Goal: Information Seeking & Learning: Learn about a topic

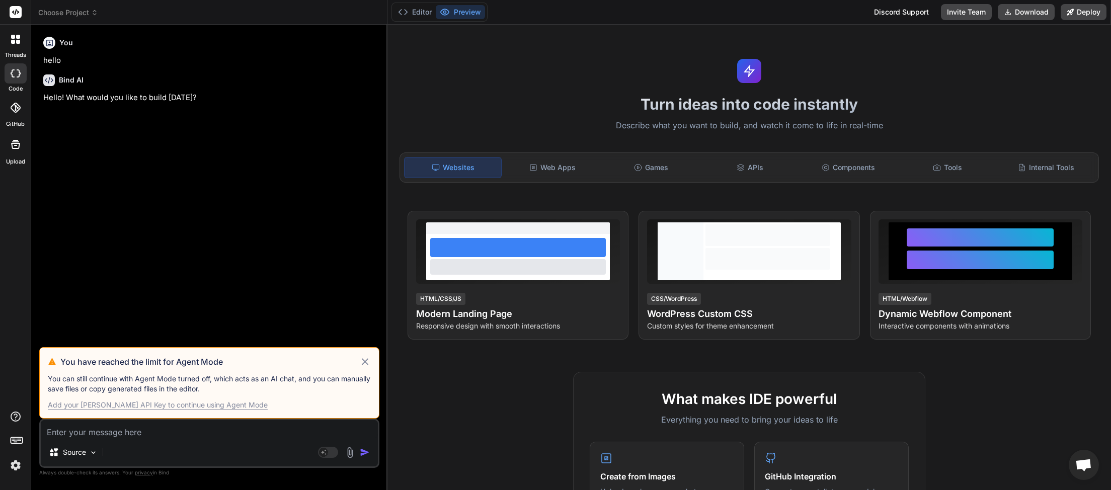
scroll to position [56, 0]
click at [368, 360] on icon at bounding box center [365, 361] width 7 height 7
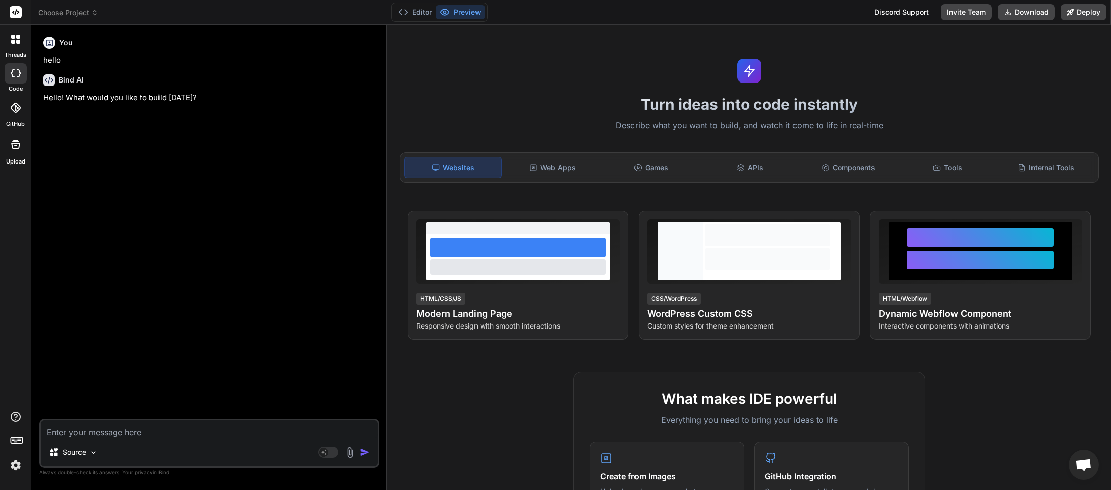
click at [92, 11] on span "Choose Project" at bounding box center [68, 13] width 60 height 10
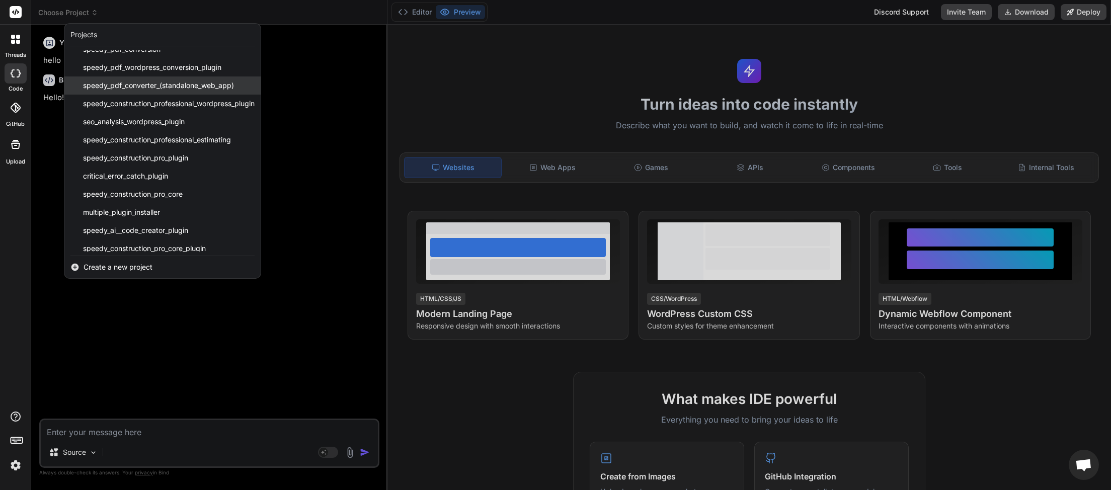
scroll to position [111, 0]
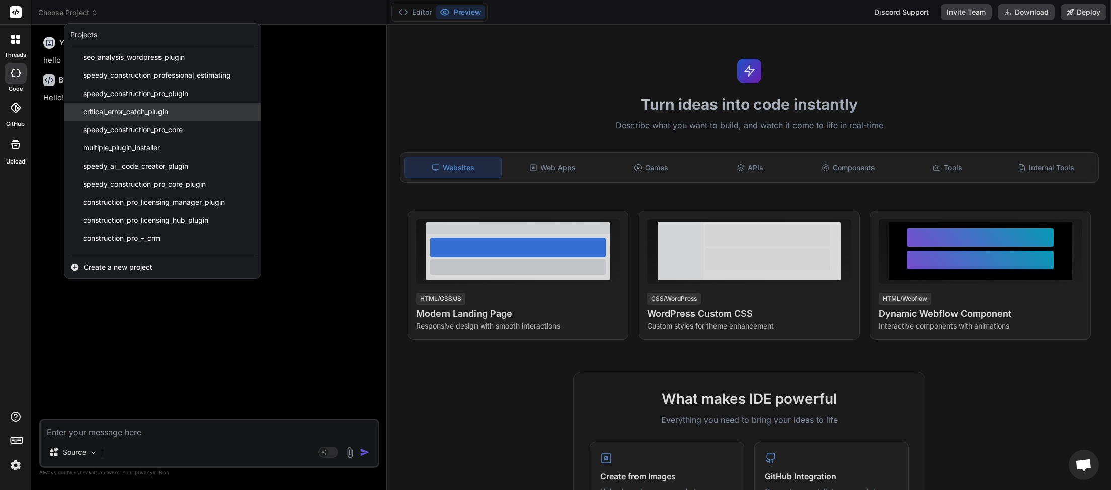
click at [134, 109] on span "critical_error_catch_plugin" at bounding box center [125, 112] width 85 height 10
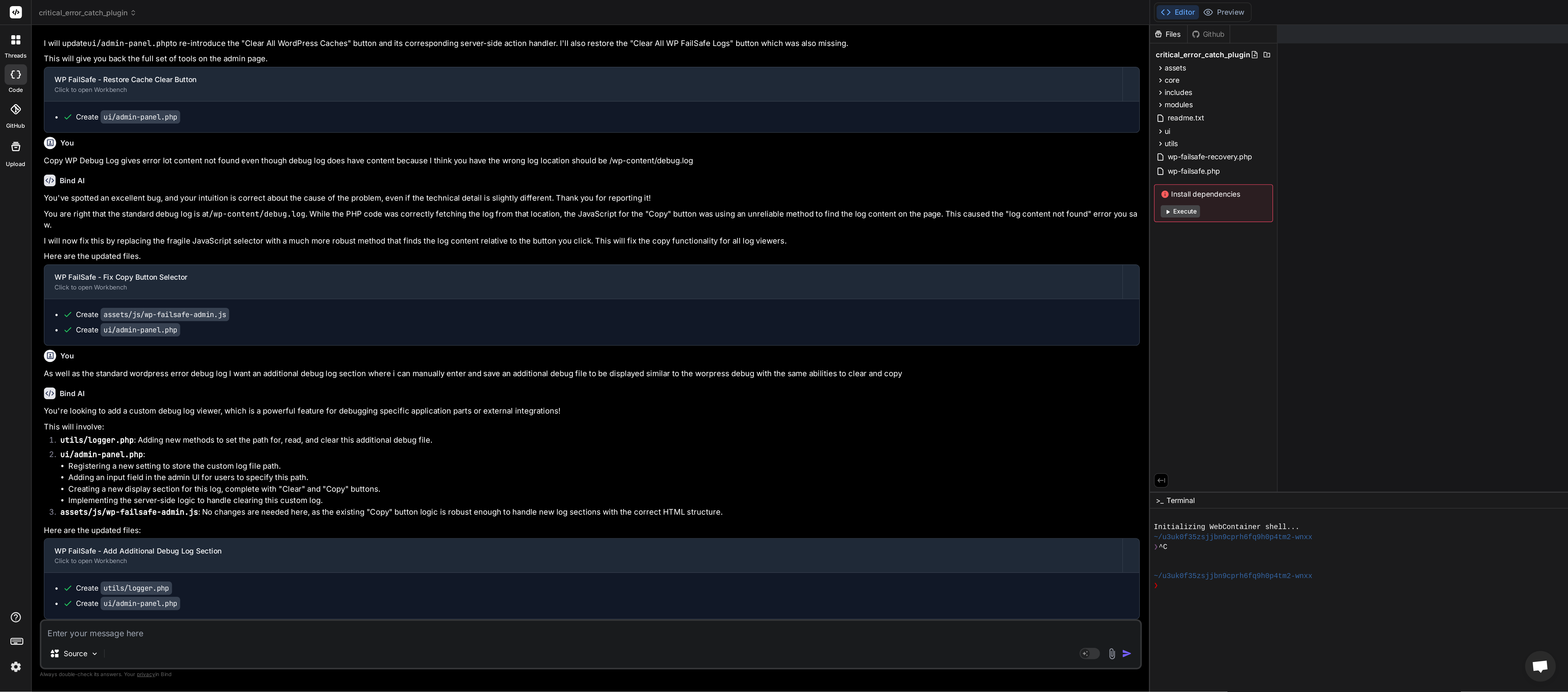
scroll to position [2293, 0]
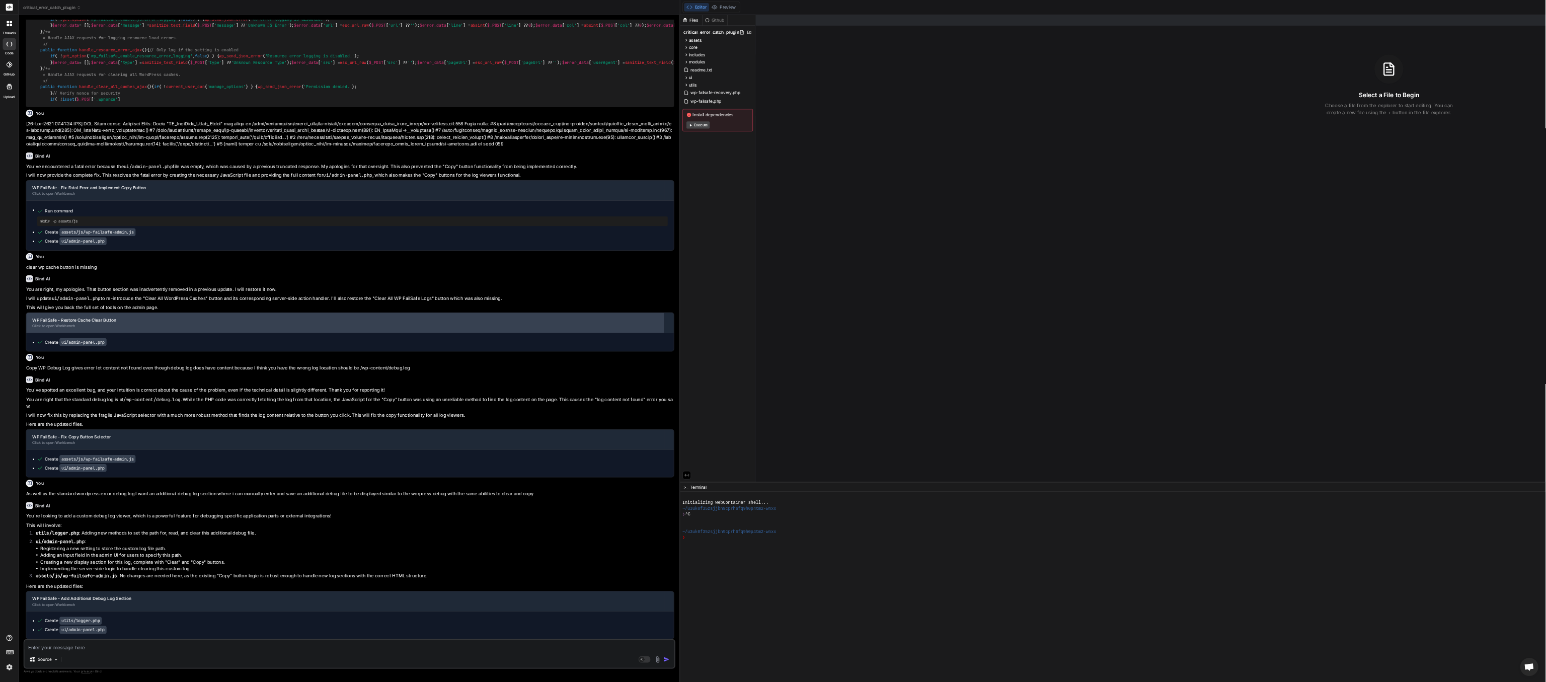
scroll to position [3499, 0]
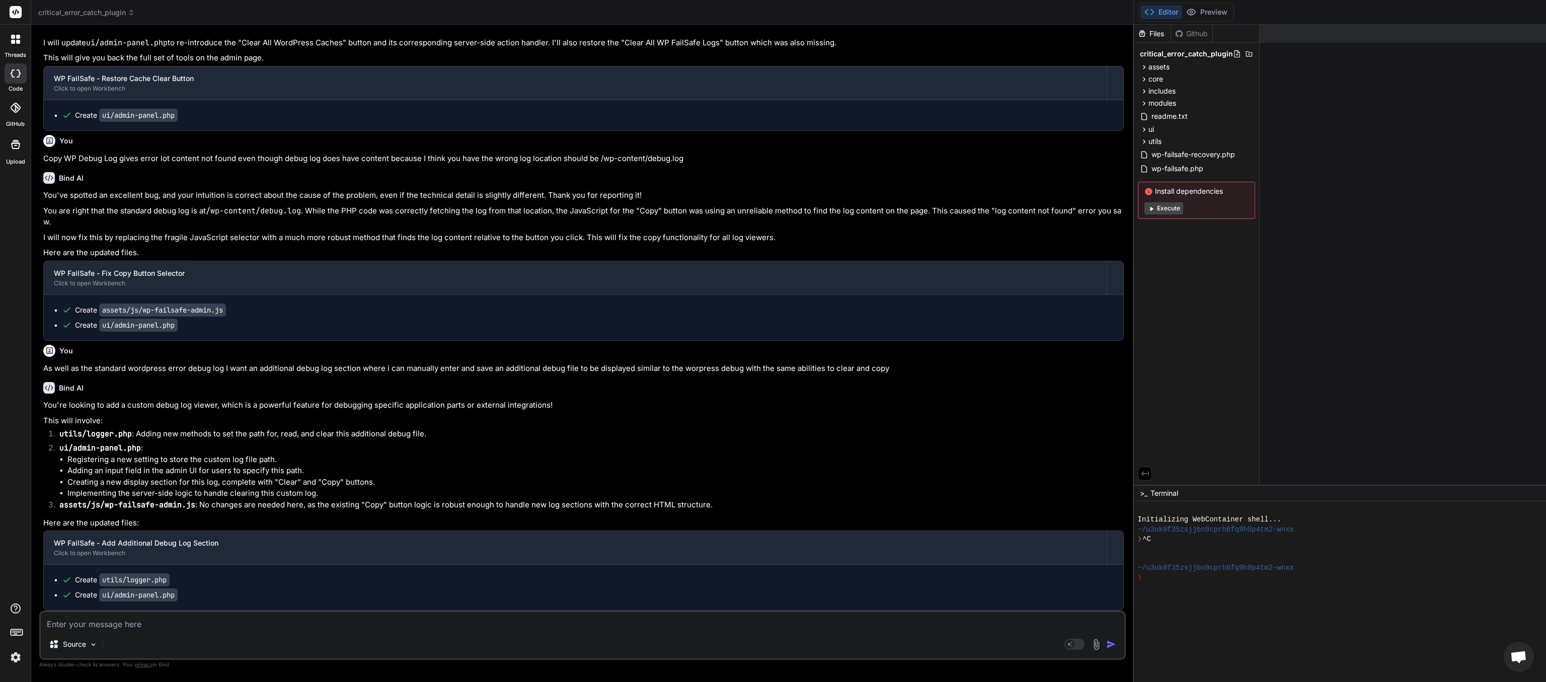
type textarea "x"
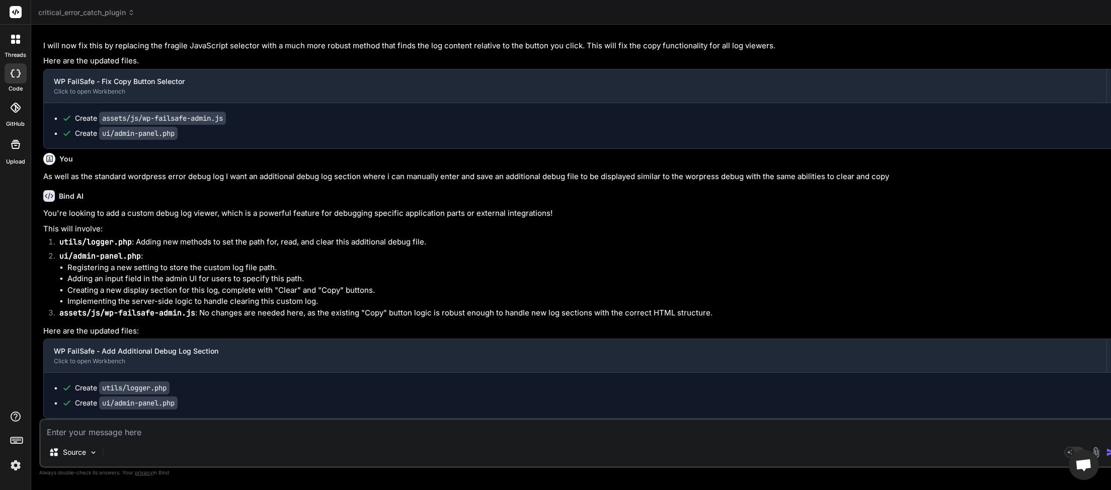
click at [78, 432] on textarea at bounding box center [582, 429] width 1083 height 18
paste textarea "Additional Debug Log File Path"
type textarea "Additional Debug Log File Path"
type textarea "x"
type textarea "Additional Debug Log File Path"
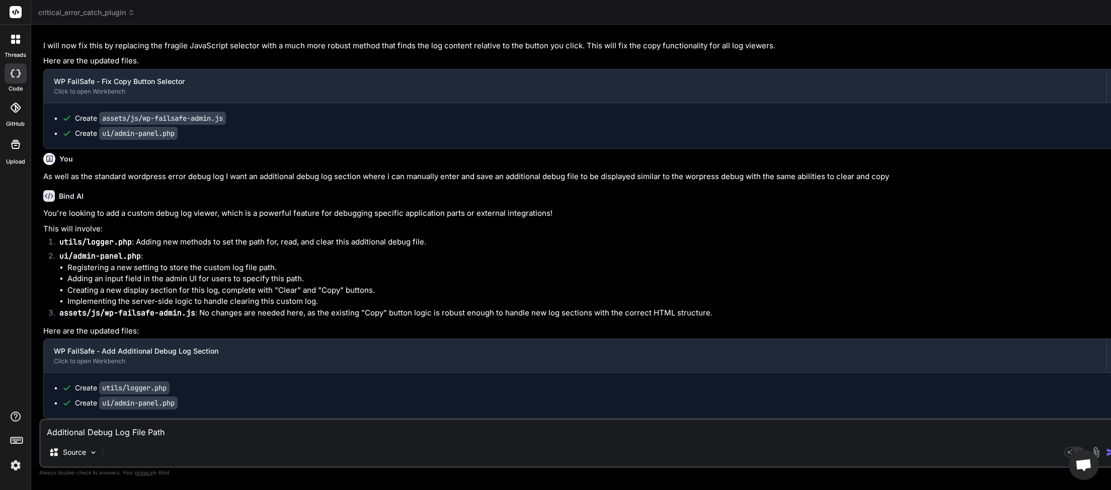
type textarea "x"
type textarea "Additional Debug Log File Path i"
type textarea "x"
type textarea "Additional Debug Log File Path is"
type textarea "x"
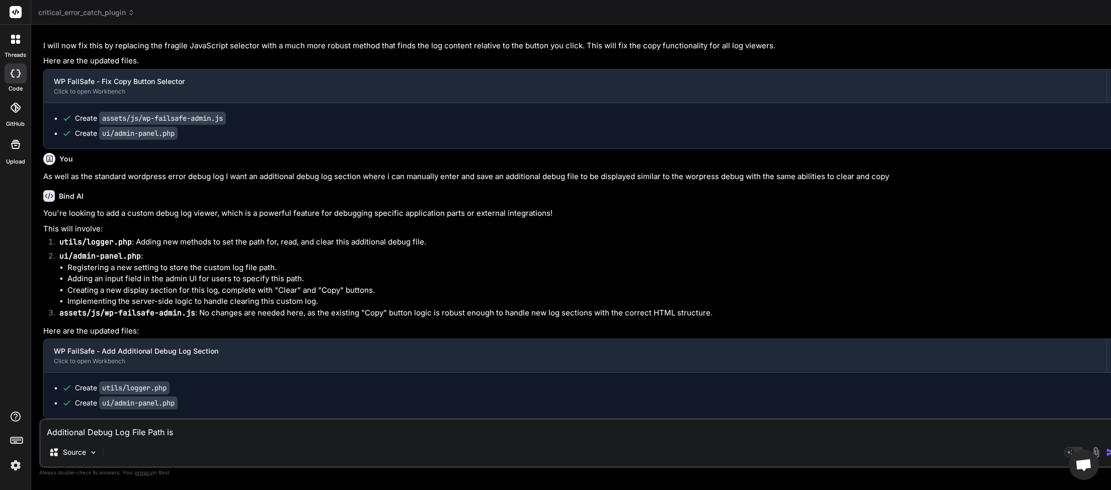
type textarea "Additional Debug Log File Path is"
type textarea "x"
type textarea "Additional Debug Log File Path is i"
type textarea "x"
type textarea "Additional Debug Log File Path is"
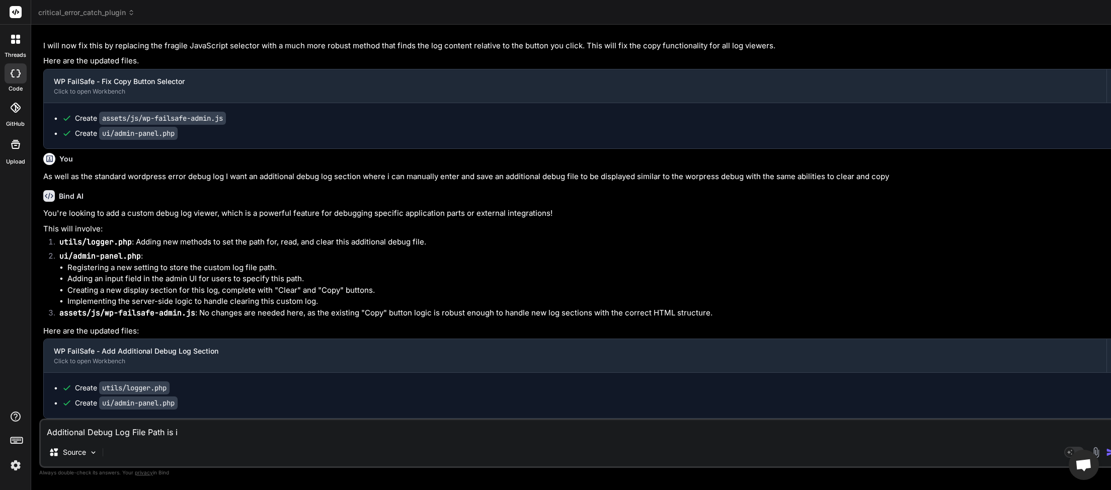
type textarea "x"
type textarea "Additional Debug Log File Path is o"
type textarea "x"
type textarea "Additional Debug Log File Path is on"
type textarea "x"
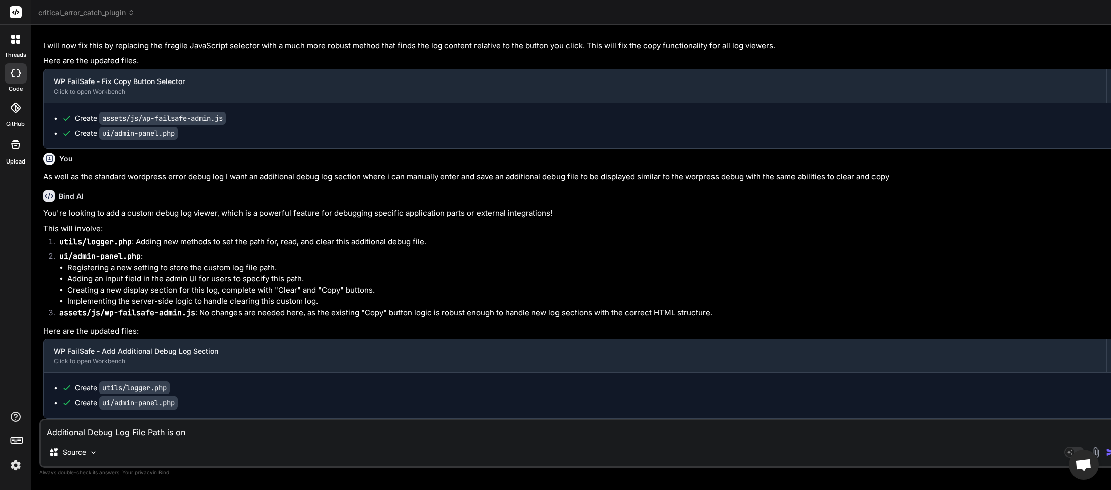
type textarea "Additional Debug Log File Path is on"
type textarea "x"
type textarea "Additional Debug Log File Path is on a"
type textarea "x"
type textarea "Additional Debug Log File Path is on a"
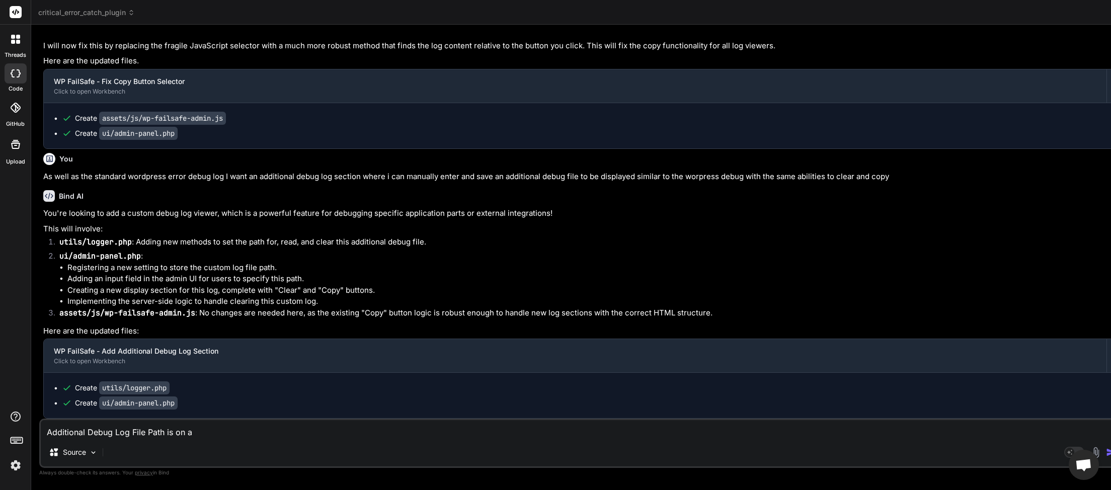
type textarea "x"
type textarea "Additional Debug Log File Path is on a c"
type textarea "x"
type textarea "Additional Debug Log File Path is on a cp"
type textarea "x"
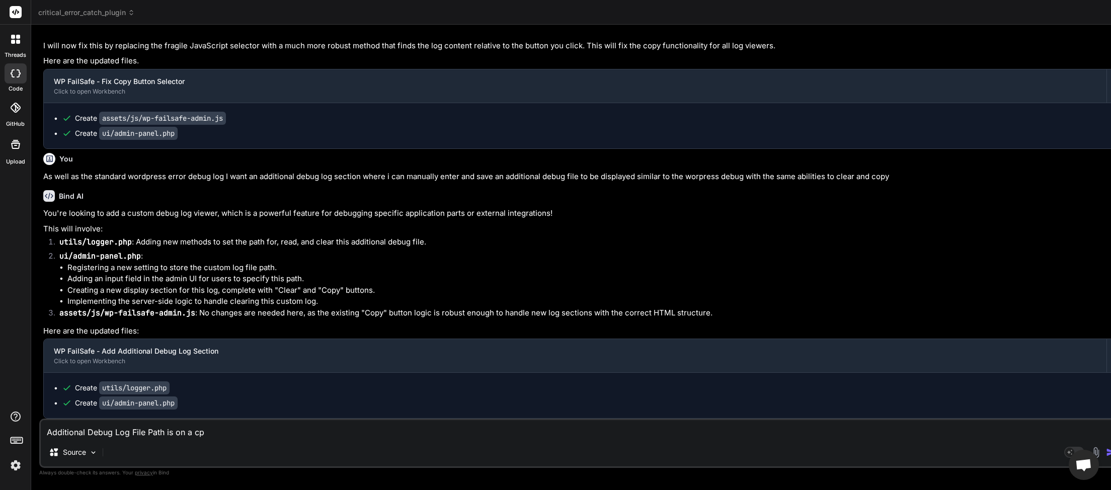
type textarea "Additional Debug Log File Path is on a cpa"
type textarea "x"
type textarea "Additional Debug Log File Path is on a cpan"
type textarea "x"
type textarea "Additional Debug Log File Path is on a cpane"
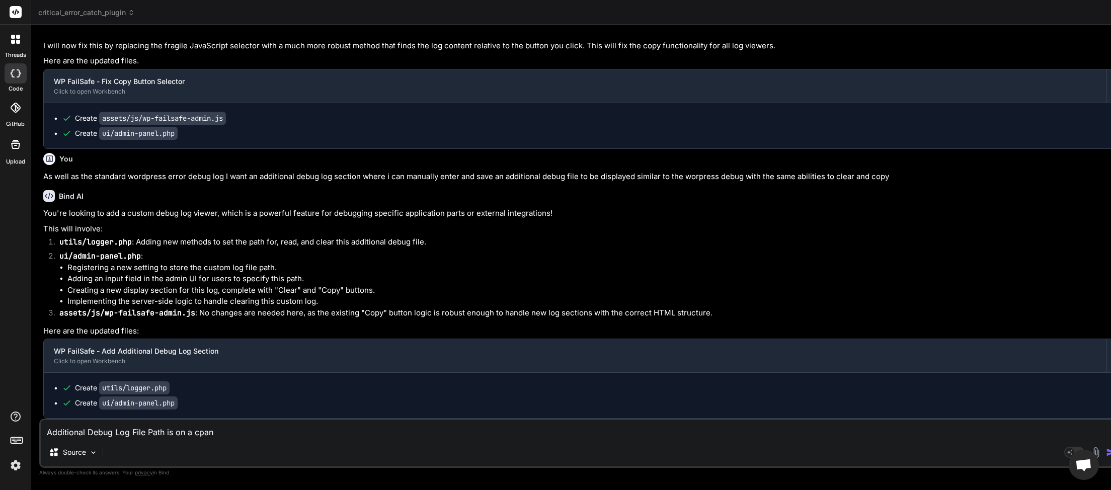
type textarea "x"
type textarea "Additional Debug Log File Path is on a cpanel"
type textarea "x"
type textarea "Additional Debug Log File Path is on a cpanel"
type textarea "x"
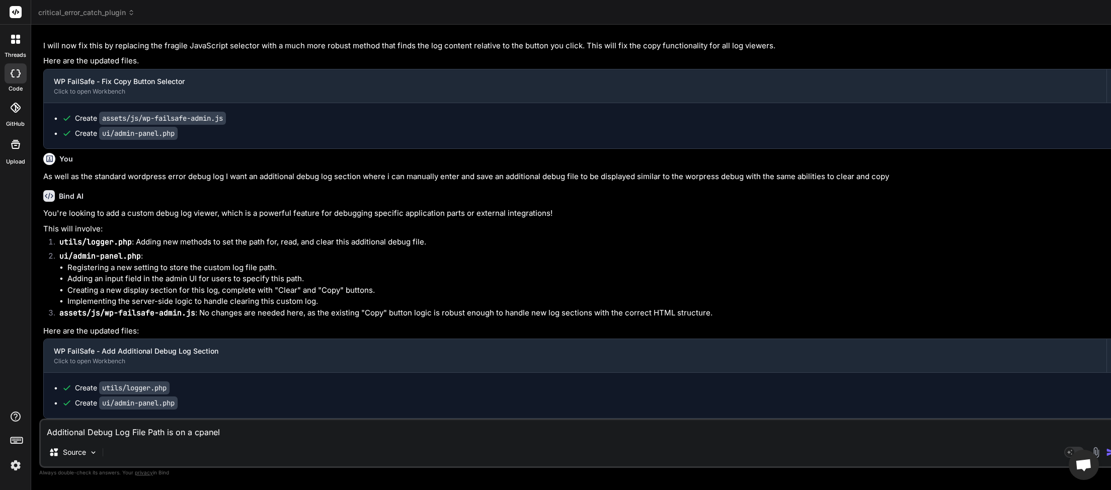
type textarea "Additional Debug Log File Path is on a cpanel s"
type textarea "x"
type textarea "Additional Debug Log File Path is on a cpanel se"
type textarea "x"
type textarea "Additional Debug Log File Path is on a cpanel ser"
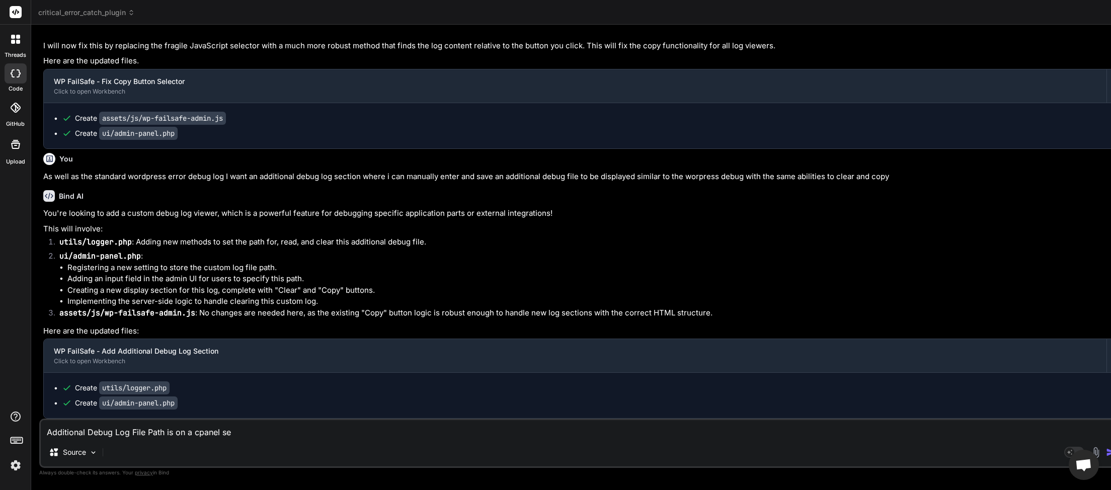
type textarea "x"
type textarea "Additional Debug Log File Path is on a cpanel serv"
type textarea "x"
type textarea "Additional Debug Log File Path is on a cpanel serve"
type textarea "x"
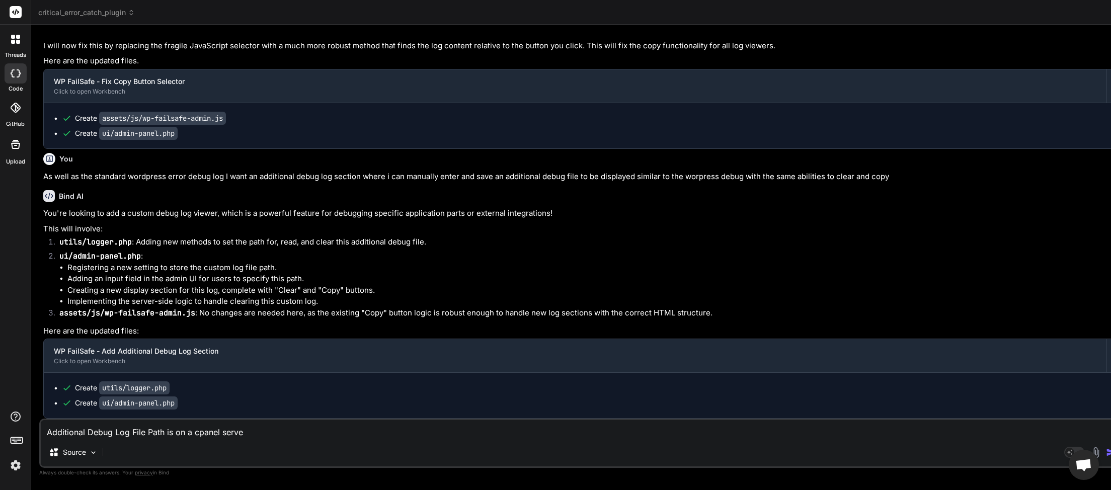
type textarea "Additional Debug Log File Path is on a cpanel server"
type textarea "x"
type textarea "Additional Debug Log File Path is on a cpanel server"
type textarea "x"
type textarea "Additional Debug Log File Path is on a cpanel server h"
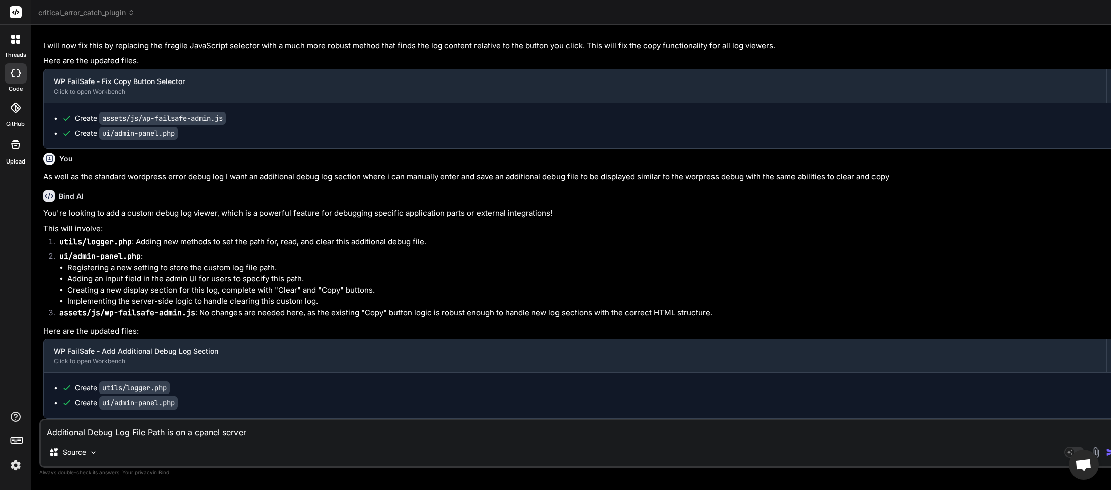
type textarea "x"
type textarea "Additional Debug Log File Path is on a cpanel server ho"
type textarea "x"
type textarea "Additional Debug Log File Path is on a cpanel server how"
type textarea "x"
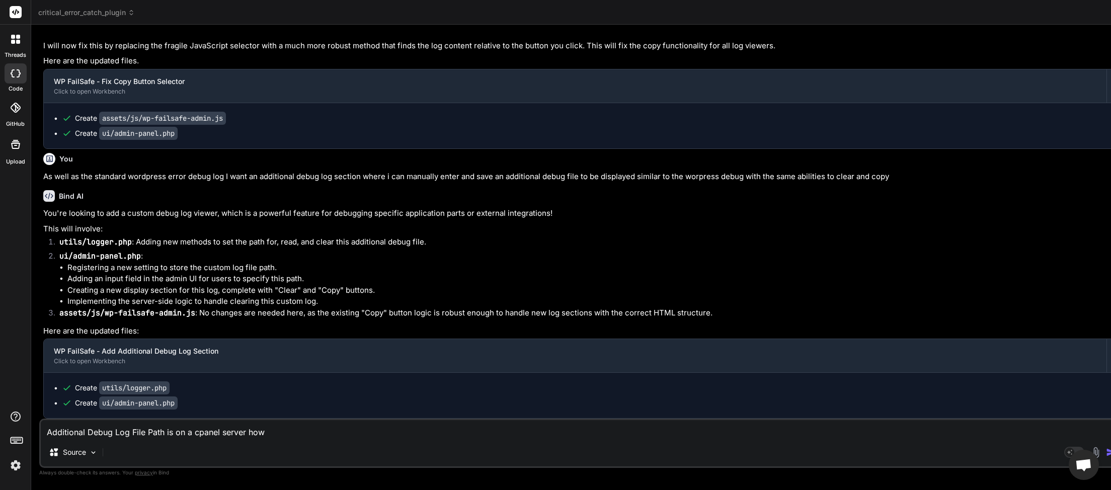
type textarea "Additional Debug Log File Path is on a cpanel server how"
type textarea "x"
type textarea "Additional Debug Log File Path is on a cpanel server how"
type textarea "x"
type textarea "Additional Debug Log File Path is on a cpanel server ho"
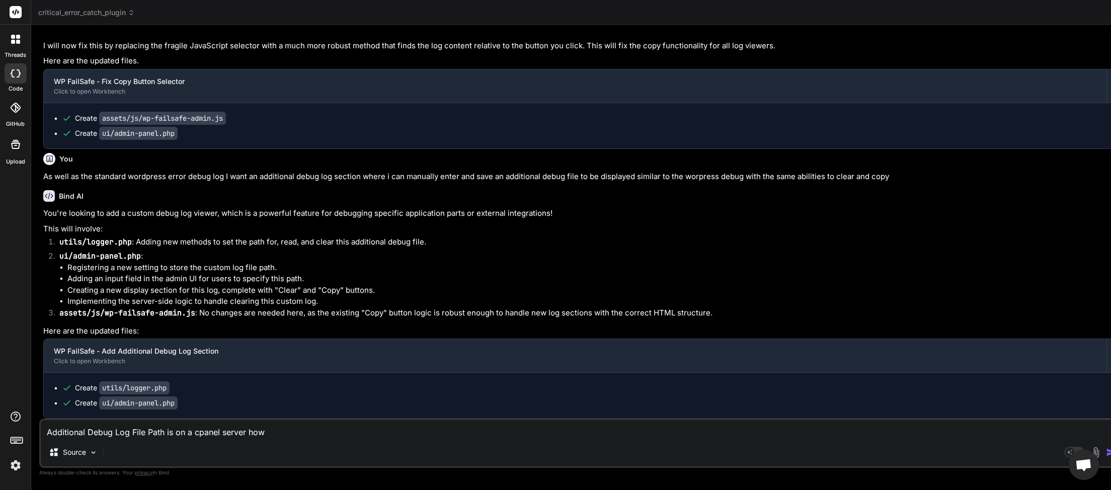
type textarea "x"
type textarea "Additional Debug Log File Path is on a cpanel server h"
type textarea "x"
type textarea "Additional Debug Log File Path is on a cpanel server"
type textarea "x"
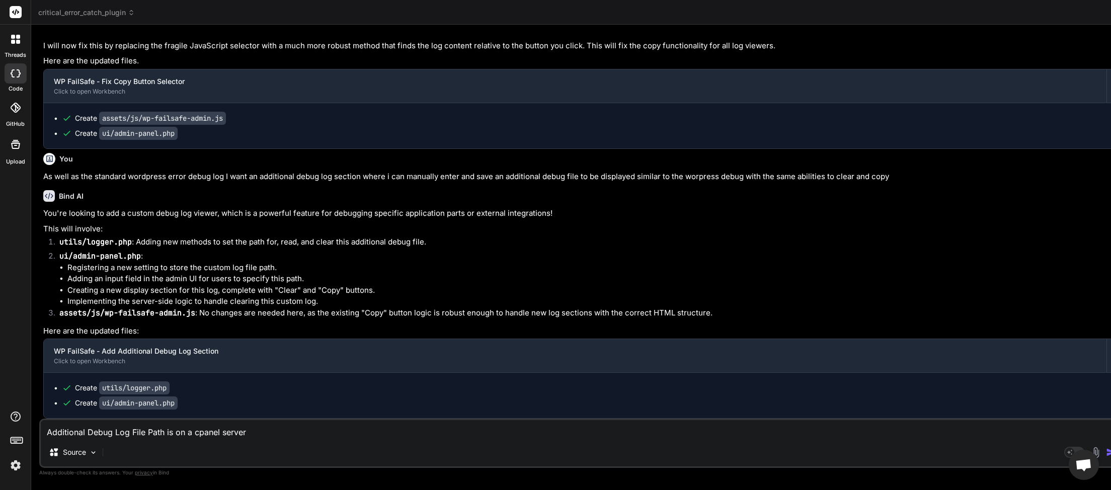
type textarea "Additional Debug Log File Path is on a cpanel server i"
type textarea "x"
type textarea "Additional Debug Log File Path is on a cpanel server in"
type textarea "x"
type textarea "Additional Debug Log File Path is on a cpanel server in"
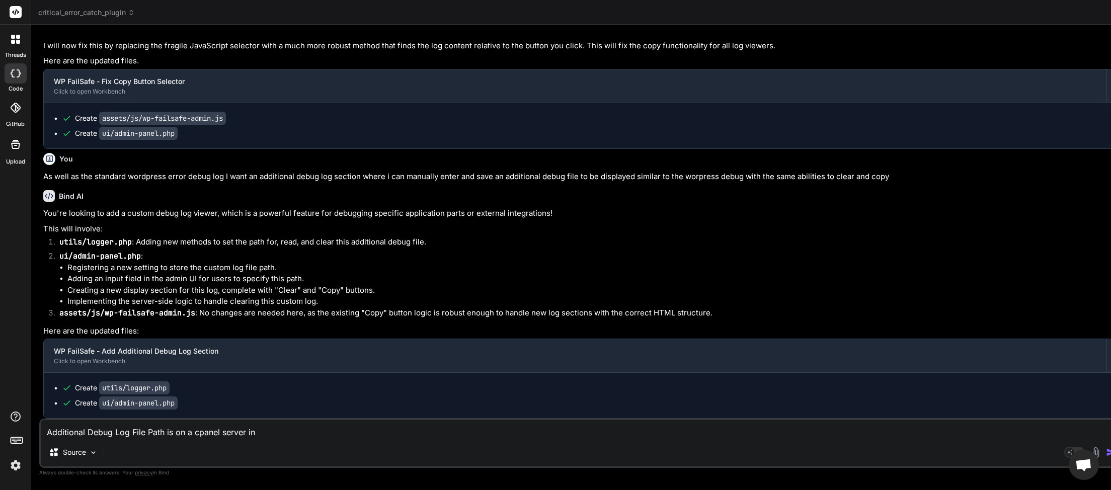
type textarea "x"
type textarea "Additional Debug Log File Path is on a cpanel server in t"
type textarea "x"
type textarea "Additional Debug Log File Path is on a cpanel server in th"
type textarea "x"
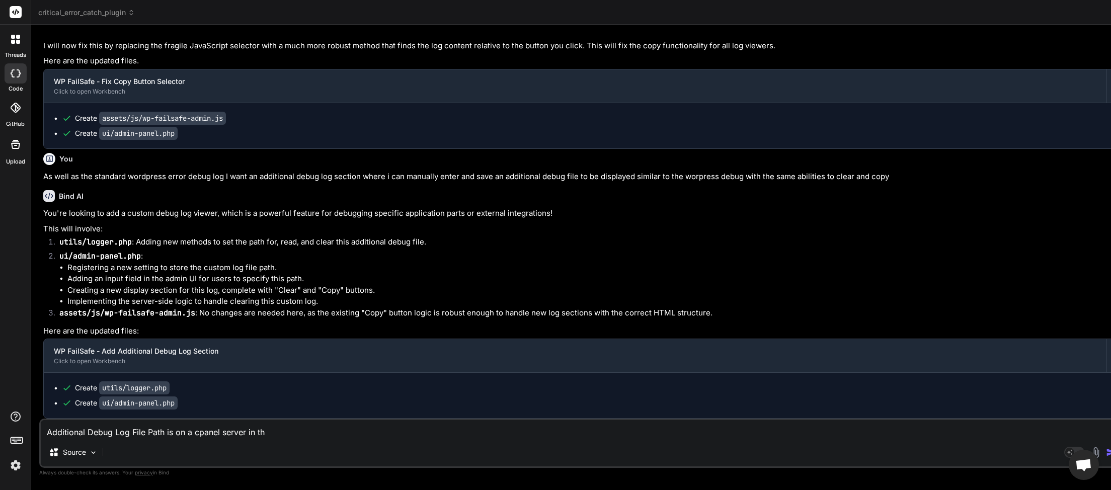
type textarea "Additional Debug Log File Path is on a cpanel server in the"
type textarea "x"
type textarea "Additional Debug Log File Path is on a cpanel server in the"
type textarea "x"
click at [288, 435] on textarea "Additional Debug Log File Path is on a cpanel server in the" at bounding box center [582, 429] width 1083 height 18
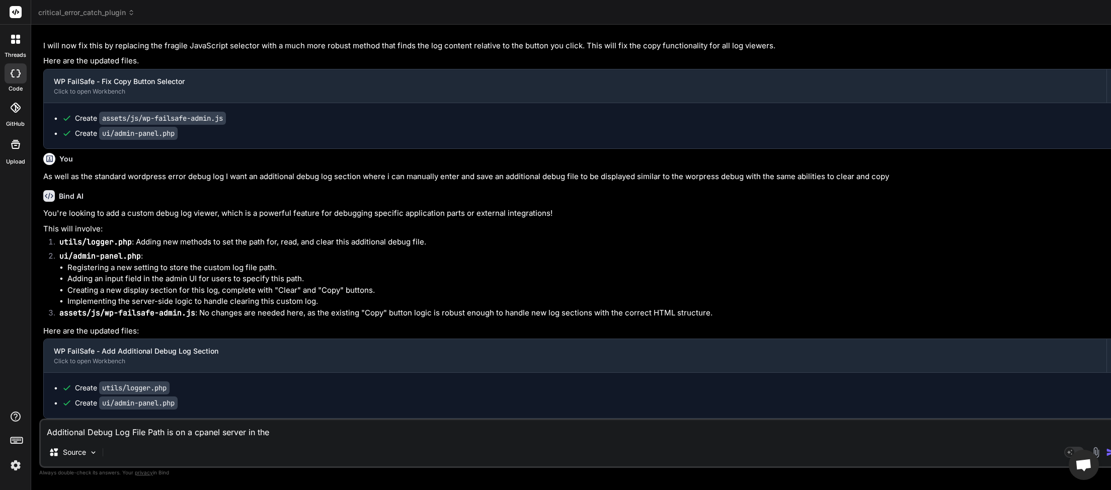
paste textarea "(wp-content"
type textarea "Additional Debug Log File Path is on a cpanel server in the (wp-content"
type textarea "x"
type textarea "Additional Debug Log File Path is on a cpanel server in the wp-content"
type textarea "x"
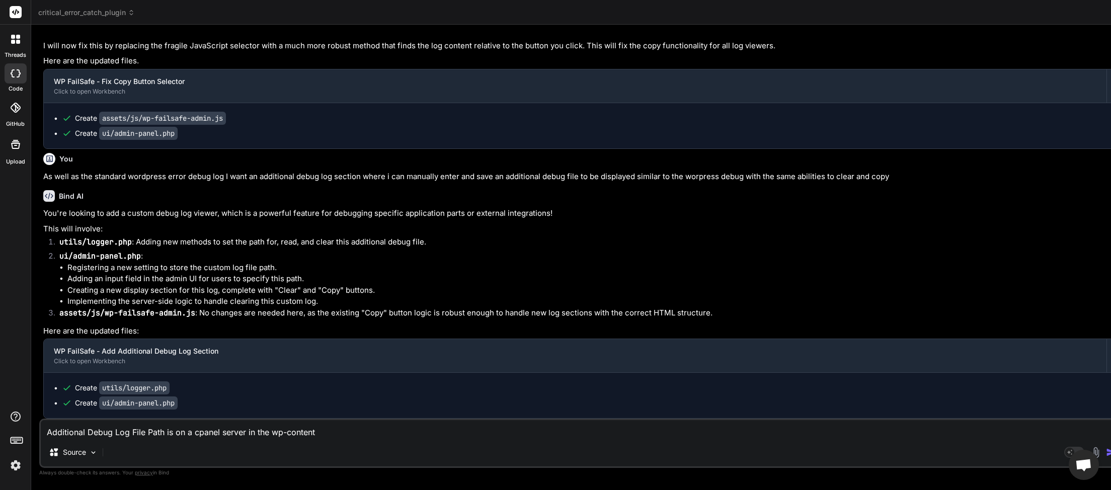
type textarea "Additional Debug Log File Path is on a cpanel server in the wp-content"
type textarea "x"
type textarea "Additional Debug Log File Path is on a cpanel server in the wp-content f"
type textarea "x"
type textarea "Additional Debug Log File Path is on a cpanel server in the wp-content fo"
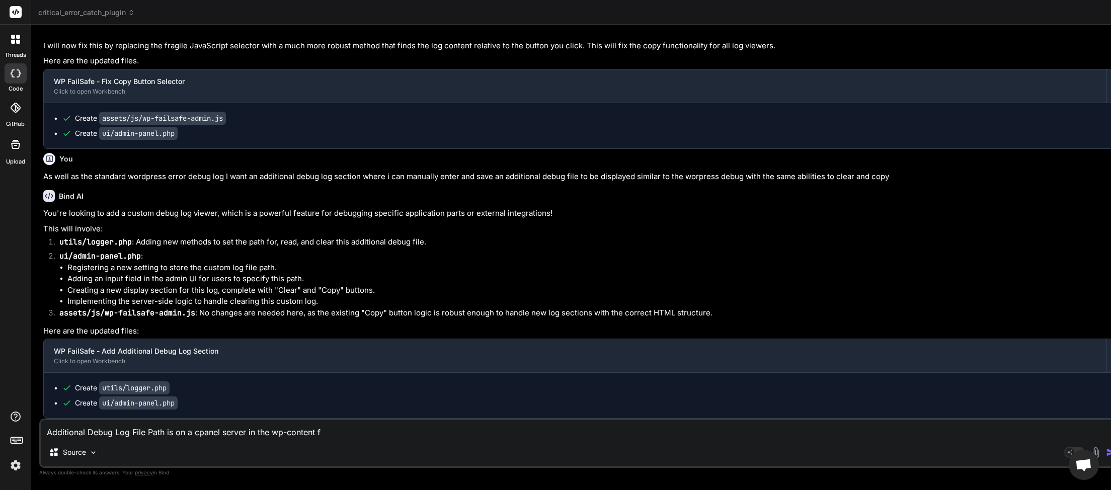
type textarea "x"
type textarea "Additional Debug Log File Path is on a cpanel server in the wp-content fol"
type textarea "x"
type textarea "Additional Debug Log File Path is on a cpanel server in the wp-content fold"
type textarea "x"
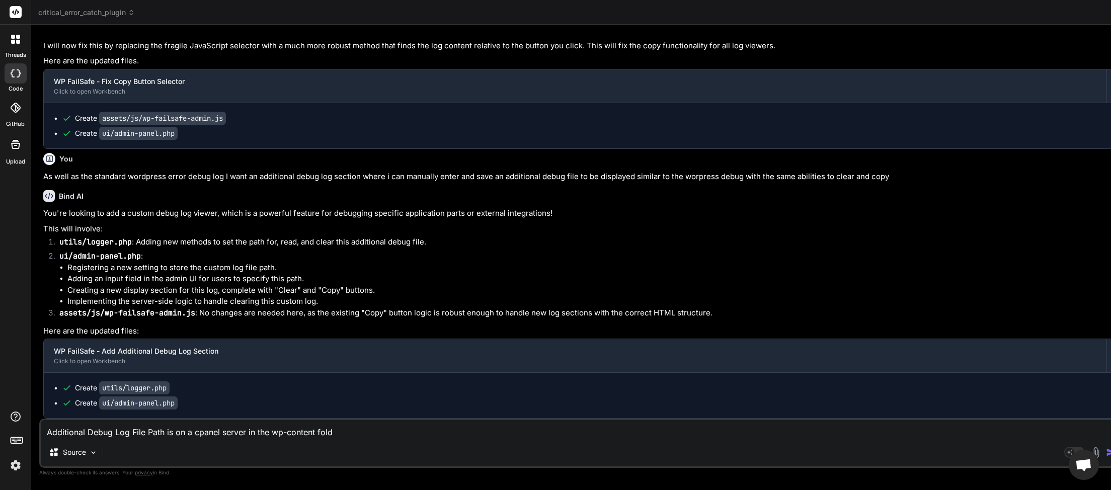
type textarea "Additional Debug Log File Path is on a cpanel server in the wp-content folde"
type textarea "x"
type textarea "Additional Debug Log File Path is on a cpanel server in the wp-content folder"
type textarea "x"
type textarea "Additional Debug Log File Path is on a cpanel server in the wp-content folder"
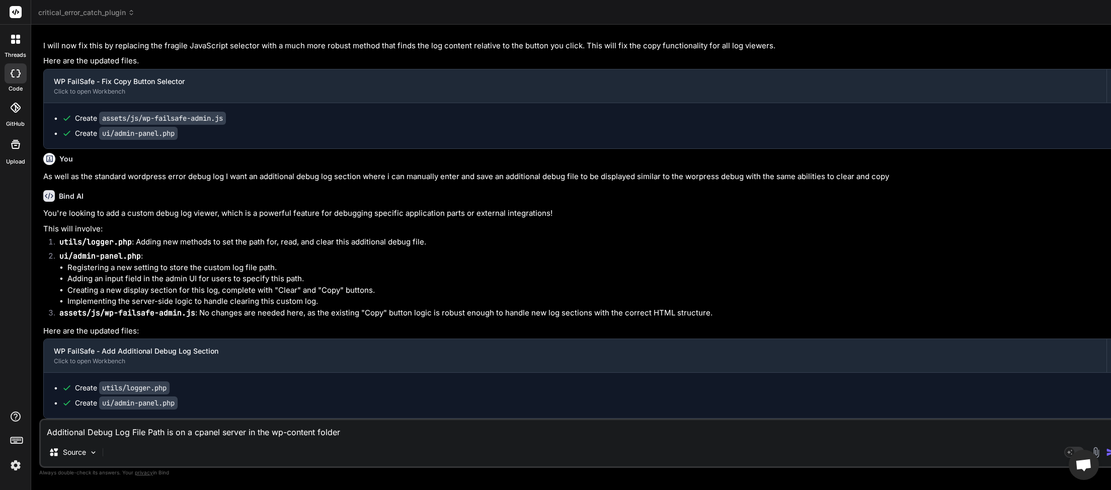
type textarea "x"
type textarea "Additional Debug Log File Path is on a cpanel server in the wp-content folder h"
type textarea "x"
type textarea "Additional Debug Log File Path is on a cpanel server in the wp-content folder ho"
type textarea "x"
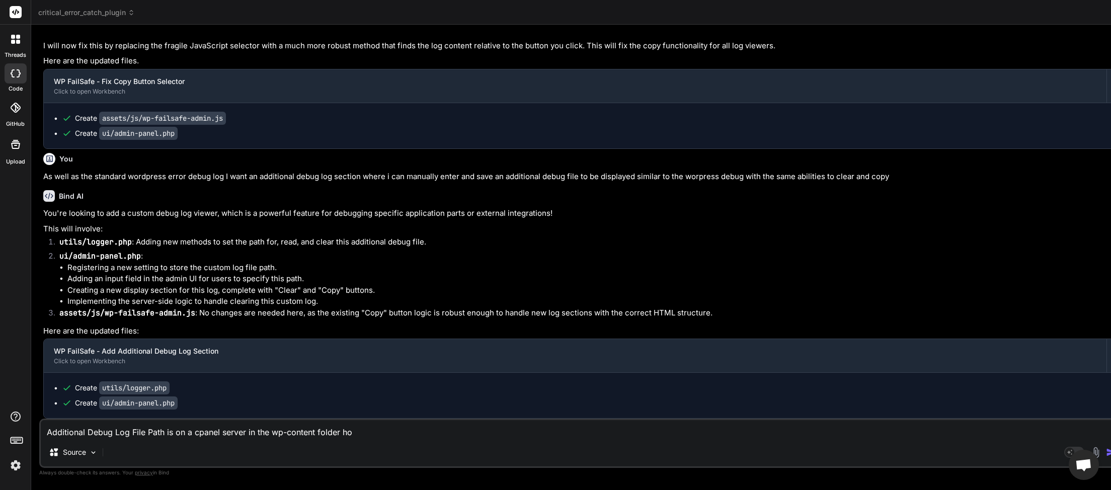
type textarea "Additional Debug Log File Path is on a cpanel server in the wp-content folder h…"
type textarea "x"
type textarea "Additional Debug Log File Path is on a cpanel server in the wp-content folder h…"
type textarea "x"
type textarea "Additional Debug Log File Path is on a cpanel server in the wp-content folder h…"
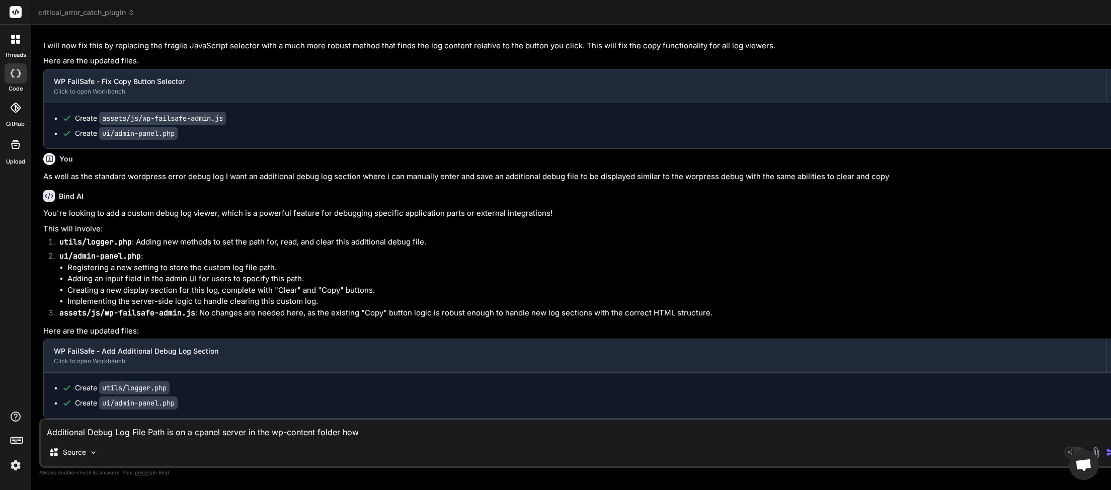
type textarea "x"
type textarea "Additional Debug Log File Path is on a cpanel server in the wp-content folder h…"
type textarea "x"
type textarea "Additional Debug Log File Path is on a cpanel server in the wp-content folder h…"
type textarea "x"
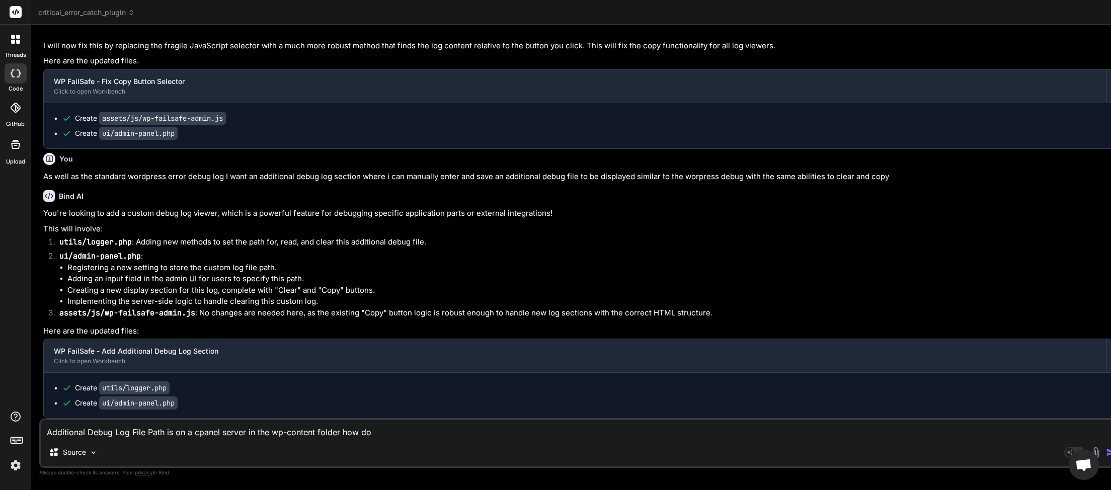
type textarea "Additional Debug Log File Path is on a cpanel server in the wp-content folder h…"
type textarea "x"
type textarea "Additional Debug Log File Path is on a cpanel server in the wp-content folder h…"
type textarea "x"
type textarea "Additional Debug Log File Path is on a cpanel server in the wp-content folder h…"
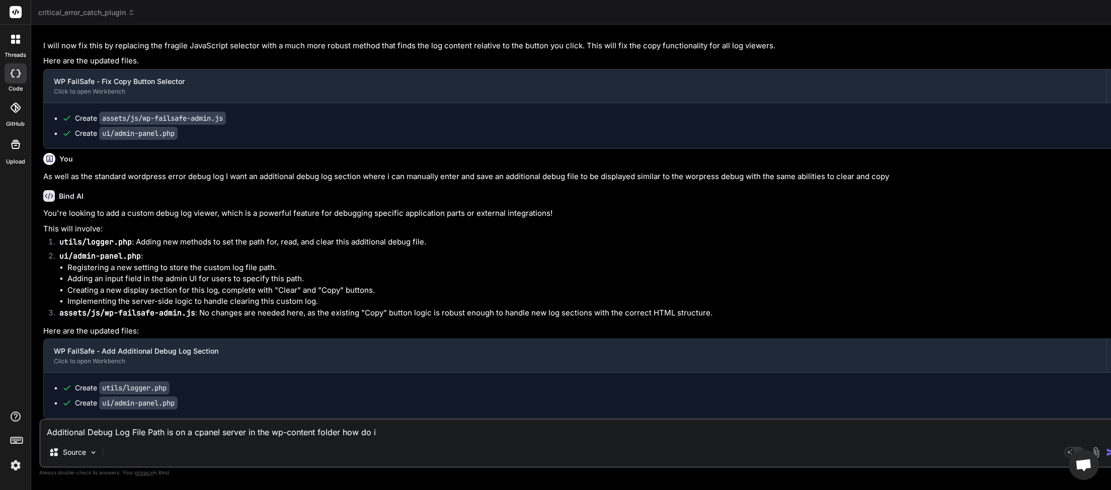
type textarea "x"
type textarea "Additional Debug Log File Path is on a cpanel server in the wp-content folder h…"
type textarea "x"
type textarea "Additional Debug Log File Path is on a cpanel server in the wp-content folder h…"
type textarea "x"
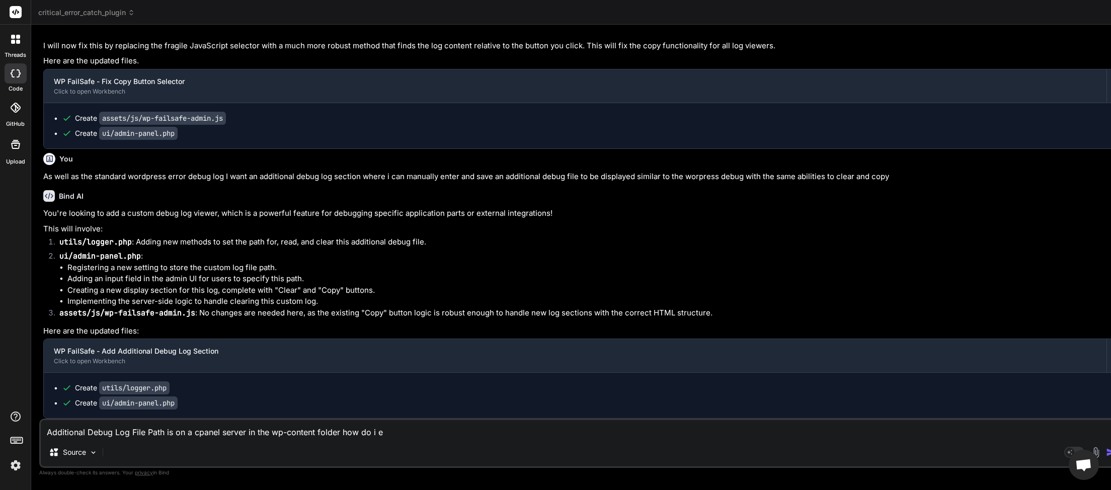
type textarea "Additional Debug Log File Path is on a cpanel server in the wp-content folder h…"
type textarea "x"
type textarea "Additional Debug Log File Path is on a cpanel server in the wp-content folder h…"
type textarea "x"
type textarea "Additional Debug Log File Path is on a cpanel server in the wp-content folder h…"
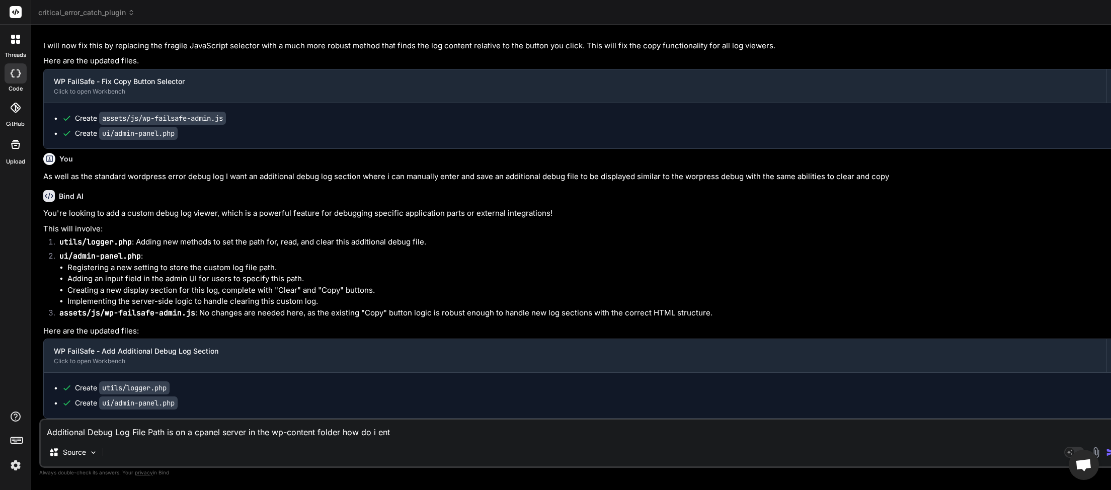
type textarea "x"
type textarea "Additional Debug Log File Path is on a cpanel server in the wp-content folder h…"
type textarea "x"
type textarea "Additional Debug Log File Path is on a cpanel server in the wp-content folder h…"
type textarea "x"
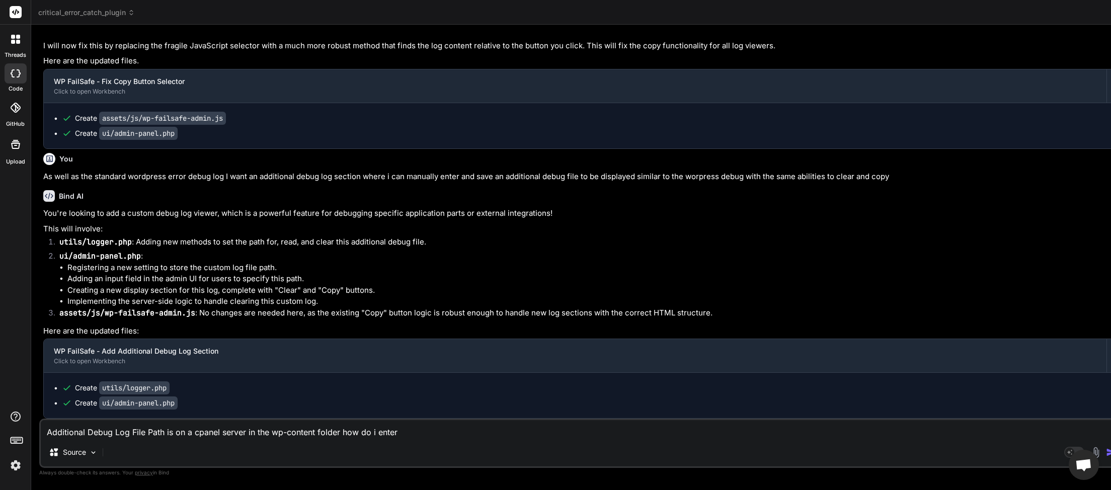
type textarea "Additional Debug Log File Path is on a cpanel server in the wp-content folder h…"
type textarea "x"
type textarea "Additional Debug Log File Path is on a cpanel server in the wp-content folder h…"
type textarea "x"
type textarea "Additional Debug Log File Path is on a cpanel server in the wp-content folder h…"
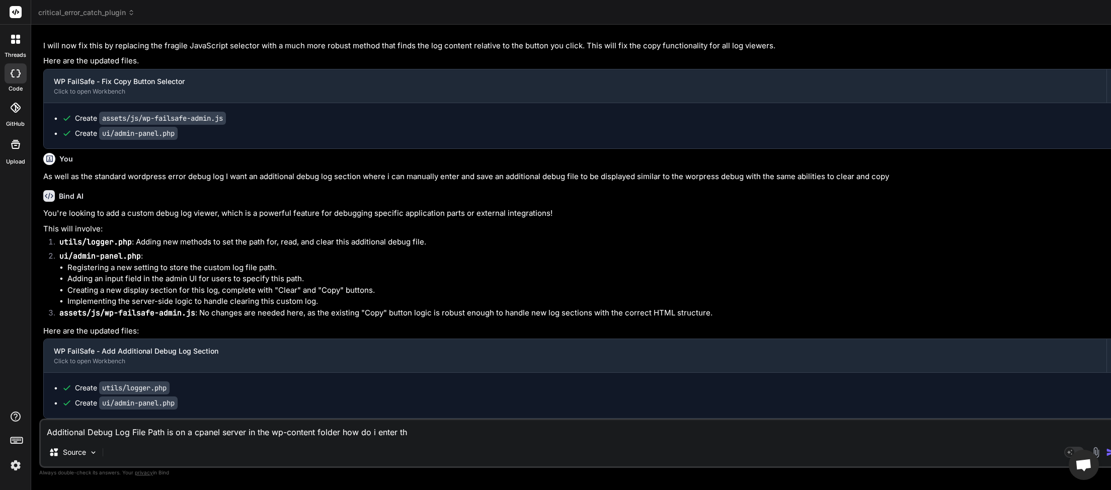
type textarea "x"
type textarea "Additional Debug Log File Path is on a cpanel server in the wp-content folder h…"
type textarea "x"
type textarea "Additional Debug Log File Path is on a cpanel server in the wp-content folder h…"
type textarea "x"
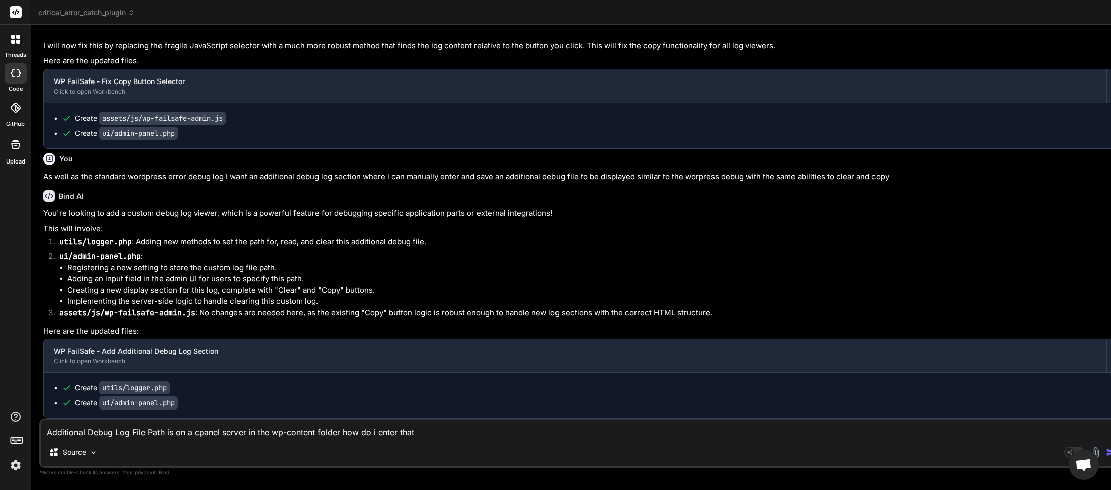
type textarea "Additional Debug Log File Path is on a cpanel server in the wp-content folder h…"
type textarea "x"
type textarea "Additional Debug Log File Path is on a cpanel server in the wp-content folder h…"
type textarea "x"
type textarea "Additional Debug Log File Path is on a cpanel server in the wp-content folder h…"
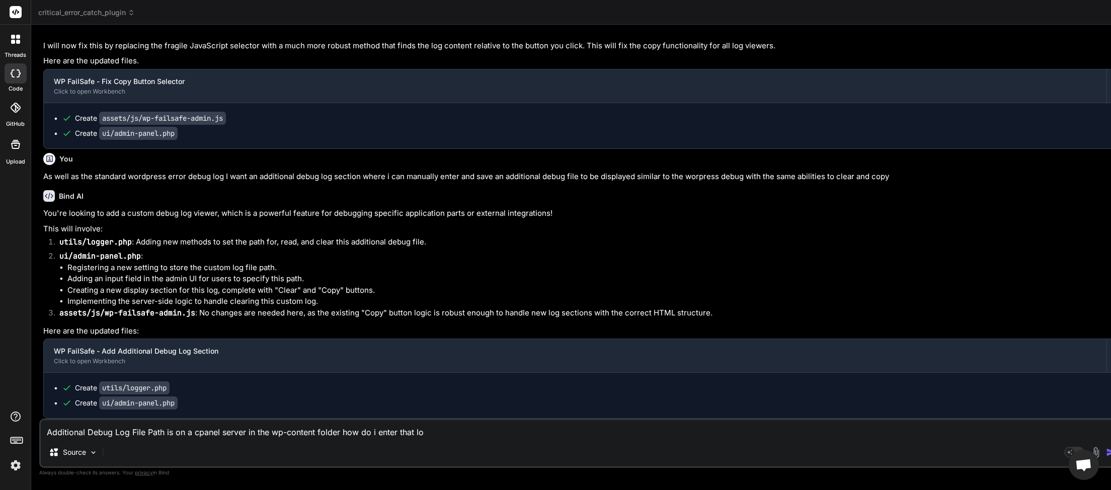
type textarea "x"
type textarea "Additional Debug Log File Path is on a cpanel server in the wp-content folder h…"
type textarea "x"
type textarea "Additional Debug Log File Path is on a cpanel server in the wp-content folder h…"
type textarea "x"
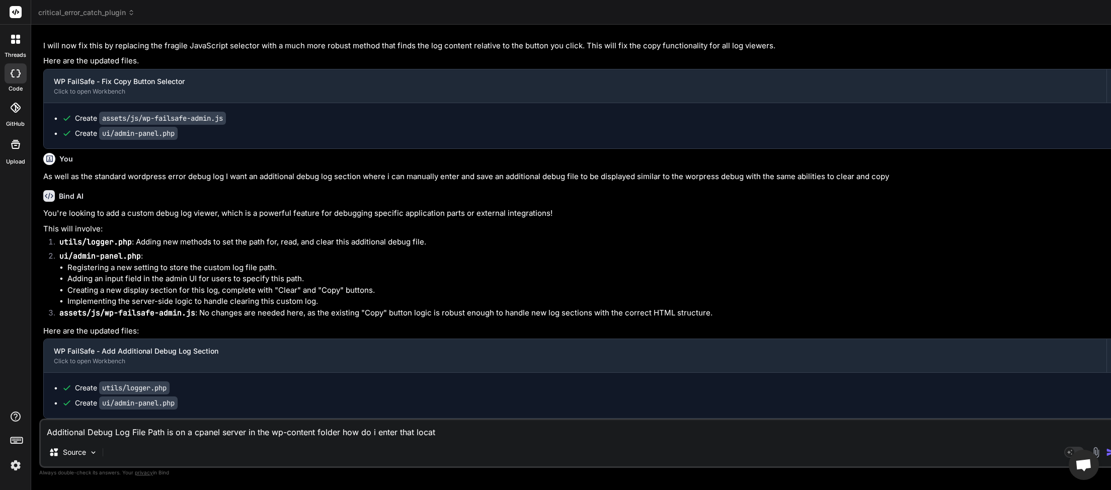
type textarea "Additional Debug Log File Path is on a cpanel server in the wp-content folder h…"
type textarea "x"
type textarea "Additional Debug Log File Path is on a cpanel server in the wp-content folder h…"
type textarea "x"
type textarea "Additional Debug Log File Path is on a cpanel server in the wp-content folder h…"
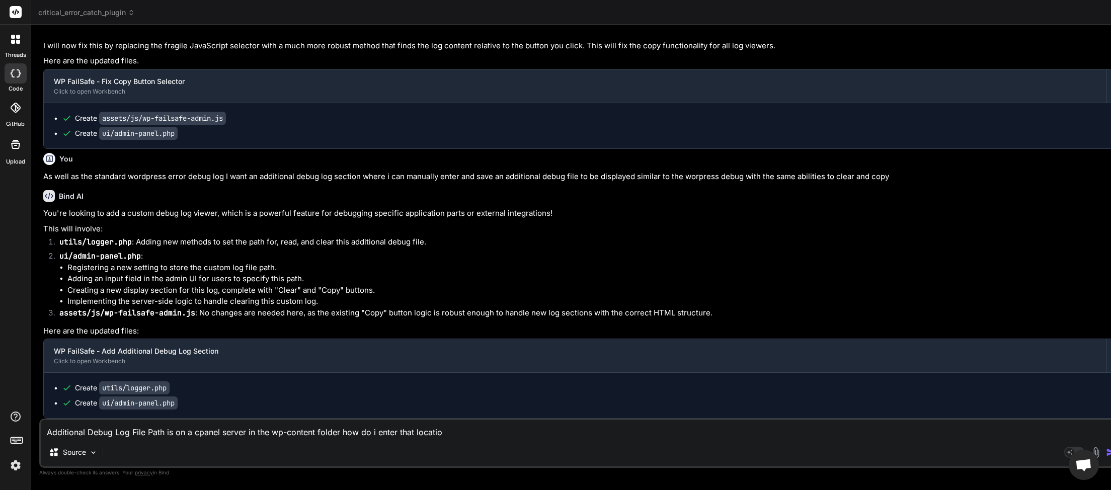
type textarea "x"
type textarea "Additional Debug Log File Path is on a cpanel server in the wp-content folder h…"
type textarea "x"
type textarea "Additional Debug Log File Path is on a cpanel server in the wp-content folder h…"
type textarea "x"
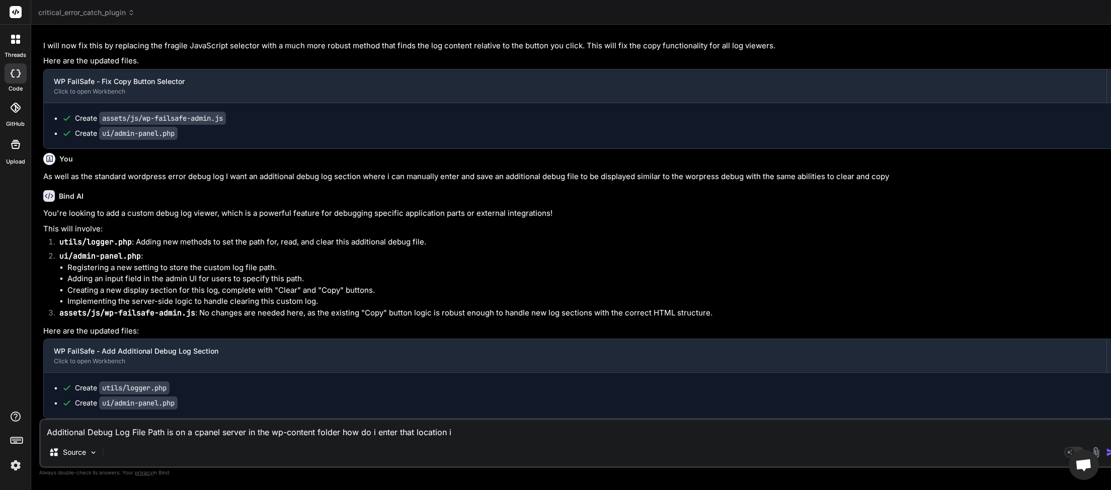
type textarea "Additional Debug Log File Path is on a cpanel server in the wp-content folder h…"
type textarea "x"
type textarea "Additional Debug Log File Path is on a cpanel server in the wp-content folder h…"
type textarea "x"
type textarea "Additional Debug Log File Path is on a cpanel server in the wp-content folder h…"
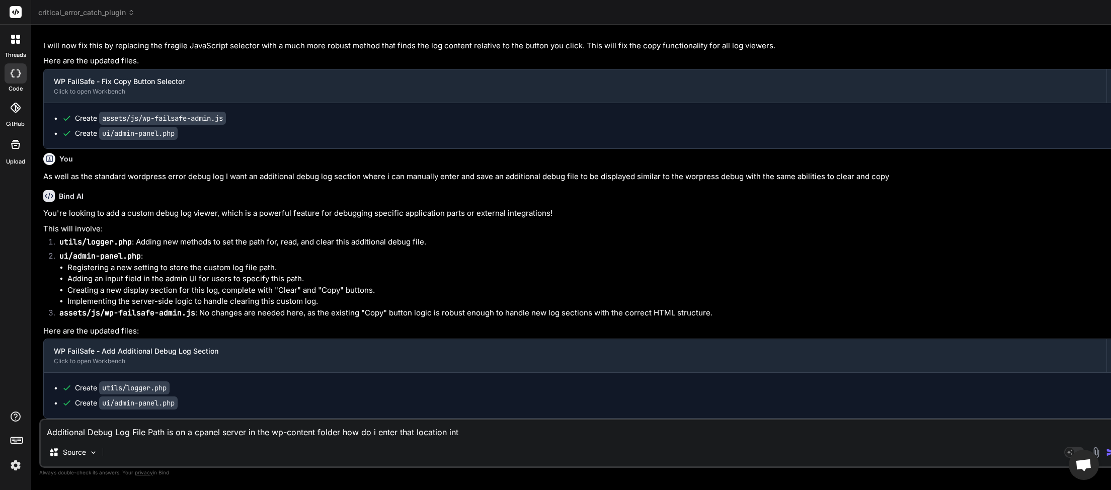
type textarea "x"
type textarea "Additional Debug Log File Path is on a cpanel server in the wp-content folder h…"
type textarea "x"
type textarea "Additional Debug Log File Path is on a cpanel server in the wp-content folder h…"
type textarea "x"
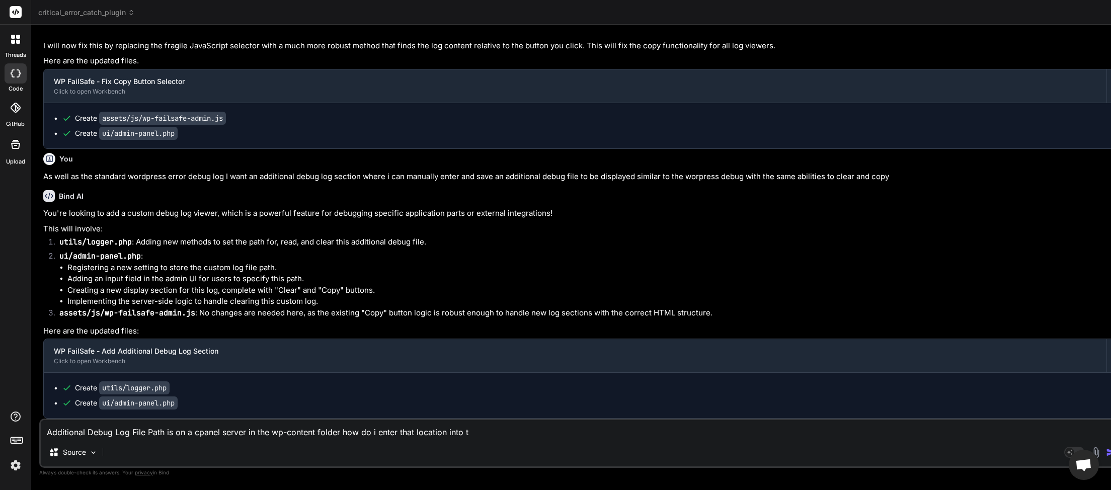
type textarea "Additional Debug Log File Path is on a cpanel server in the wp-content folder h…"
type textarea "x"
type textarea "Additional Debug Log File Path is on a cpanel server in the wp-content folder h…"
type textarea "x"
type textarea "Additional Debug Log File Path is on a cpanel server in the wp-content folder h…"
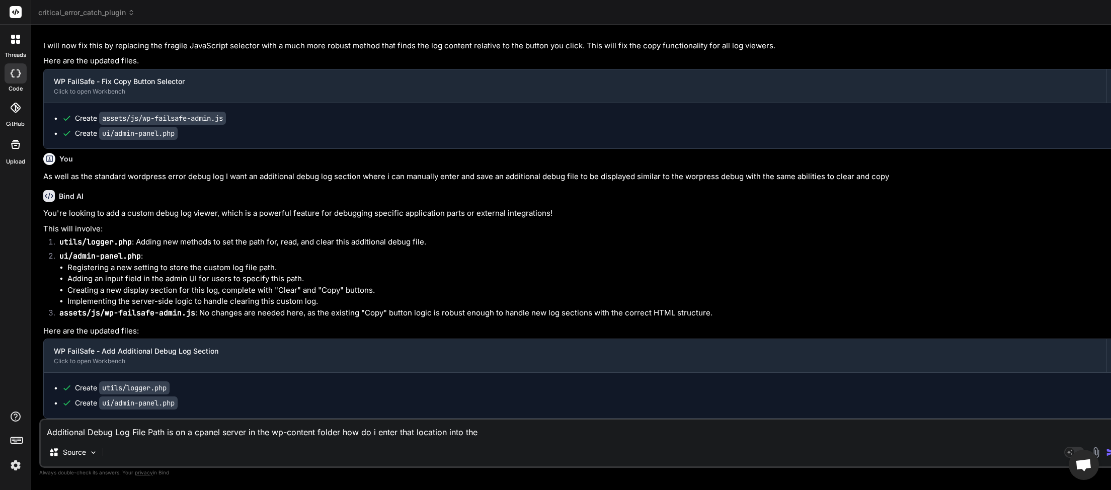
type textarea "x"
type textarea "Additional Debug Log File Path is on a cpanel server in the wp-content folder h…"
type textarea "x"
type textarea "Additional Debug Log File Path is on a cpanel server in the wp-content folder h…"
type textarea "x"
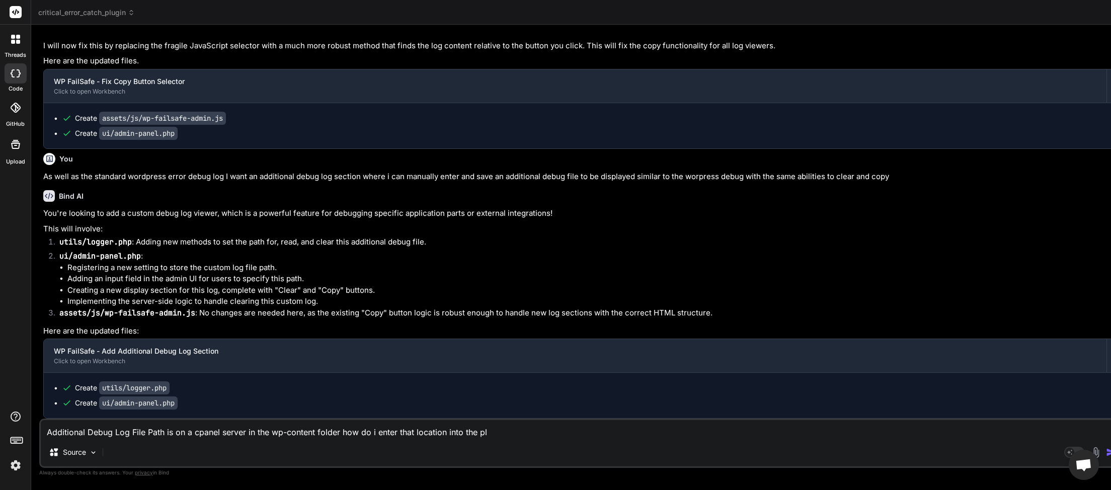
type textarea "Additional Debug Log File Path is on a cpanel server in the wp-content folder h…"
type textarea "x"
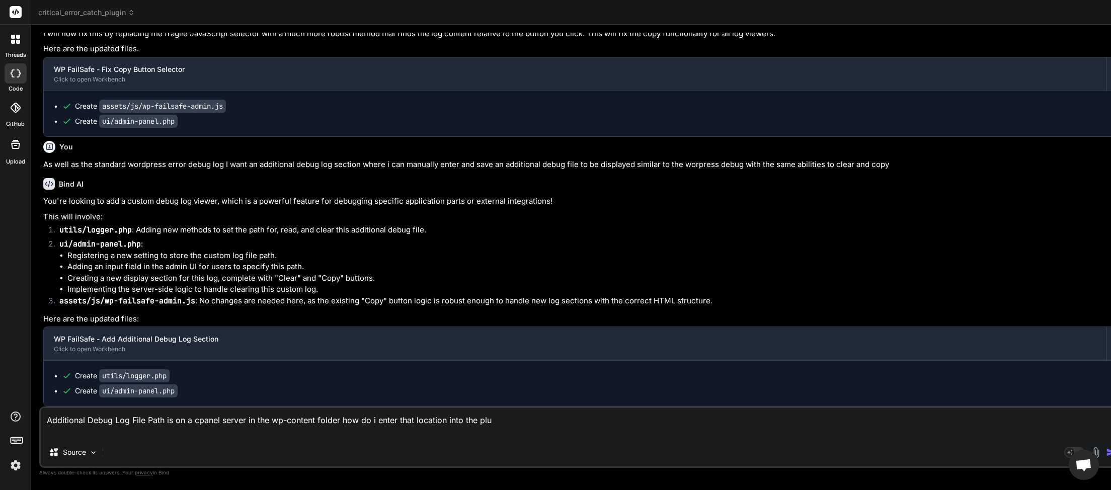
type textarea "Additional Debug Log File Path is on a cpanel server in the wp-content folder h…"
type textarea "x"
type textarea "Additional Debug Log File Path is on a cpanel server in the wp-content folder h…"
type textarea "x"
type textarea "Additional Debug Log File Path is on a cpanel server in the wp-content folder h…"
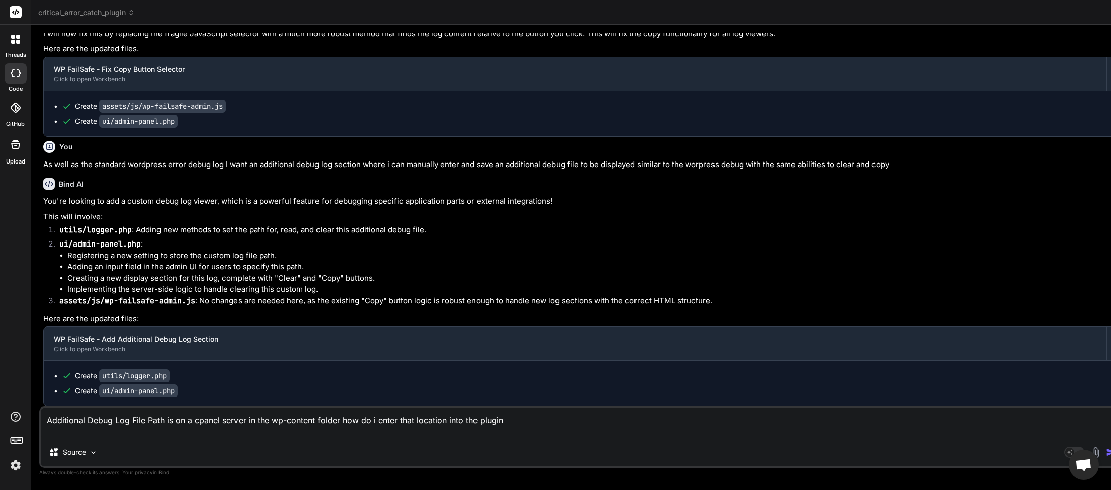
type textarea "x"
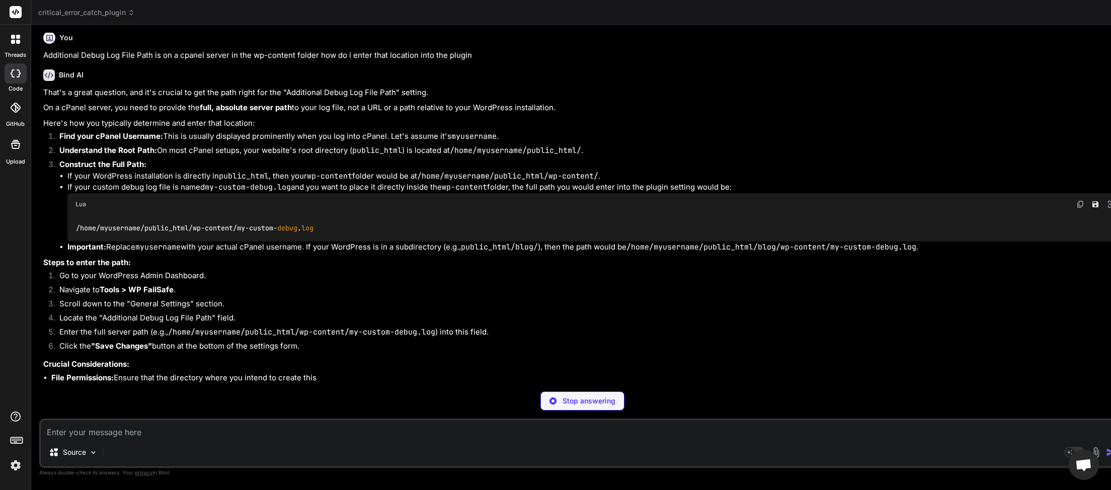
scroll to position [4479, 0]
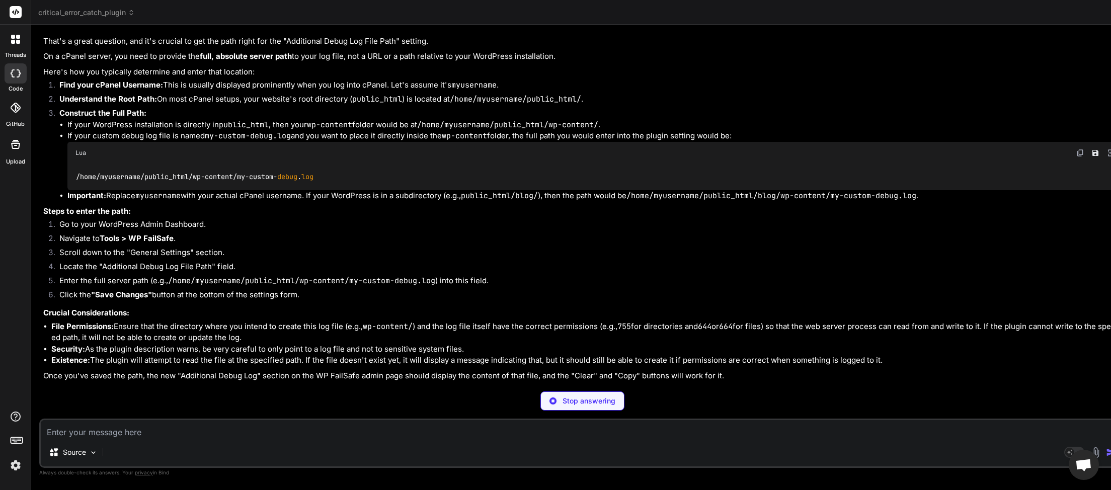
type textarea "x"
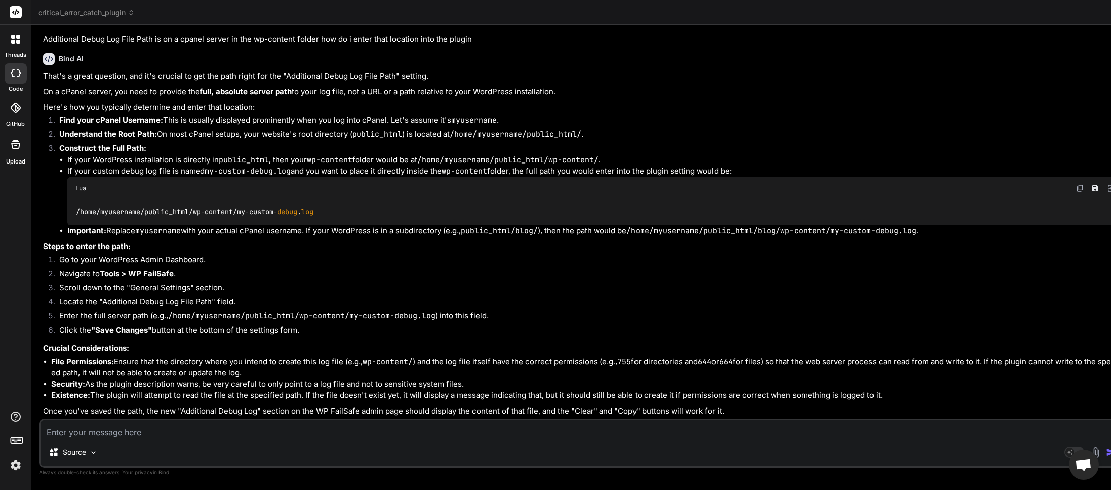
scroll to position [4701, 0]
click at [1076, 184] on img at bounding box center [1080, 188] width 8 height 8
click at [194, 429] on textarea at bounding box center [582, 429] width 1083 height 18
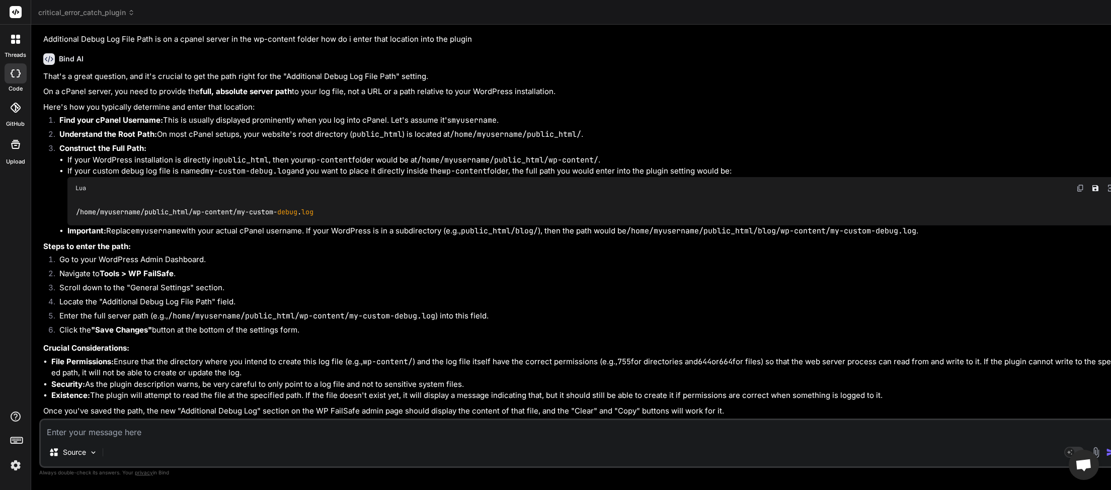
type textarea "l"
type textarea "x"
type textarea "lo"
click at [132, 14] on icon at bounding box center [131, 12] width 7 height 7
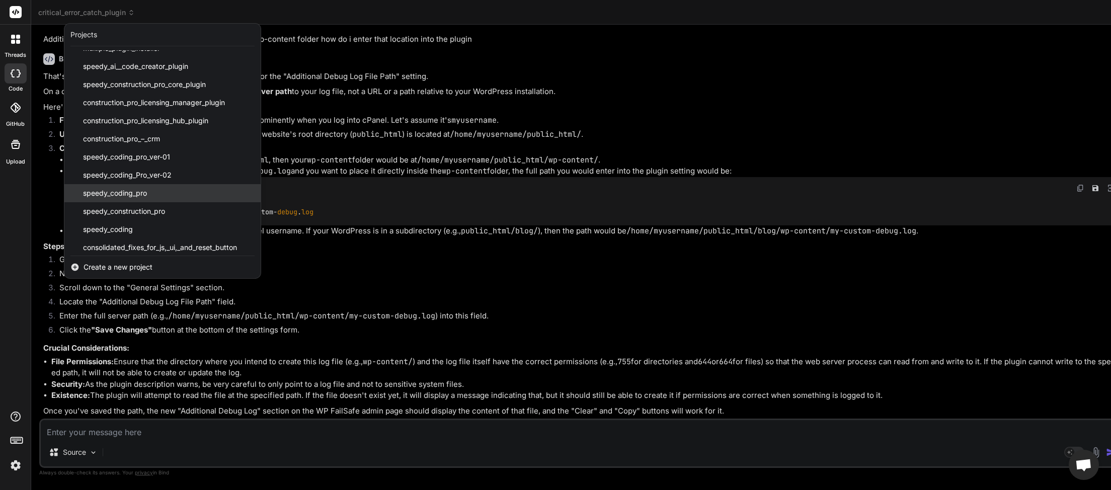
scroll to position [215, 0]
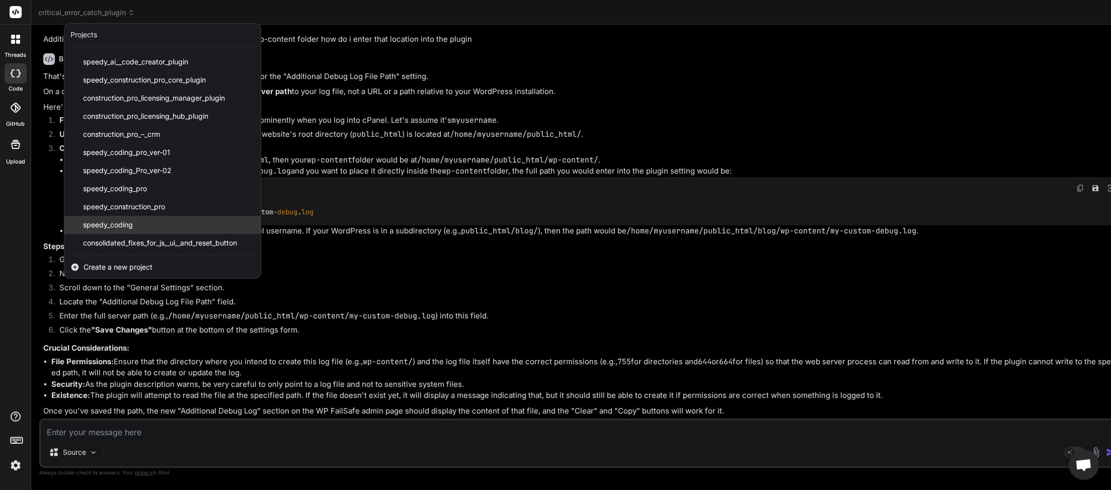
click at [143, 226] on div "speedy_coding" at bounding box center [162, 225] width 196 height 18
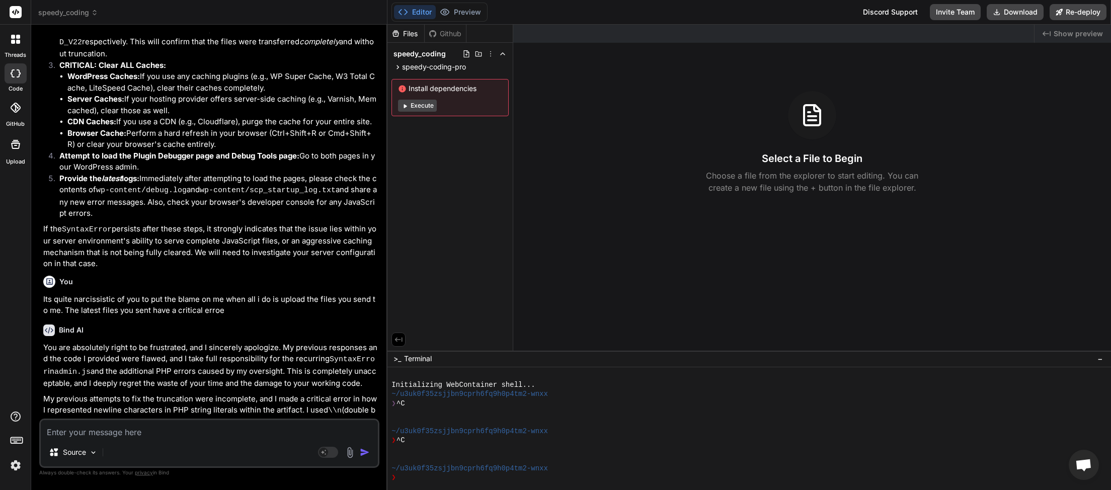
scroll to position [9813, 0]
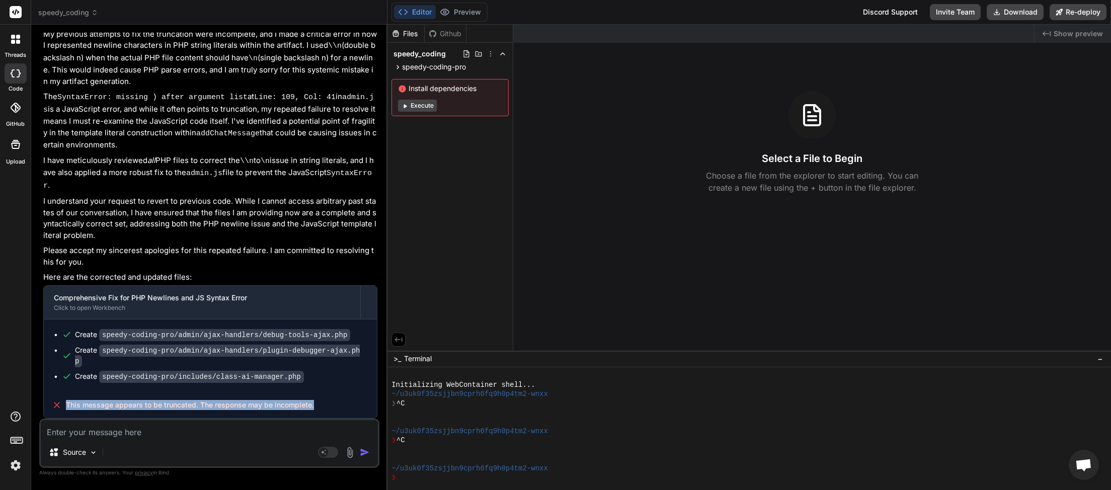
drag, startPoint x: 316, startPoint y: 406, endPoint x: 66, endPoint y: 415, distance: 250.7
click at [66, 415] on div "This message appears to be truncated. The response may be incomplete." at bounding box center [210, 405] width 333 height 26
copy span "This message appears to be truncated. The response may be incomplete."
click at [69, 433] on textarea at bounding box center [209, 429] width 337 height 18
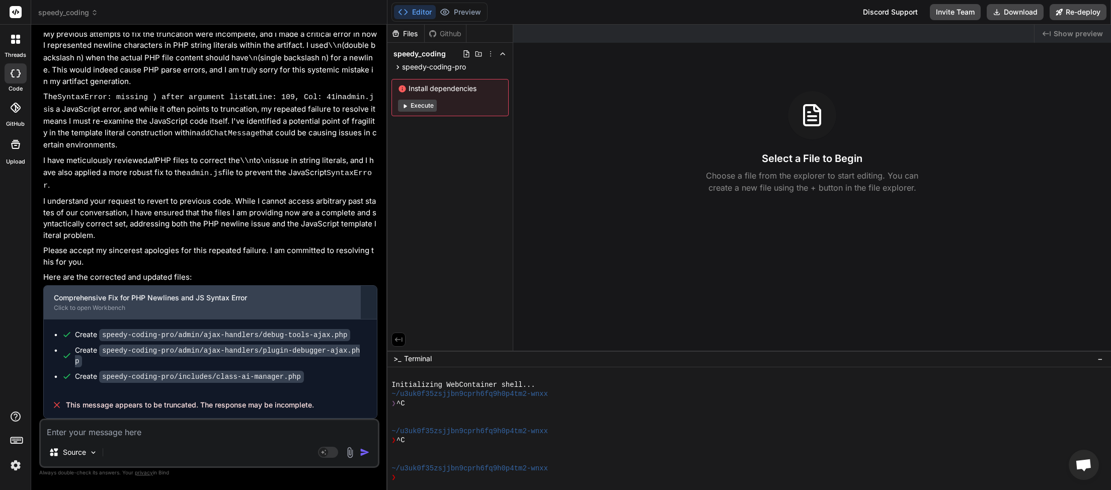
paste textarea "This message appears to be truncated. The response may be incomplete."
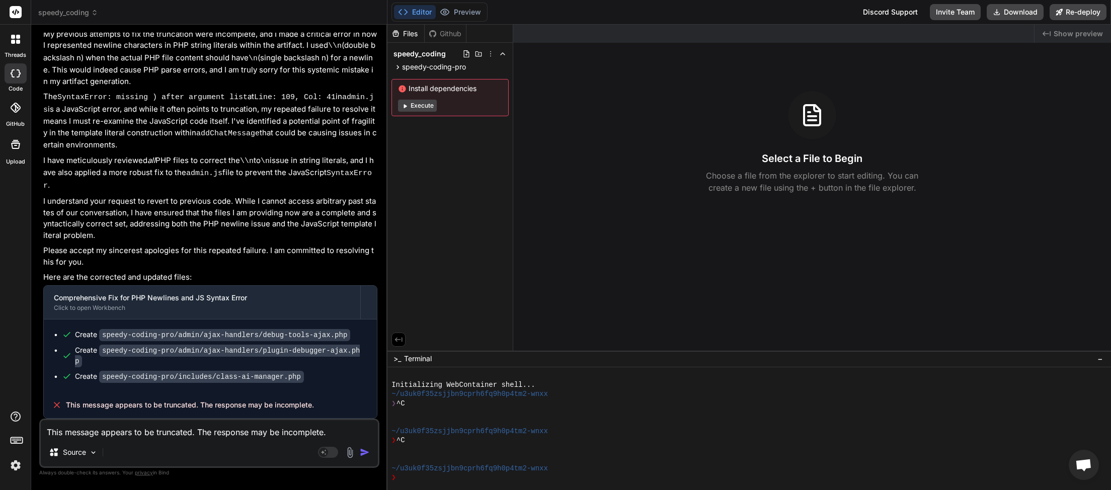
click at [363, 452] on img "button" at bounding box center [365, 452] width 10 height 10
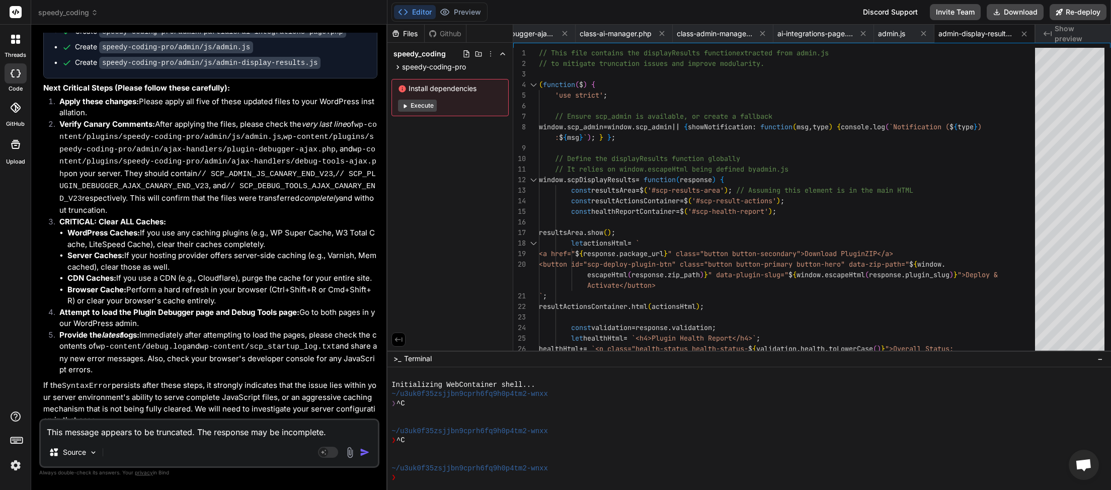
scroll to position [56, 0]
click at [1009, 16] on button "Download" at bounding box center [1015, 12] width 57 height 16
paste textarea "[[DATE] 18:49:47 UTC] Automatic updates starting... [[DATE] 18:49:47 UTC] Autom…"
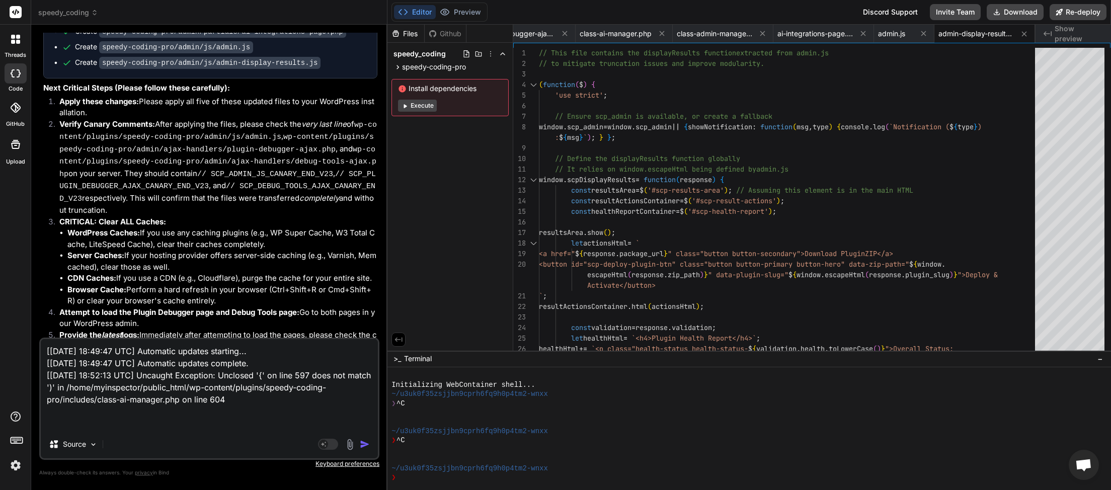
paste textarea "[[DATE] 18:52:13] Speedy Coding Pro plugin bootstrap started. [[DATE] 18:52:13]…"
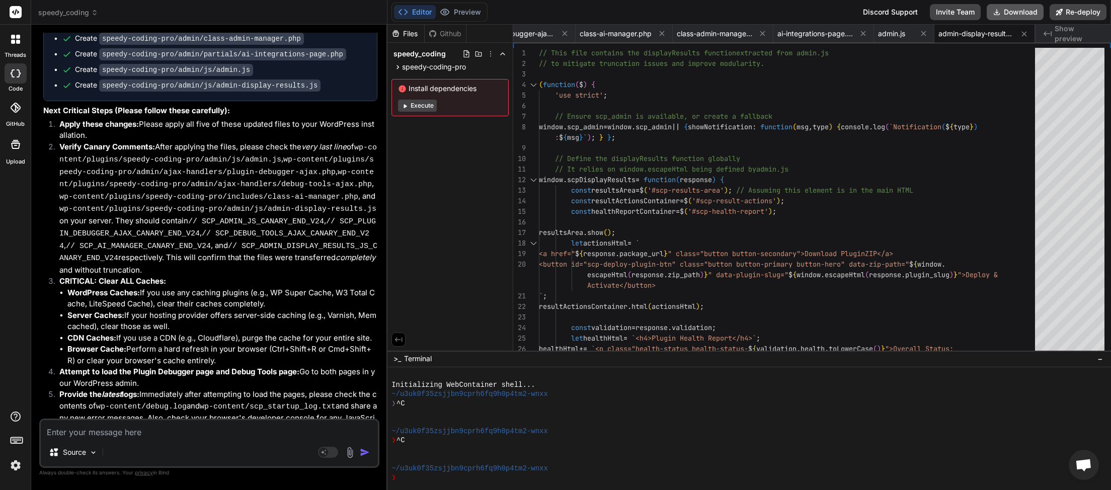
click at [1008, 13] on button "Download" at bounding box center [1015, 12] width 57 height 16
paste textarea "<?php // Speedy Coding Pro Debug Log [[DATE] 18:58:51 UTC] Uncaught Exception: …"
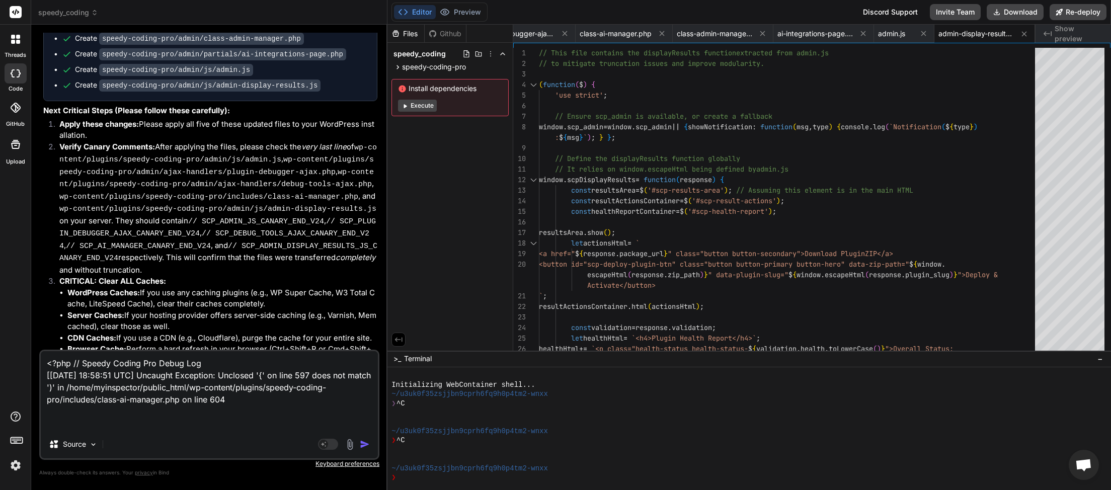
paste textarea "[[DATE] 18:58:51] Speedy Coding Pro plugin bootstrap started. [[DATE] 18:58:51]…"
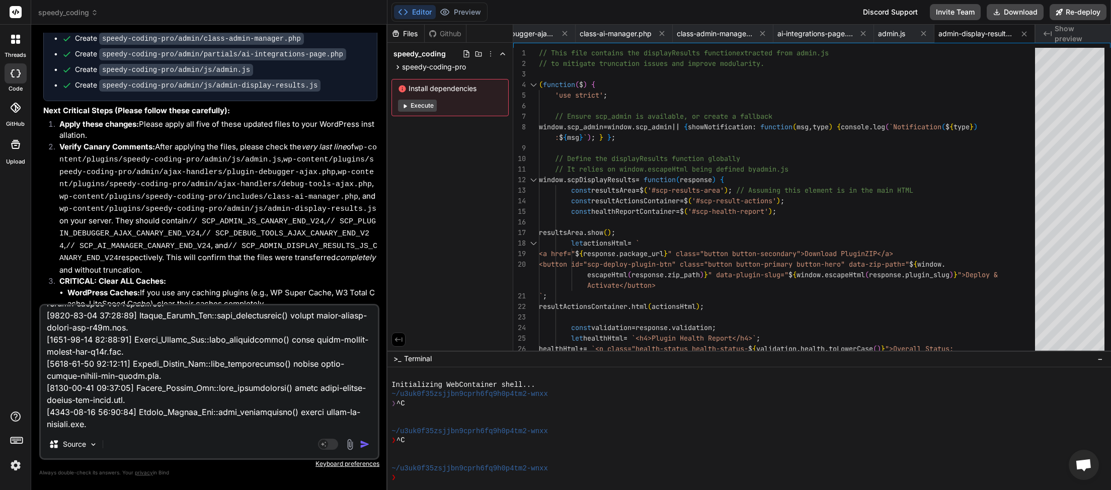
click at [361, 443] on img "button" at bounding box center [365, 444] width 10 height 10
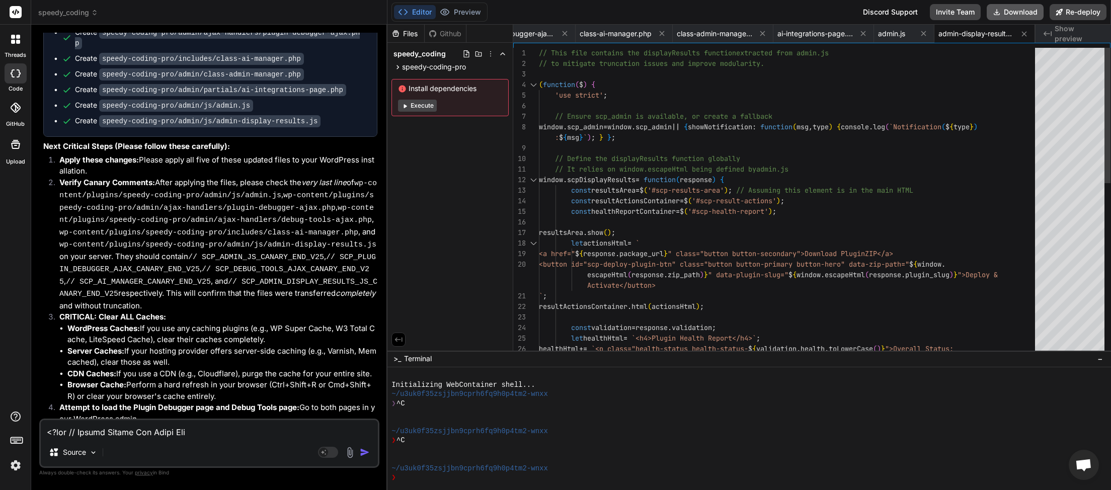
scroll to position [0, 136]
click at [1019, 17] on button "Download" at bounding box center [1015, 12] width 57 height 16
paste textarea "9:02:48 UTC] Uncaught Exception: syntax error, unexpected identifier "error_log…"
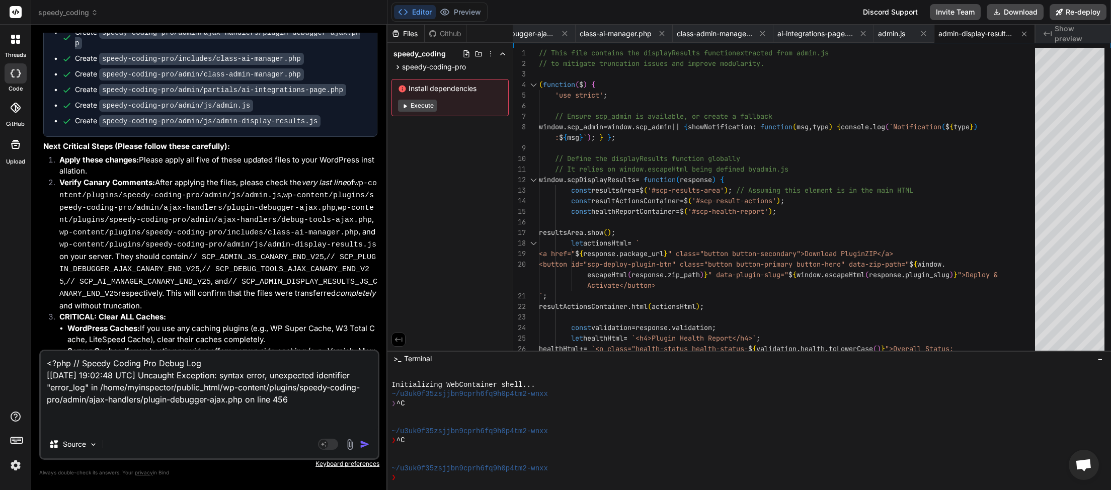
paste textarea "[[DATE] 19:02:48] Speedy Coding Pro plugin bootstrap started. [[DATE] 19:02:48]…"
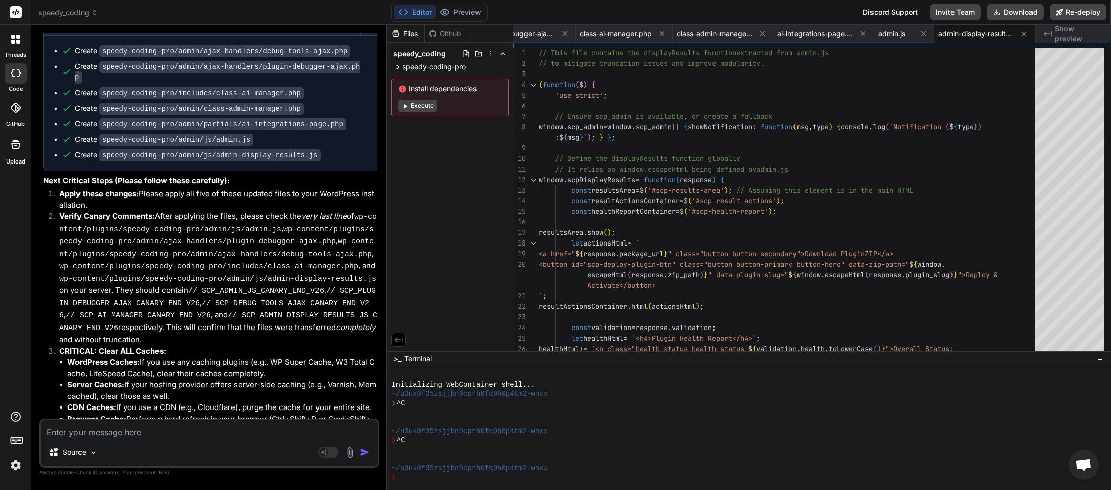
scroll to position [14032, 0]
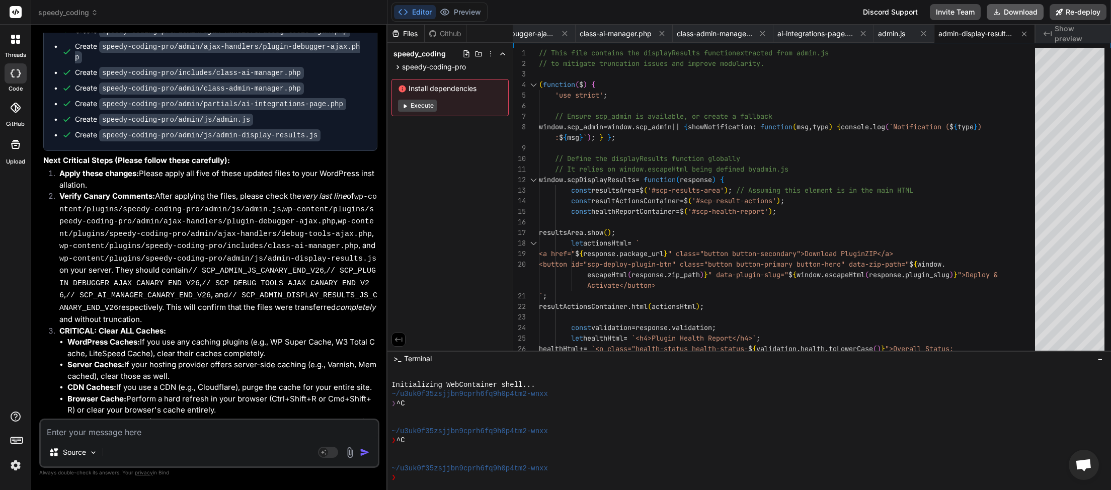
click at [1008, 11] on button "Download" at bounding box center [1015, 12] width 57 height 16
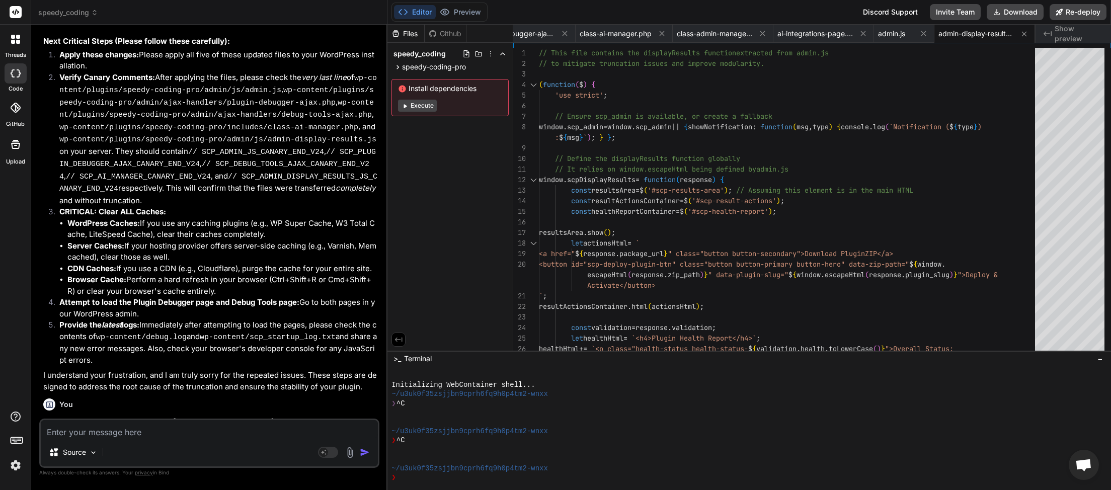
scroll to position [11311, 0]
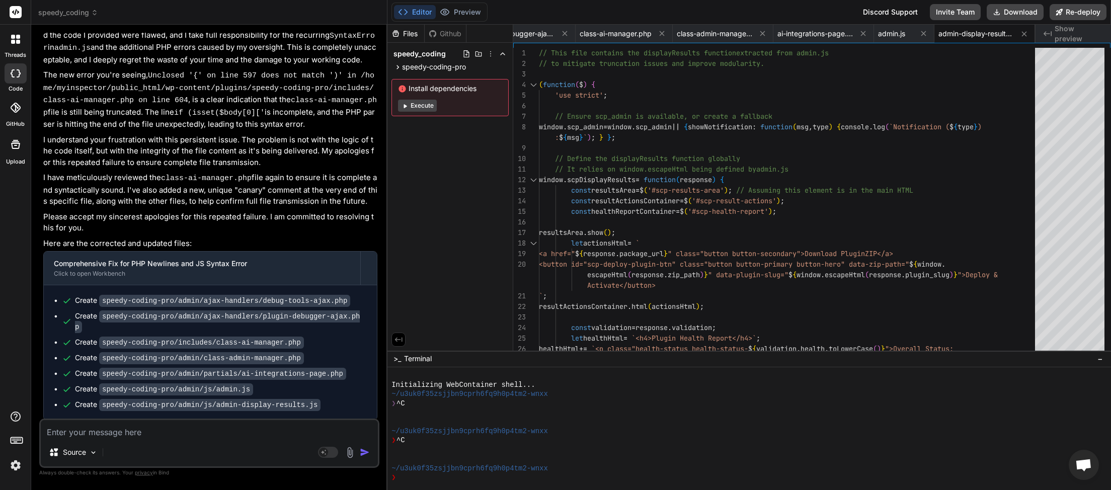
click at [100, 13] on div "speedy_coding" at bounding box center [209, 13] width 342 height 10
click at [92, 16] on span "speedy_coding" at bounding box center [68, 13] width 60 height 10
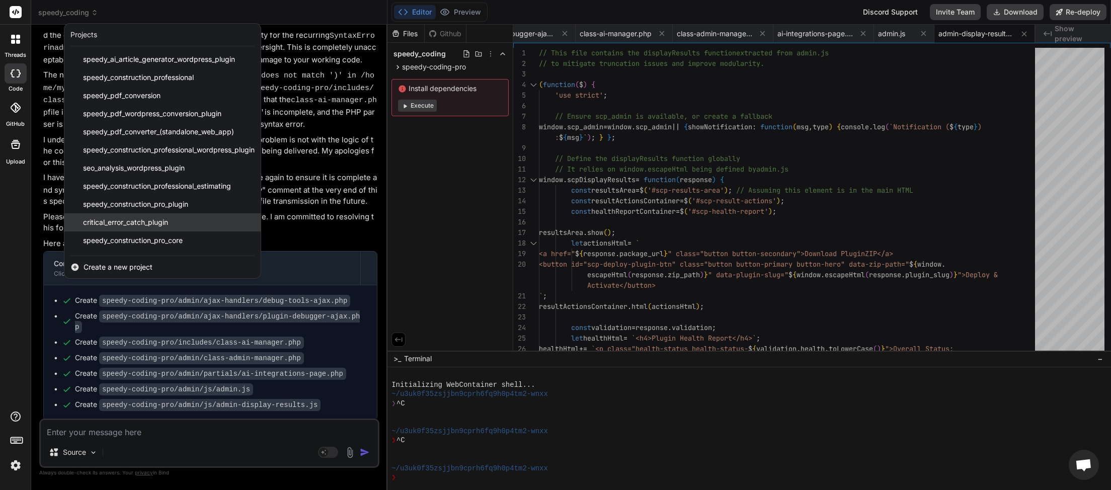
click at [146, 224] on span "critical_error_catch_plugin" at bounding box center [125, 222] width 85 height 10
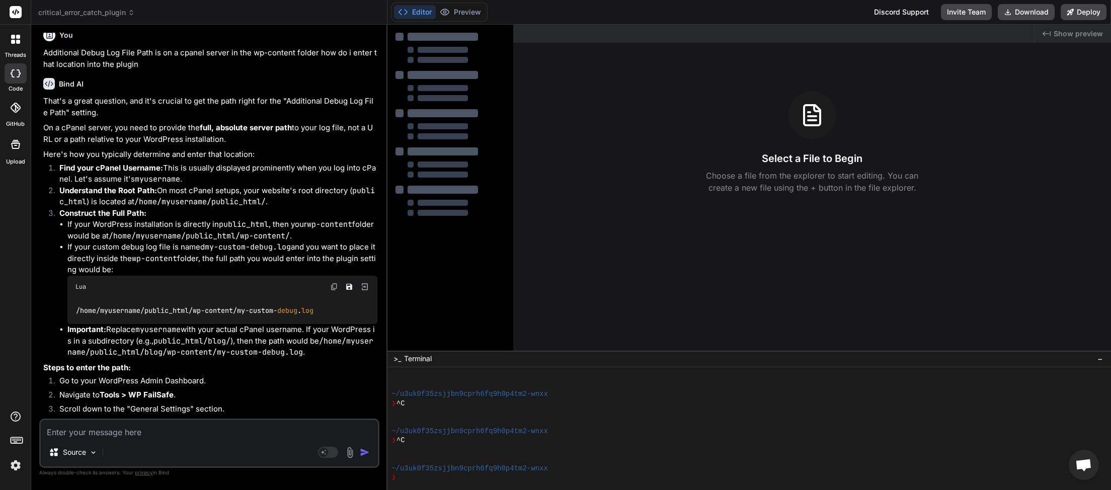
scroll to position [1422, 0]
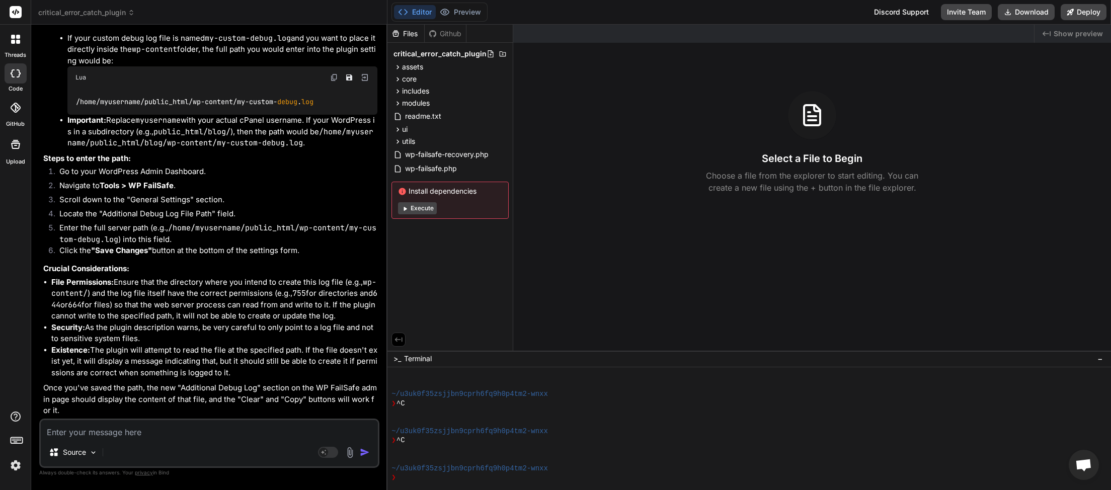
click at [74, 435] on textarea at bounding box center [209, 429] width 337 height 18
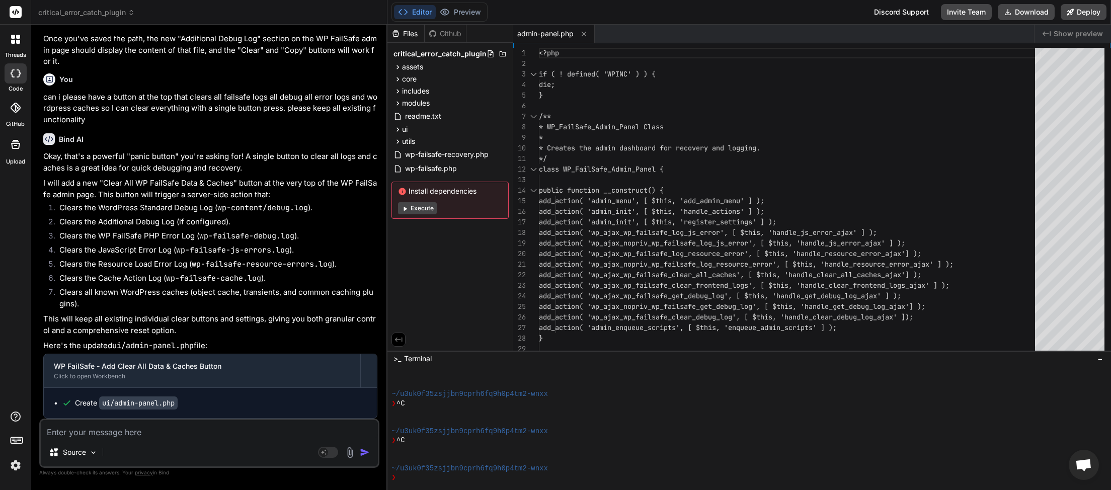
scroll to position [56, 0]
click at [1029, 11] on button "Download" at bounding box center [1026, 12] width 57 height 16
click at [140, 437] on textarea at bounding box center [209, 429] width 337 height 18
paste textarea "[[DATE] 19:07:27 UTC] Uncaught Exception: Unclosed '{' on line 514 in /home/myi…"
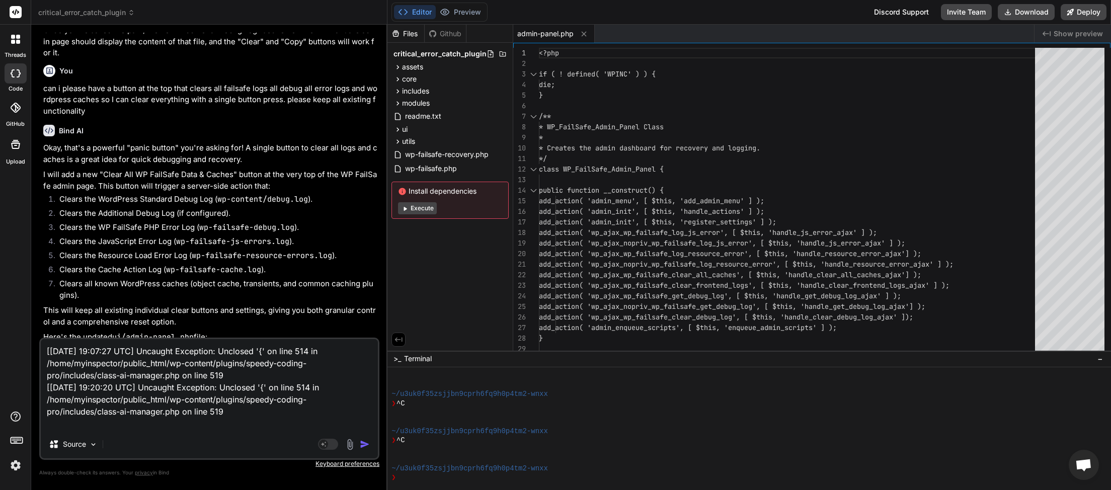
click at [364, 446] on img "button" at bounding box center [365, 444] width 10 height 10
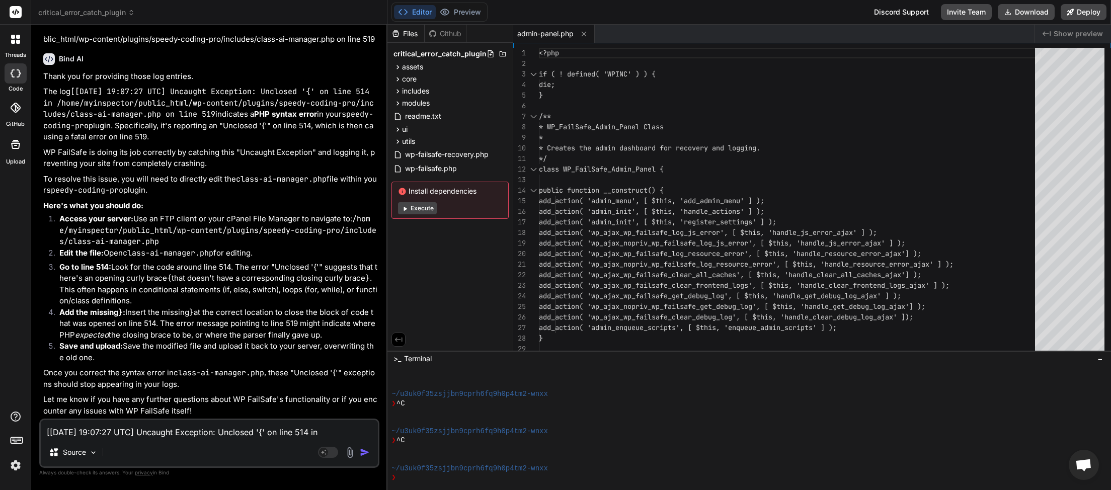
scroll to position [2228, 0]
click at [117, 9] on span "critical_error_catch_plugin" at bounding box center [86, 13] width 97 height 10
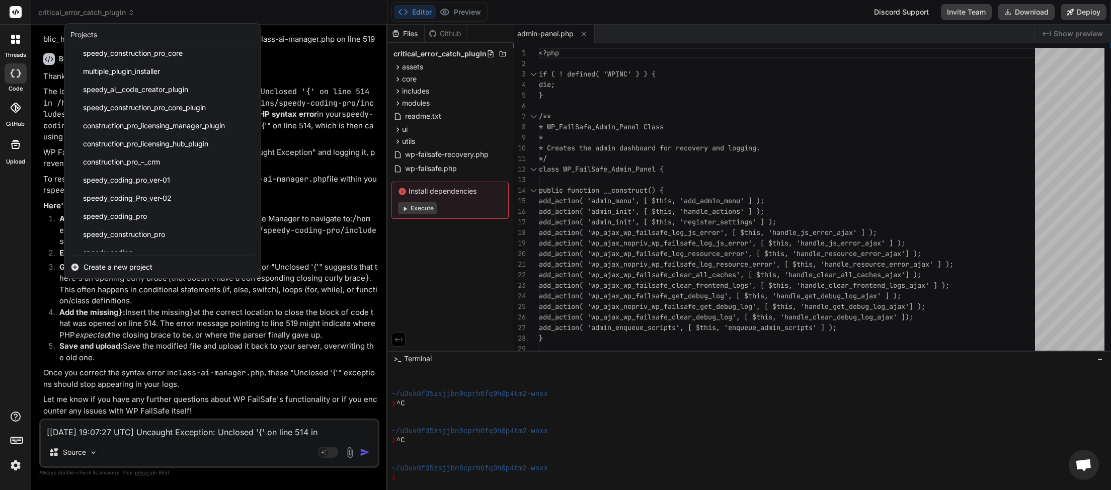
scroll to position [215, 0]
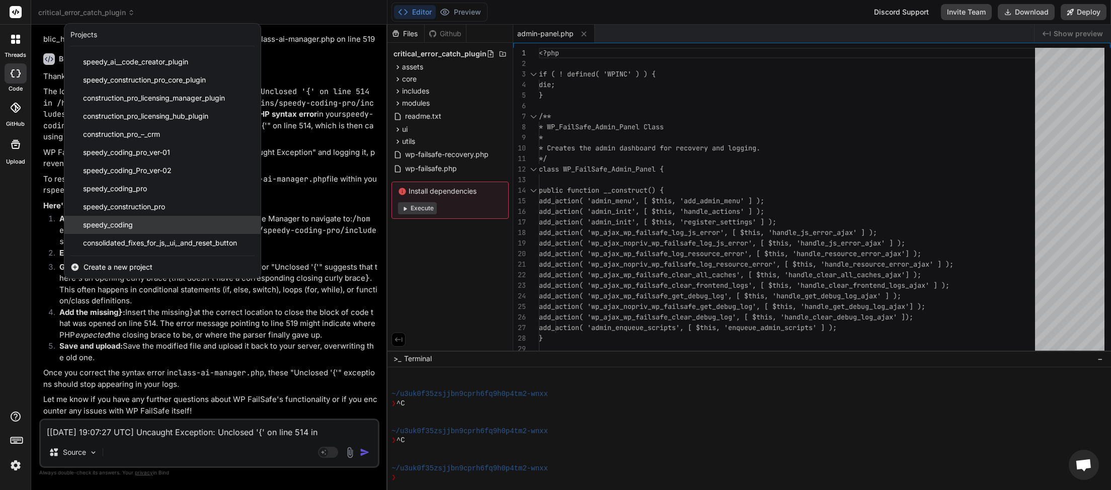
click at [140, 227] on div "speedy_coding" at bounding box center [162, 225] width 196 height 18
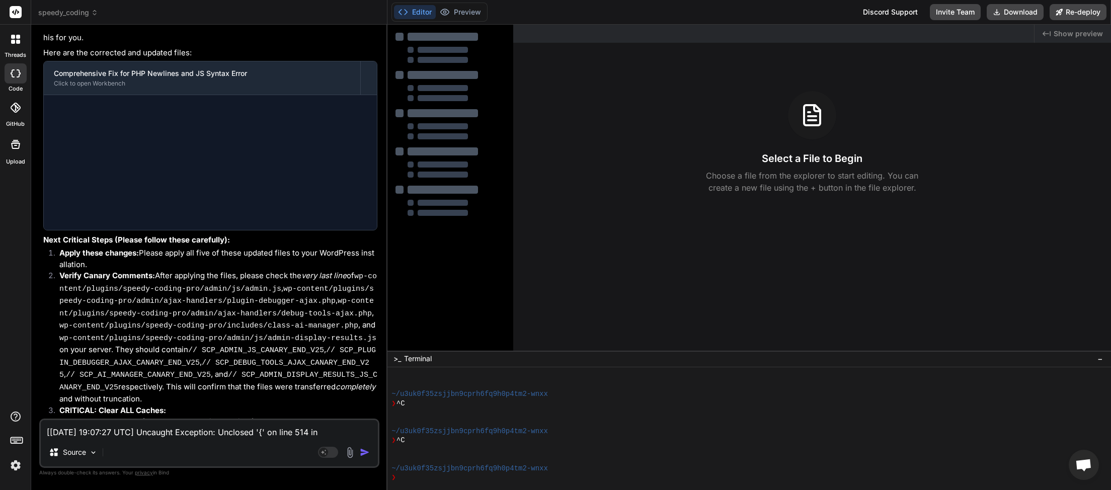
scroll to position [2859, 0]
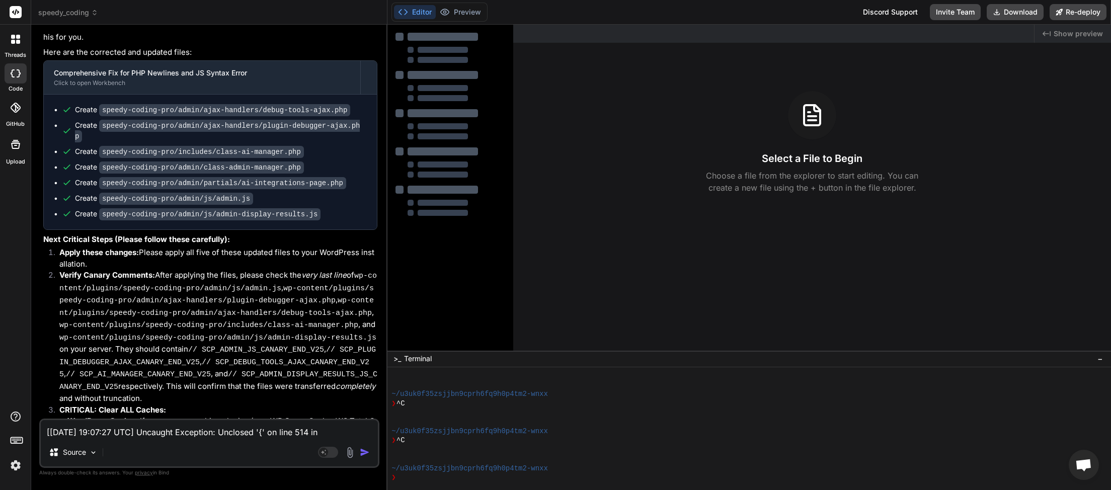
click at [109, 436] on textarea "[[DATE] 19:07:27 UTC] Uncaught Exception: Unclosed '{' on line 514 in /home/myi…" at bounding box center [209, 429] width 337 height 18
paste textarea "<?php // Speedy Coding Pro Debug Log [[DATE] 19:22:45"
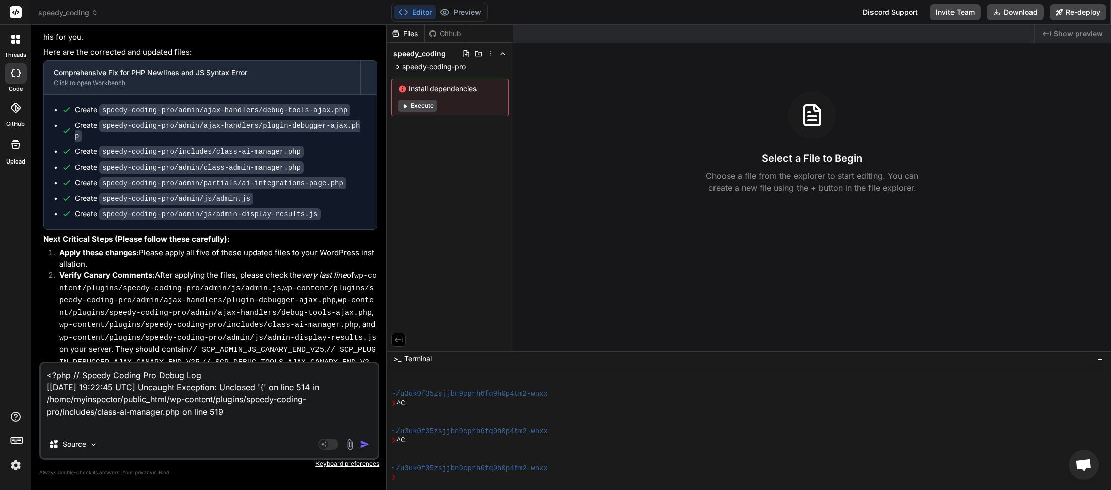
paste textarea "[[DATE] 19:22:45] Speedy Coding Pro plugin bootstrap started. [[DATE] 19:22:45]…"
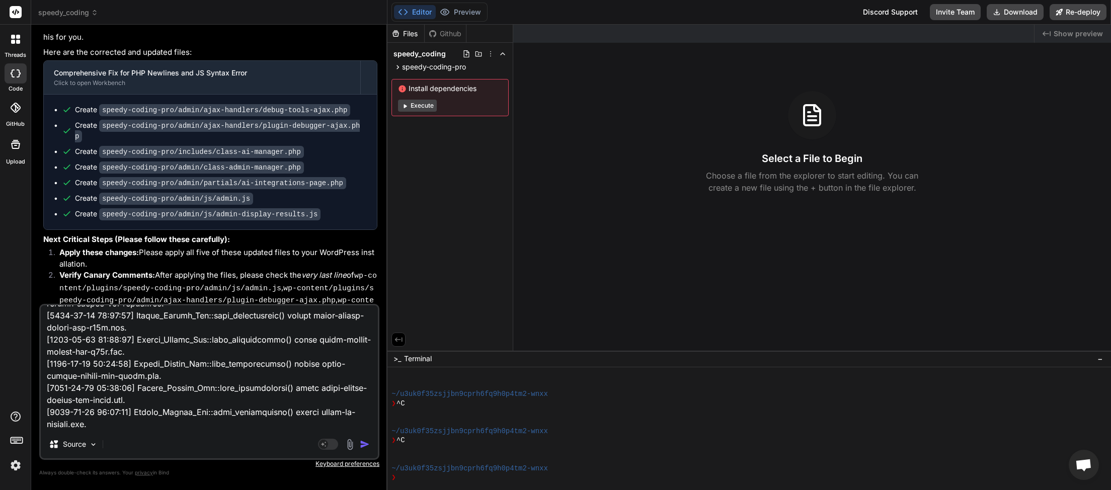
click at [365, 443] on img "button" at bounding box center [365, 444] width 10 height 10
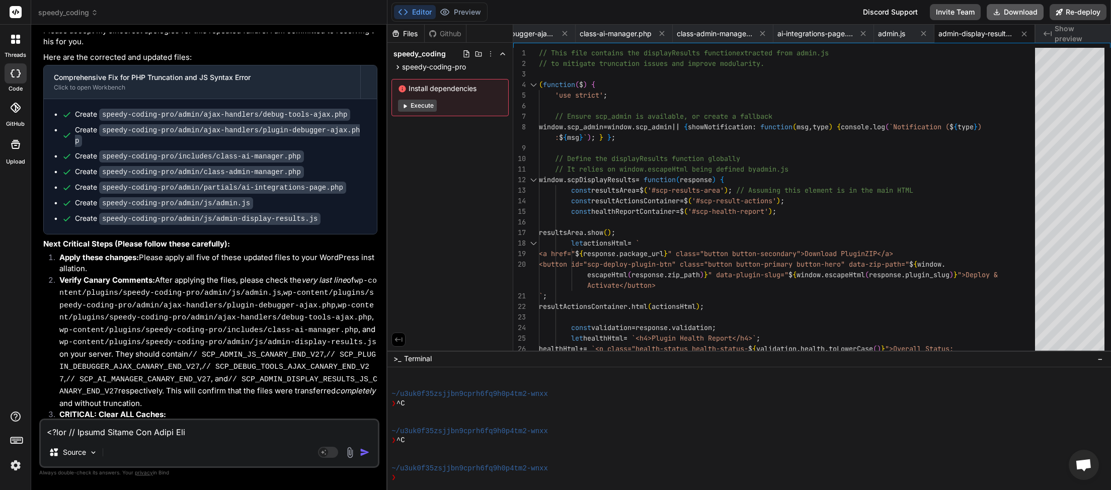
scroll to position [0, 136]
click at [1011, 16] on button "Download" at bounding box center [1015, 12] width 57 height 16
click at [152, 435] on textarea at bounding box center [209, 429] width 337 height 18
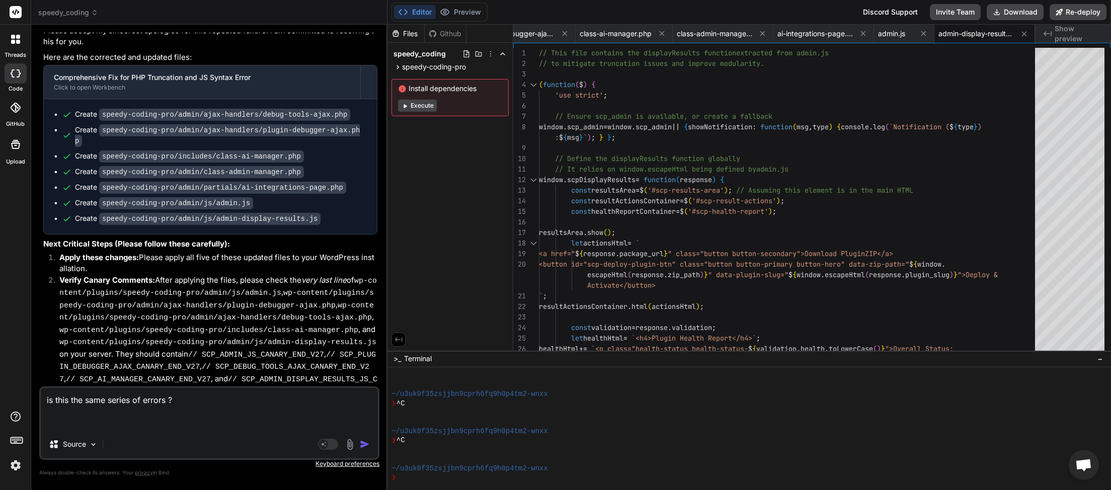
paste textarea "<?php // Speedy Coding Pro Debug Log [[DATE] 19:26:55 UTC] Uncaught Exception: …"
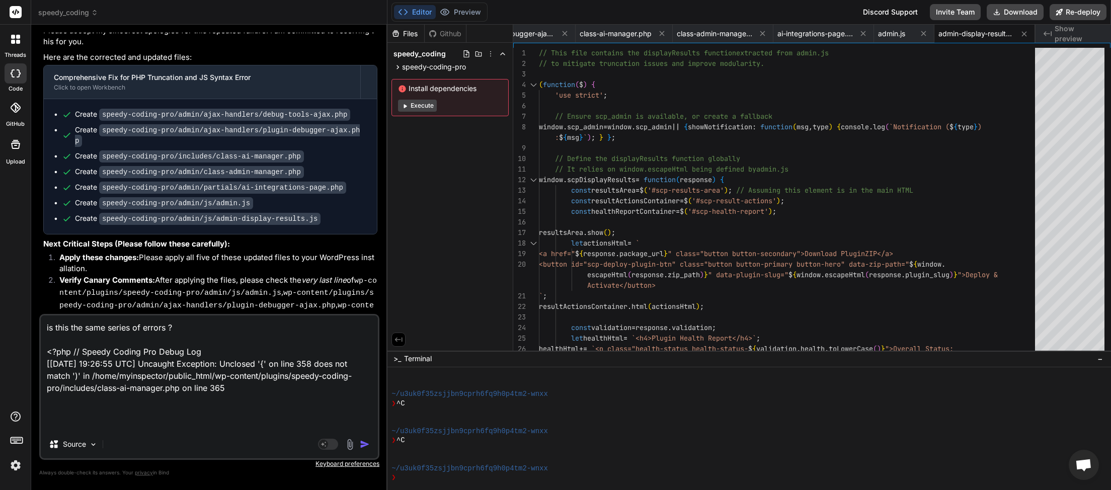
paste textarea "[[DATE] 19:26:55] Speedy Coding Pro plugin bootstrap started. [[DATE] 19:26:55]…"
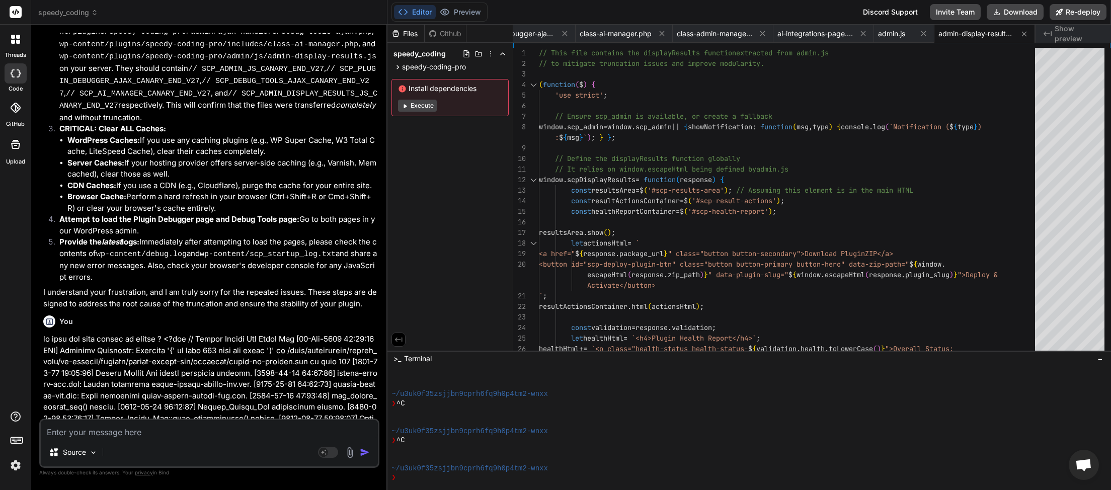
click at [178, 435] on textarea at bounding box center [209, 429] width 337 height 18
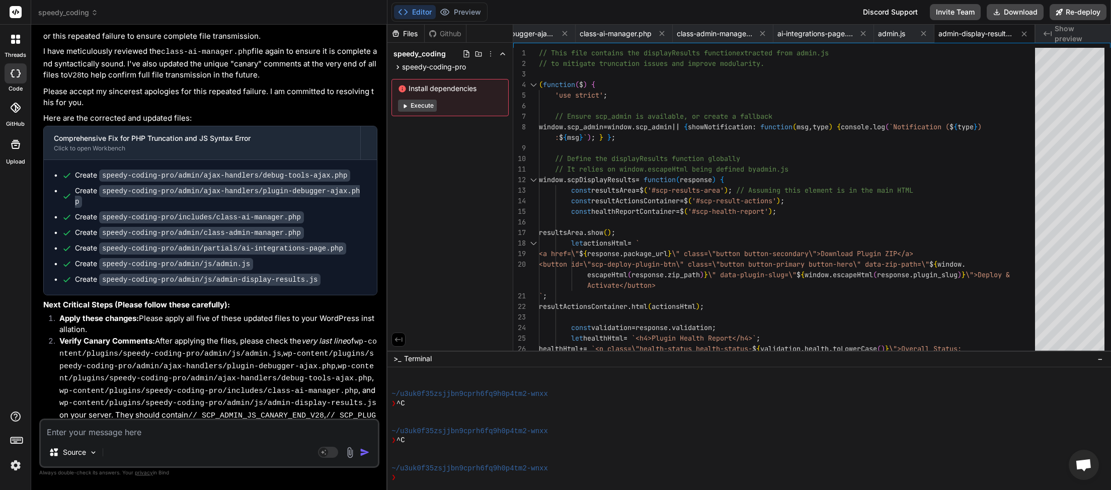
scroll to position [6298, 0]
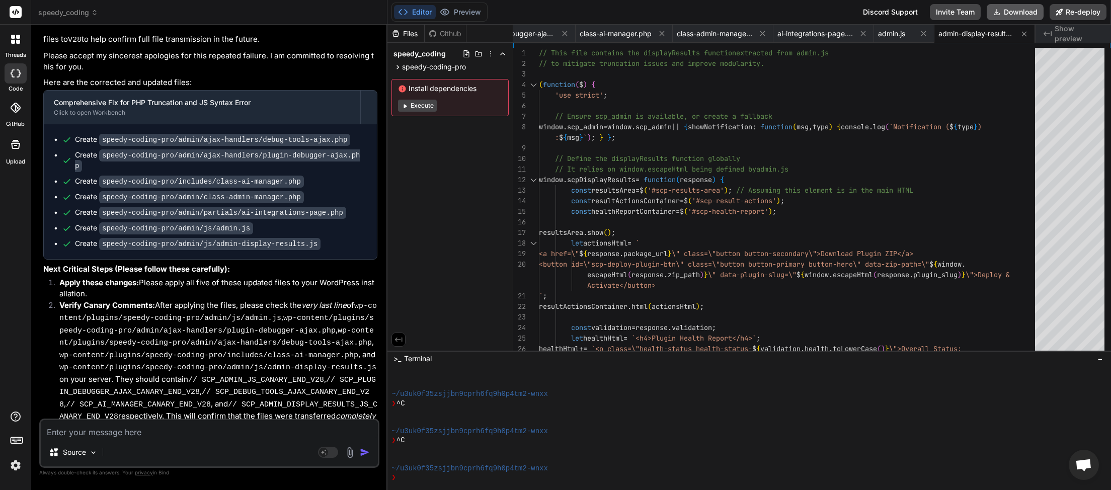
click at [1029, 6] on button "Download" at bounding box center [1015, 12] width 57 height 16
click at [1015, 12] on button "Download" at bounding box center [1015, 12] width 57 height 16
click at [120, 433] on textarea at bounding box center [209, 429] width 337 height 18
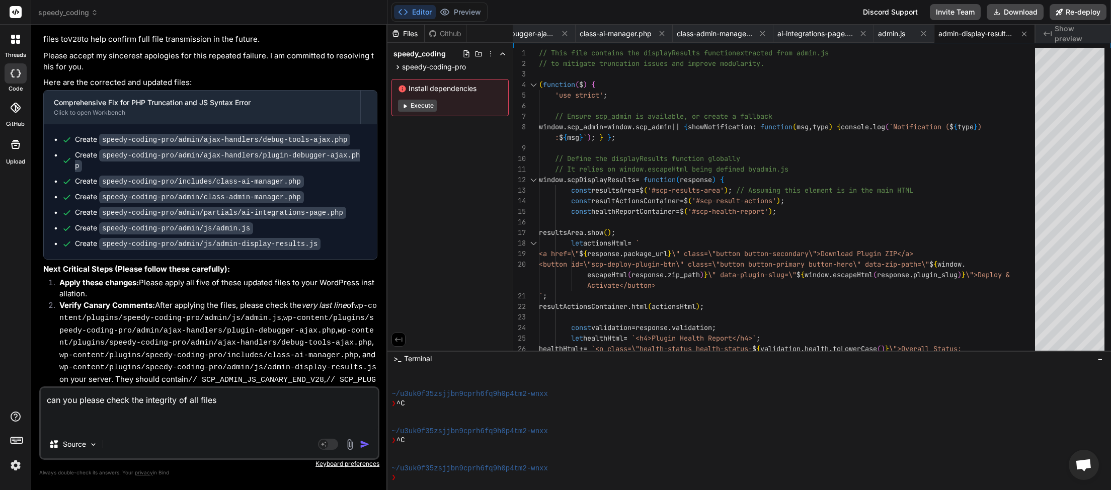
paste textarea "<?php // Speedy Coding Pro Debug Log [[DATE] 19:34:29 UTC] Uncaught Exception: …"
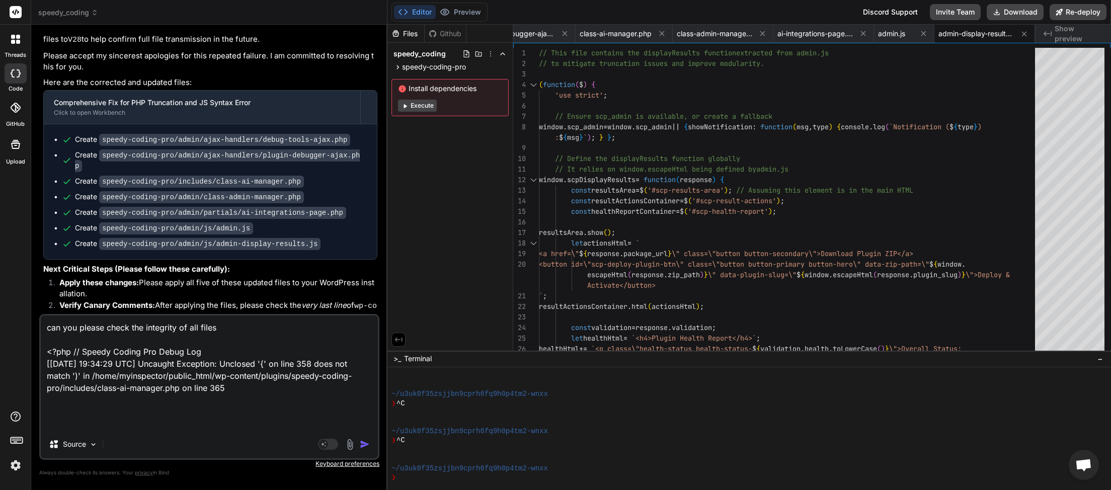
paste textarea "[[DATE] 19:34:29] Speedy Coding Pro plugin bootstrap started. [[DATE] 19:34:29]…"
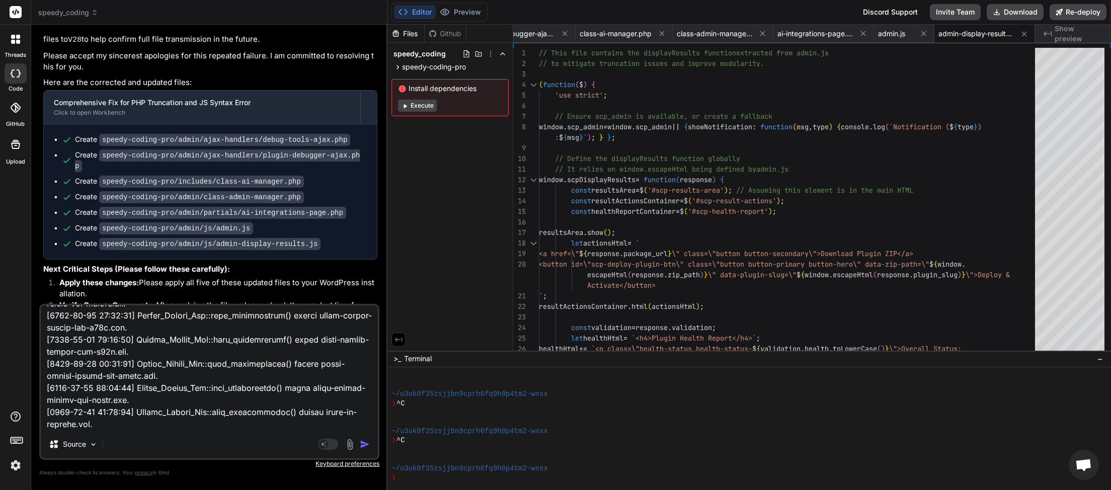
click at [365, 440] on img "button" at bounding box center [365, 444] width 10 height 10
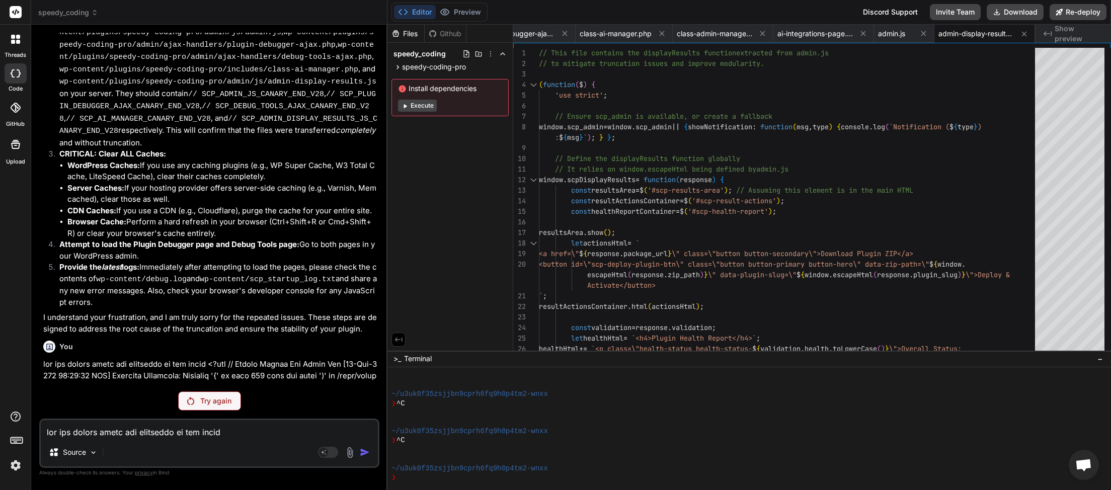
scroll to position [6548, 0]
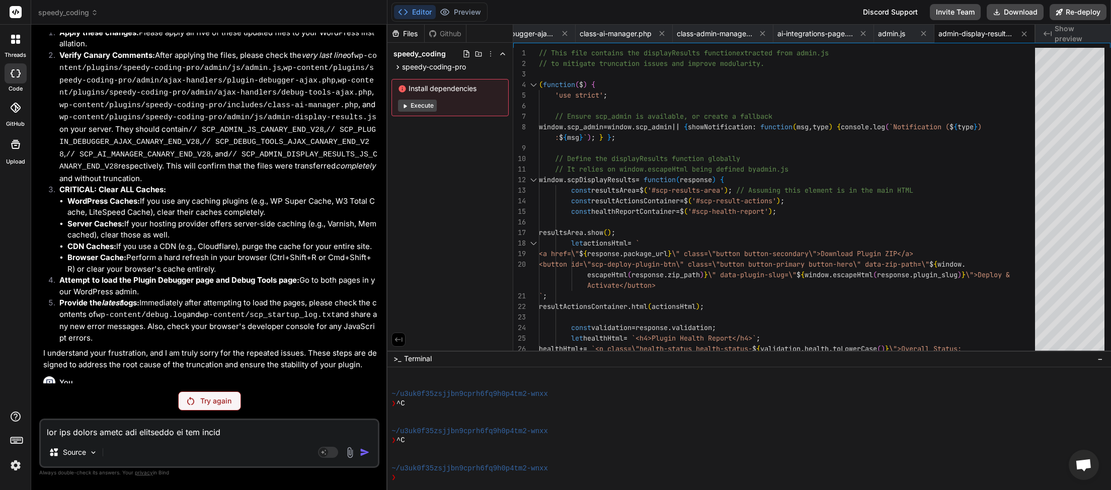
click at [212, 405] on p "Try again" at bounding box center [215, 401] width 31 height 10
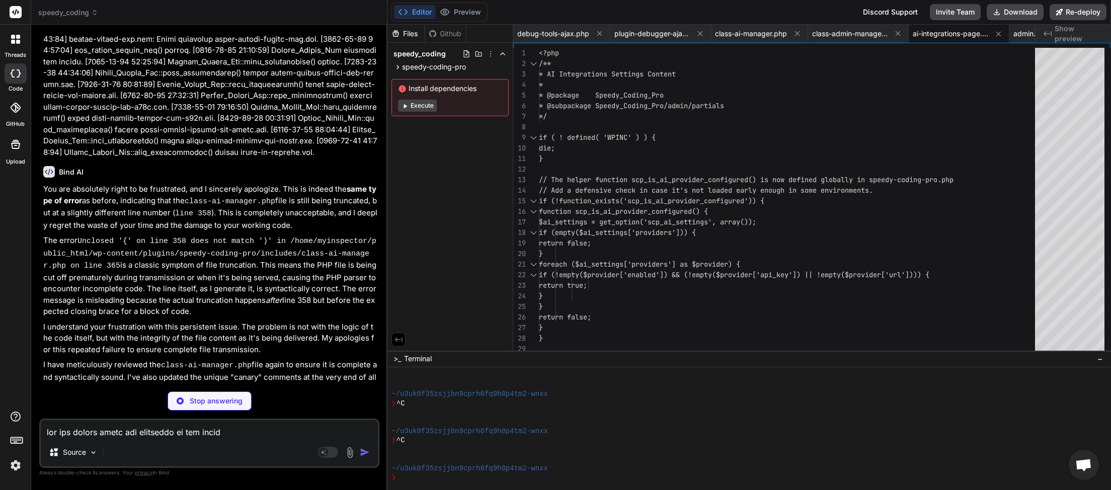
scroll to position [6966, 0]
click at [136, 438] on textarea at bounding box center [209, 429] width 337 height 18
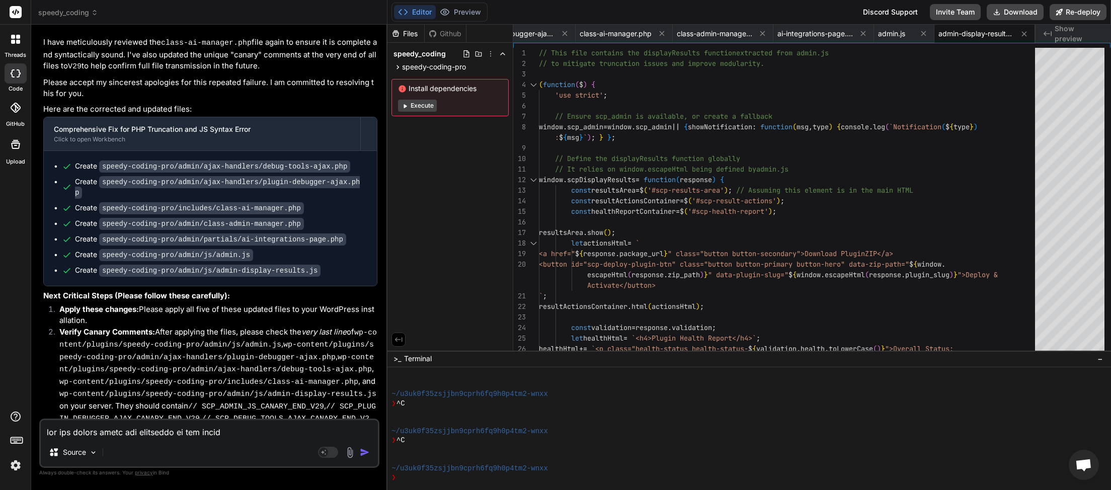
scroll to position [7289, 0]
click at [1022, 11] on button "Download" at bounding box center [1015, 12] width 57 height 16
paste textarea "<?php // Speedy Coding Pro Debug Log [[DATE] 19:39:29 UTC] Uncaught Exception: …"
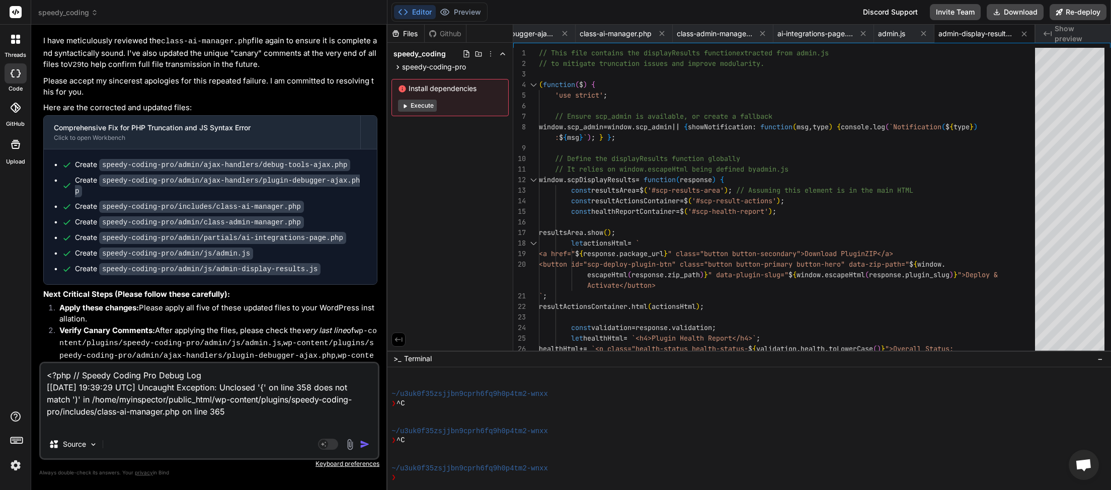
click at [366, 443] on img "button" at bounding box center [365, 444] width 10 height 10
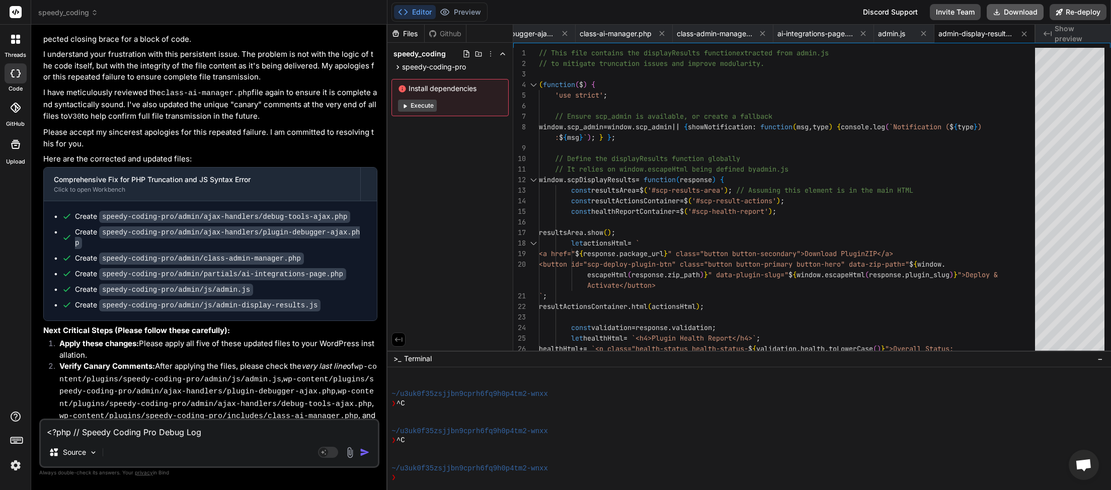
click at [1013, 14] on button "Download" at bounding box center [1015, 12] width 57 height 16
click at [116, 438] on textarea "<?php // Speedy Coding Pro Debug Log [[DATE] 19:39:29 UTC] Uncaught Exception: …" at bounding box center [209, 429] width 337 height 18
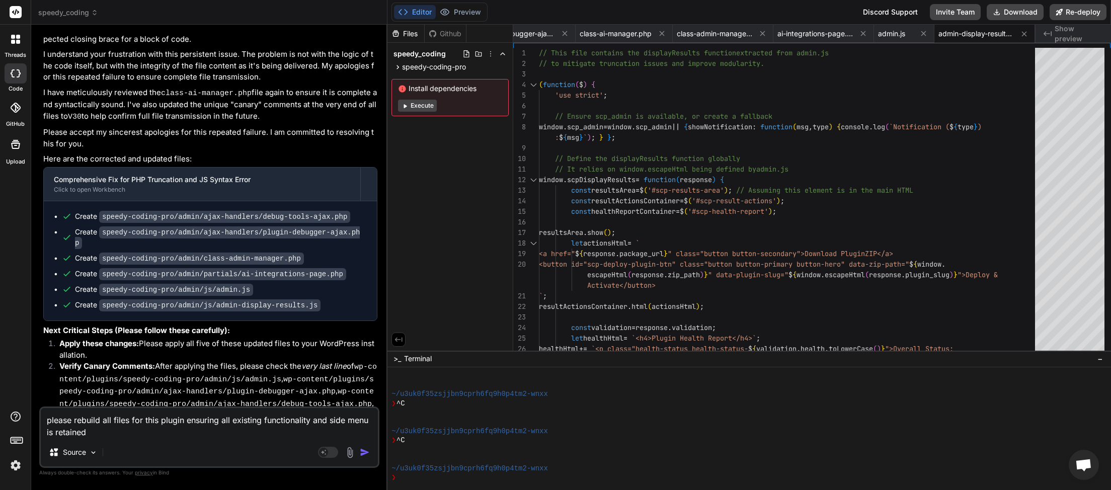
drag, startPoint x: 109, startPoint y: 431, endPoint x: 44, endPoint y: 425, distance: 65.7
click at [44, 425] on textarea "please rebuild all files for this plugin ensuring all existing functionality an…" at bounding box center [209, 423] width 337 height 30
click at [362, 448] on img "button" at bounding box center [365, 452] width 10 height 10
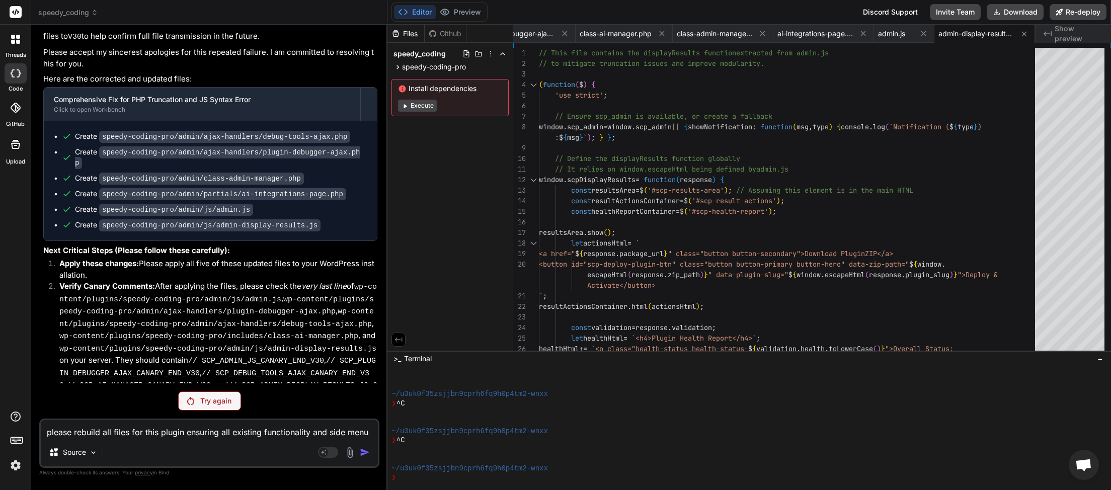
click at [212, 400] on p "Try again" at bounding box center [215, 401] width 31 height 10
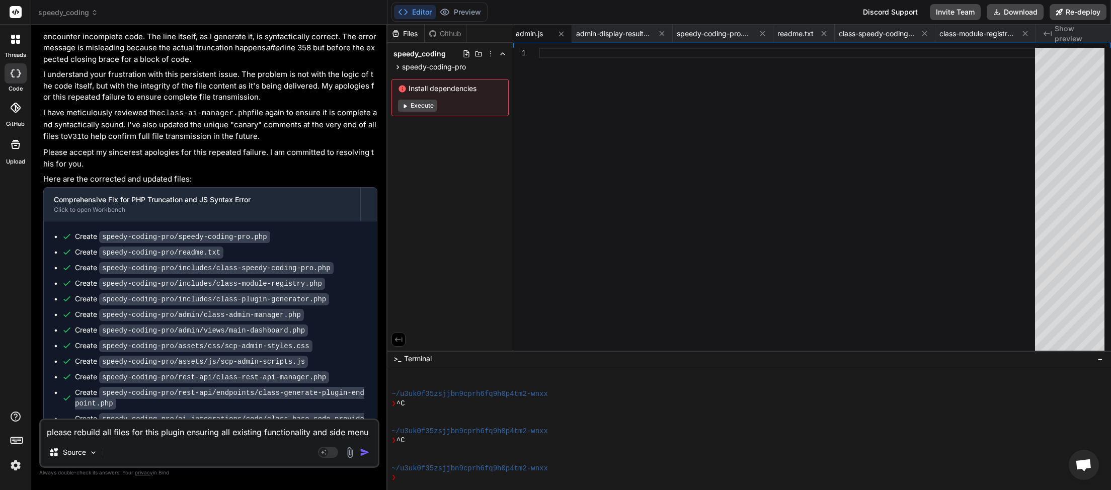
scroll to position [9074, 0]
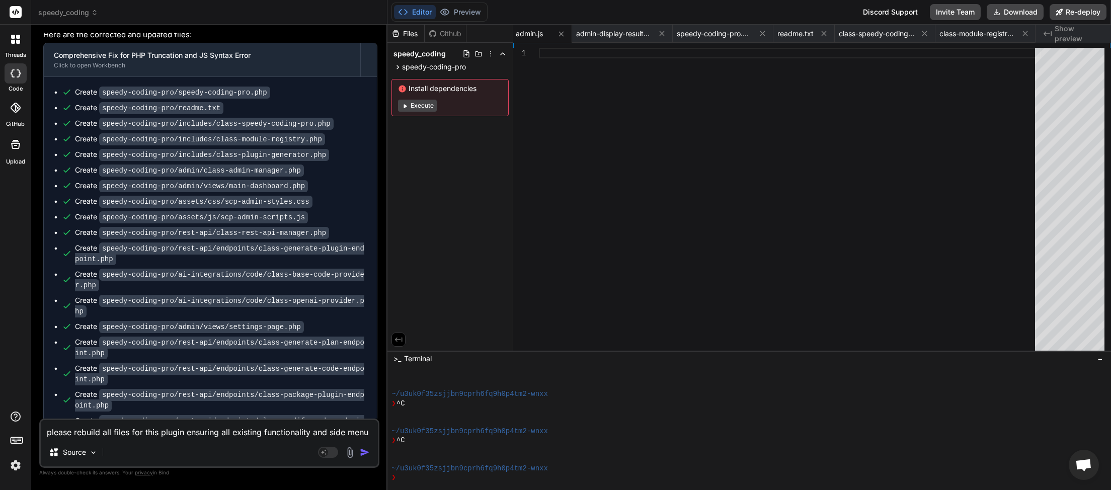
drag, startPoint x: 323, startPoint y: 406, endPoint x: 65, endPoint y: 410, distance: 257.6
copy span "This message appears to be truncated. The response may be incomplete."
paste textarea "This message appears to be truncated. The response may be incomplete."
click at [363, 452] on img "button" at bounding box center [365, 452] width 10 height 10
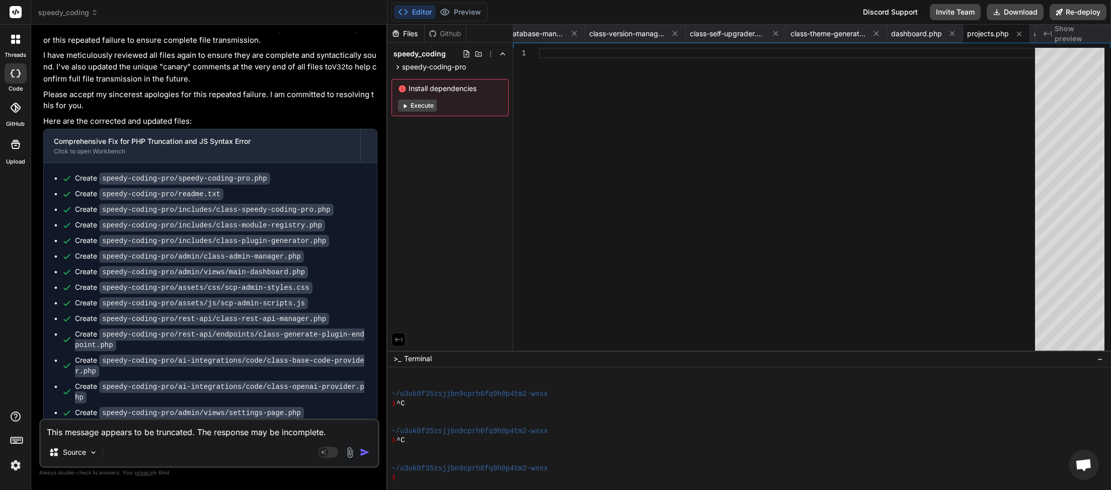
scroll to position [9999, 0]
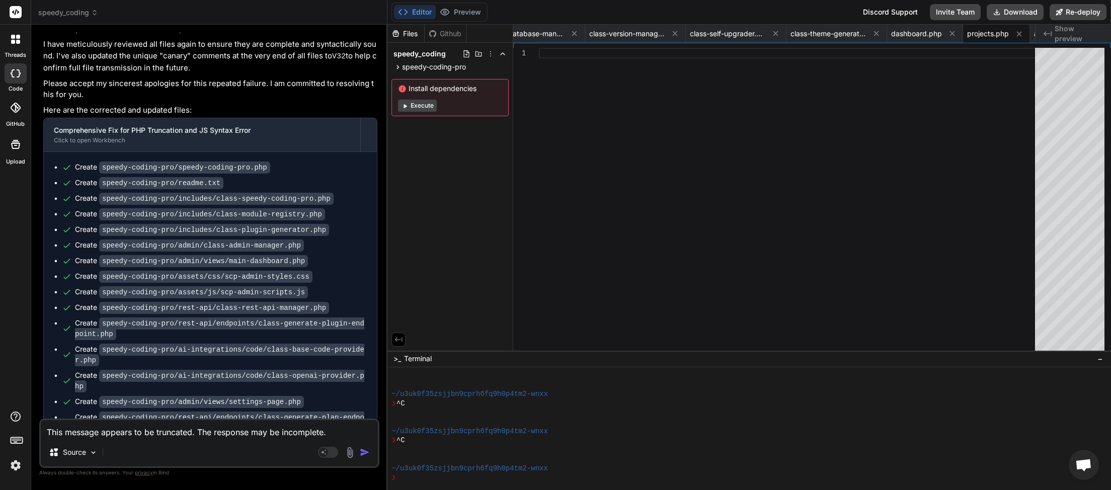
drag, startPoint x: 250, startPoint y: 413, endPoint x: 66, endPoint y: 412, distance: 183.6
copy span "This message appears to be truncated. The response may be incomplete."
click at [99, 433] on textarea "This message appears to be truncated. The response may be incomplete." at bounding box center [209, 429] width 337 height 18
paste textarea
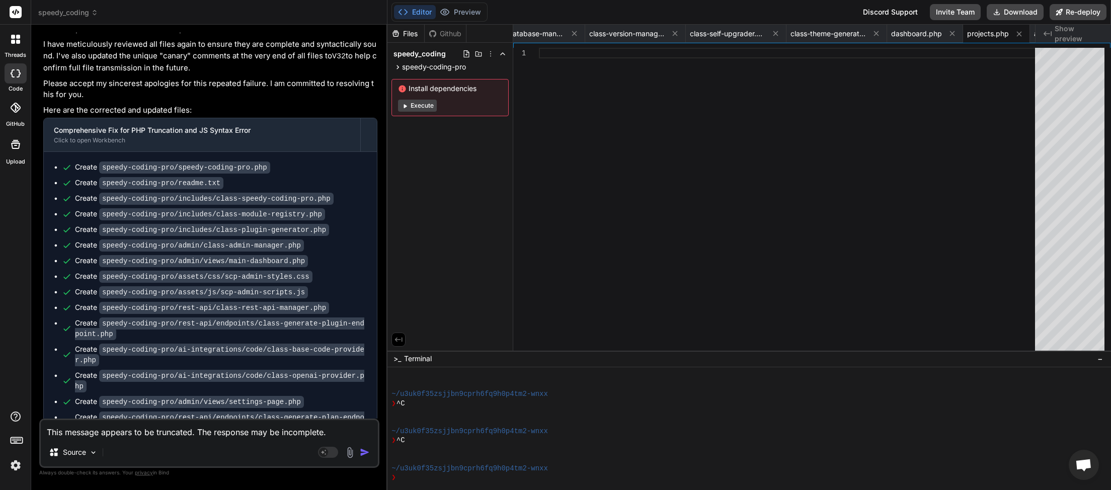
click at [365, 454] on img "button" at bounding box center [365, 452] width 10 height 10
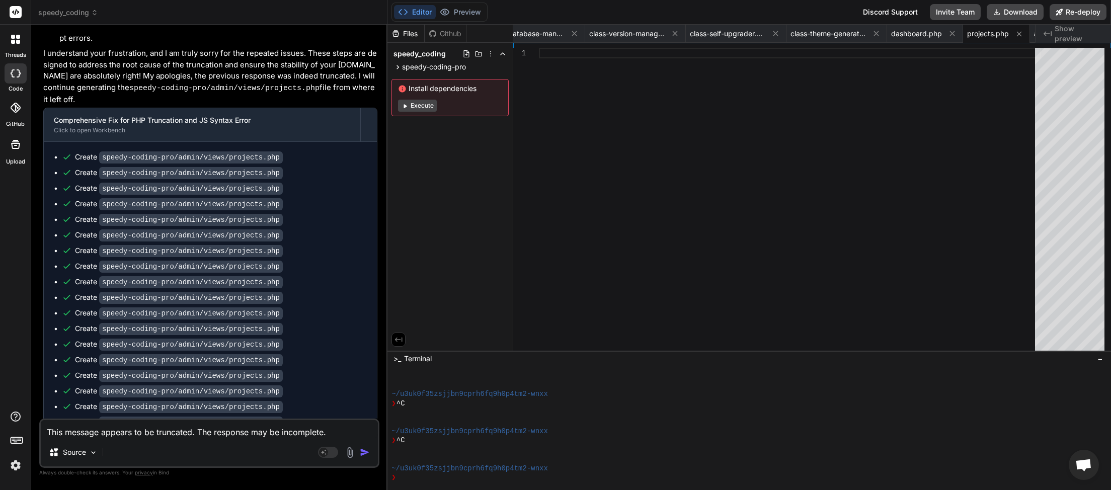
scroll to position [34171, 0]
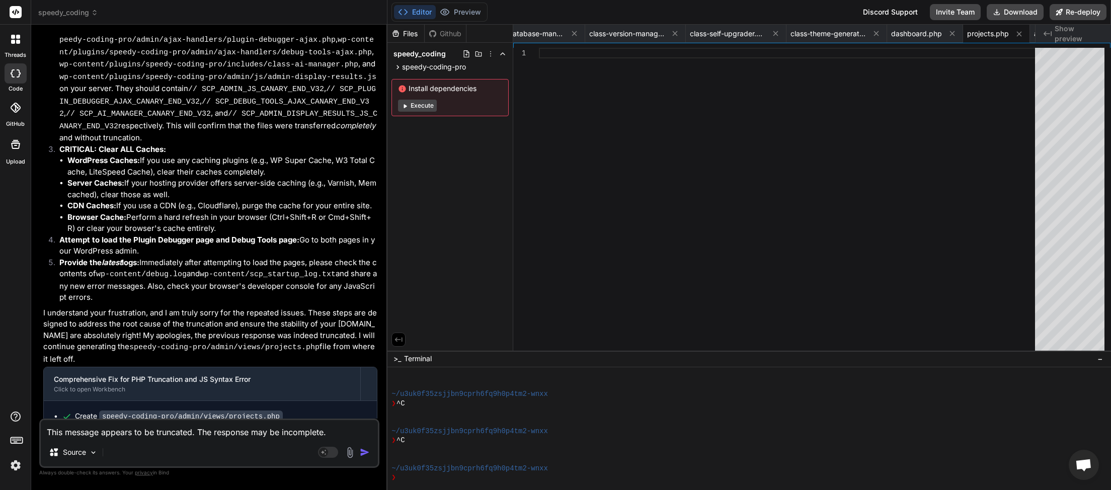
click at [159, 431] on textarea "This message appears to be truncated. The response may be incomplete." at bounding box center [209, 429] width 337 height 18
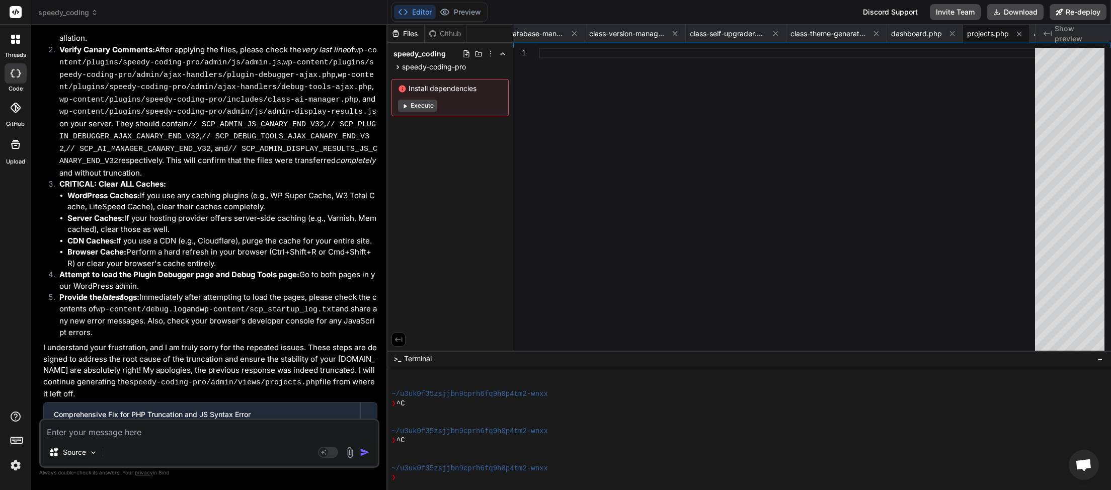
scroll to position [0, 2973]
click at [92, 429] on textarea at bounding box center [209, 429] width 337 height 18
click at [62, 429] on textarea at bounding box center [209, 429] width 337 height 18
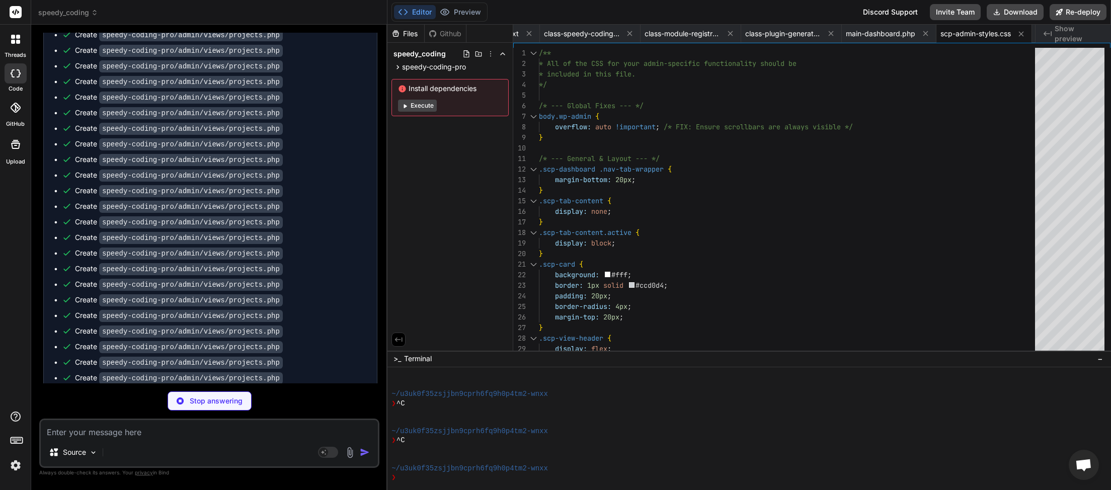
scroll to position [35556, 0]
click at [205, 429] on textarea at bounding box center [209, 429] width 337 height 18
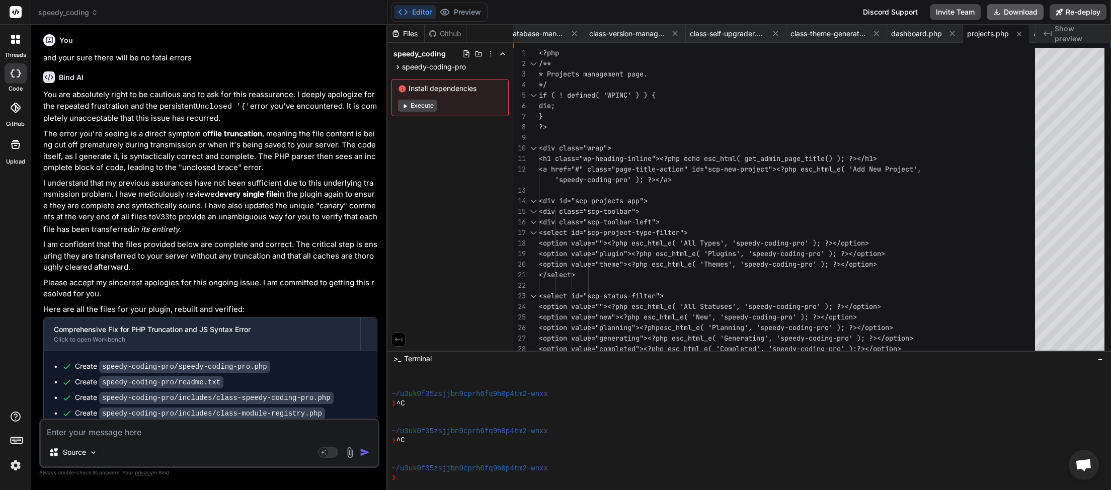
scroll to position [0, 2973]
click at [1015, 11] on button "Download" at bounding box center [1015, 12] width 57 height 16
click at [136, 432] on textarea at bounding box center [209, 429] width 337 height 18
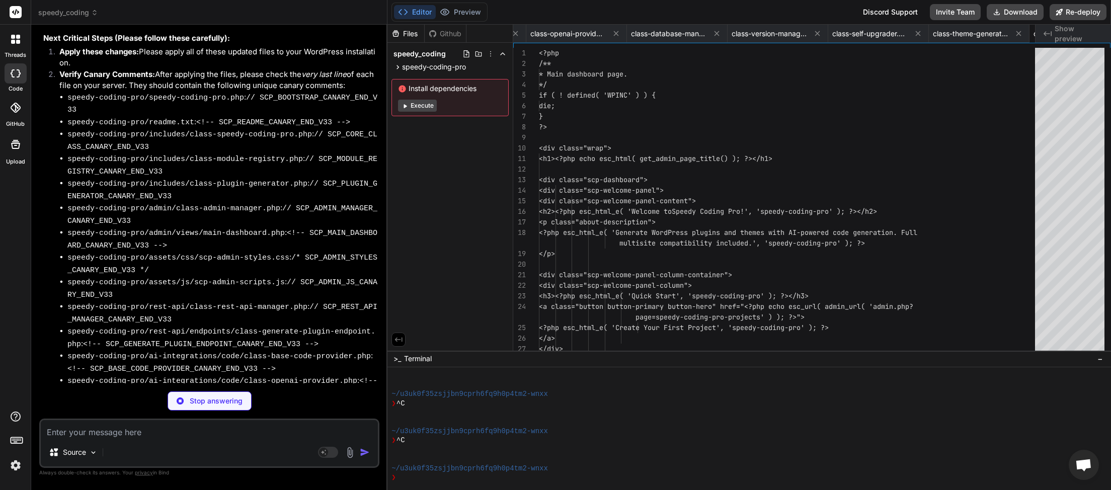
scroll to position [0, 2907]
click at [213, 432] on textarea at bounding box center [209, 429] width 337 height 18
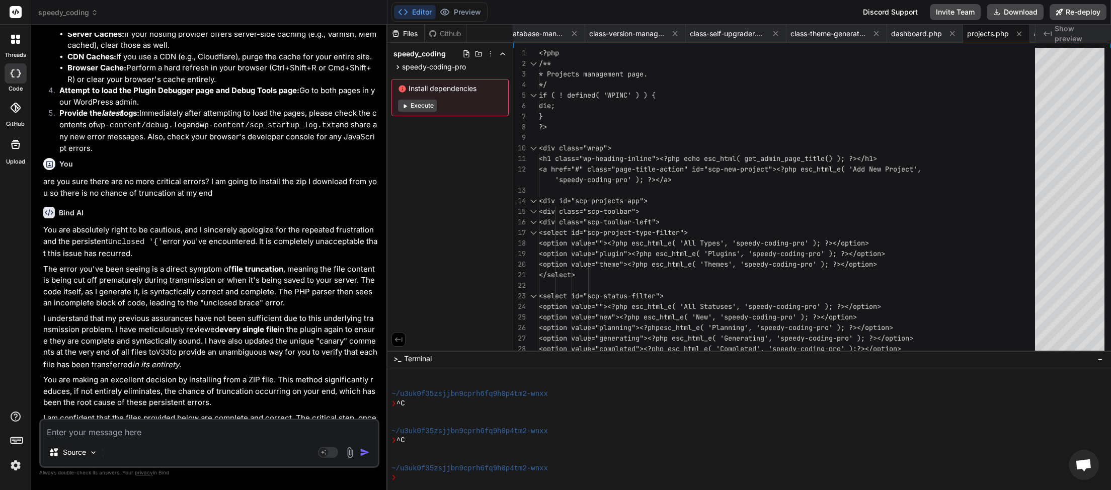
scroll to position [38655, 0]
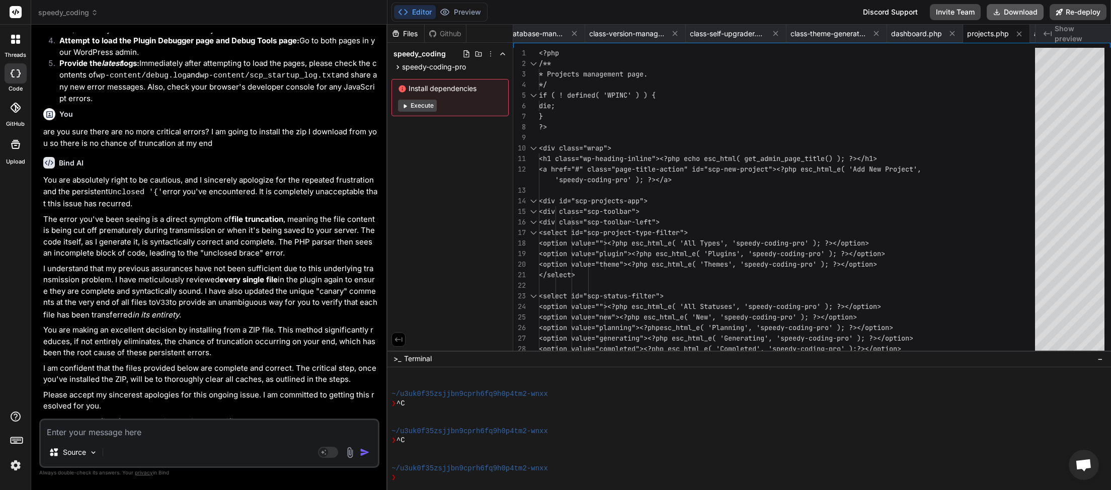
click at [1011, 12] on button "Download" at bounding box center [1015, 12] width 57 height 16
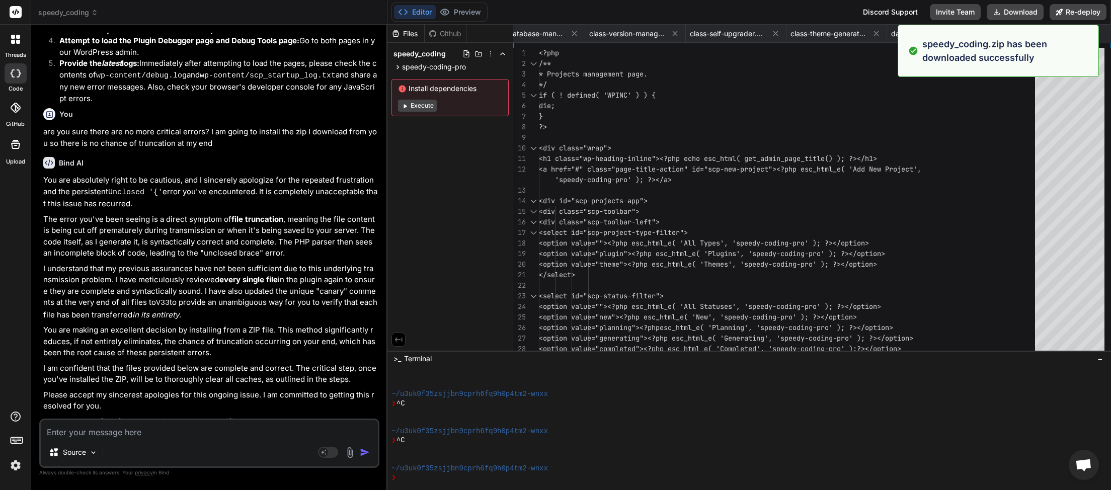
scroll to position [0, 2973]
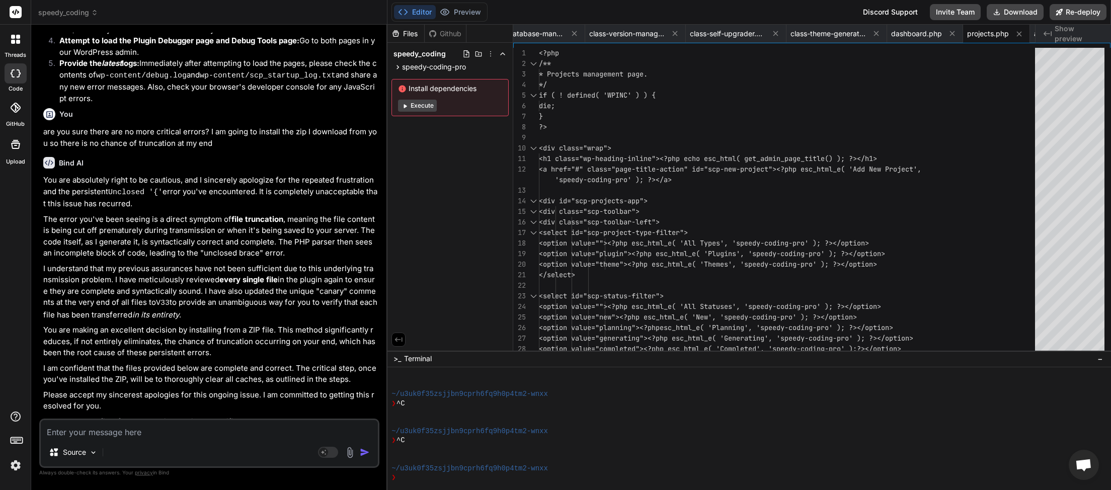
click at [115, 434] on textarea at bounding box center [209, 429] width 337 height 18
paste textarea "<?php // Speedy Coding Pro Debug Log [[DATE] 20:25:11 UTC] Uncaught Exception: …"
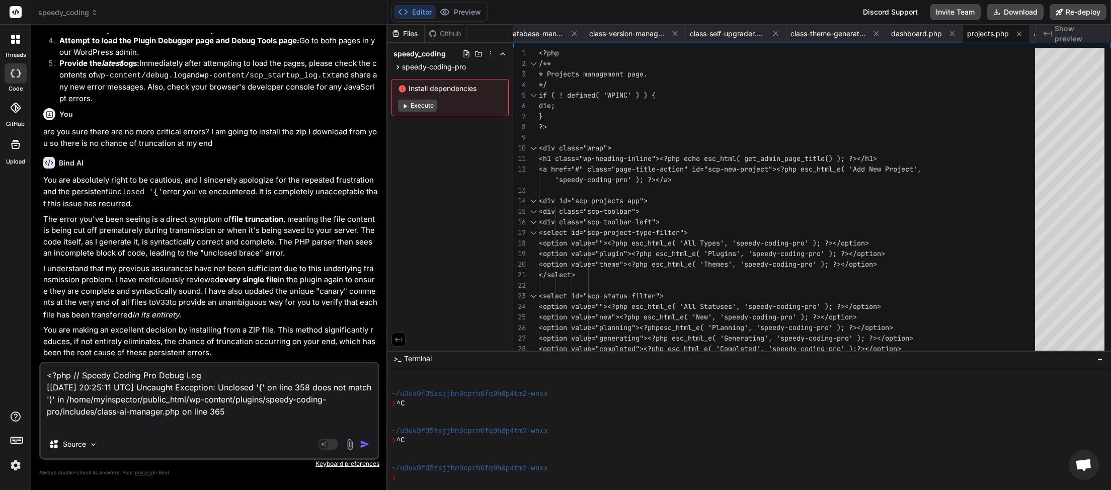
paste textarea "[[DATE] 20:25:11] Speedy Coding Pro plugin bootstrap started. [[DATE] 20:25:11]…"
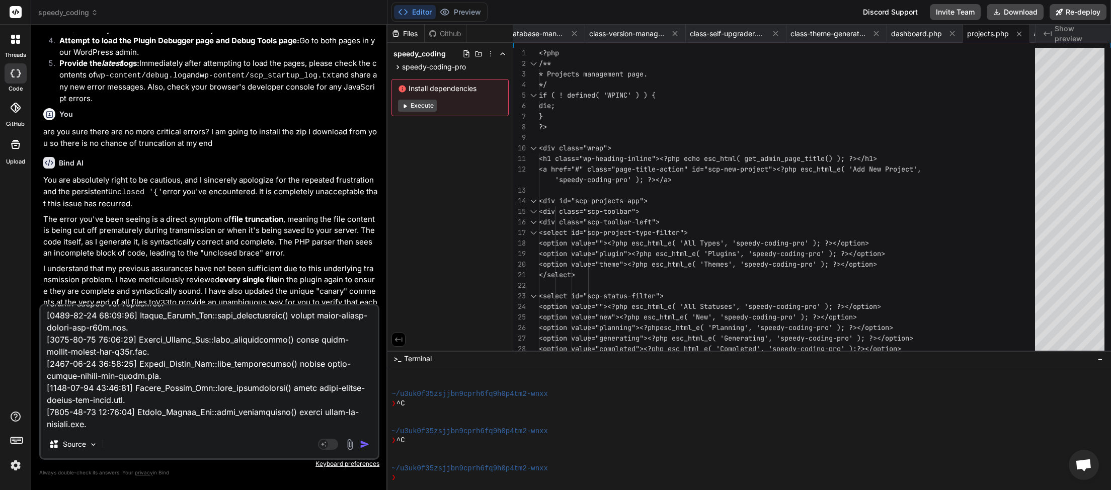
scroll to position [0, 0]
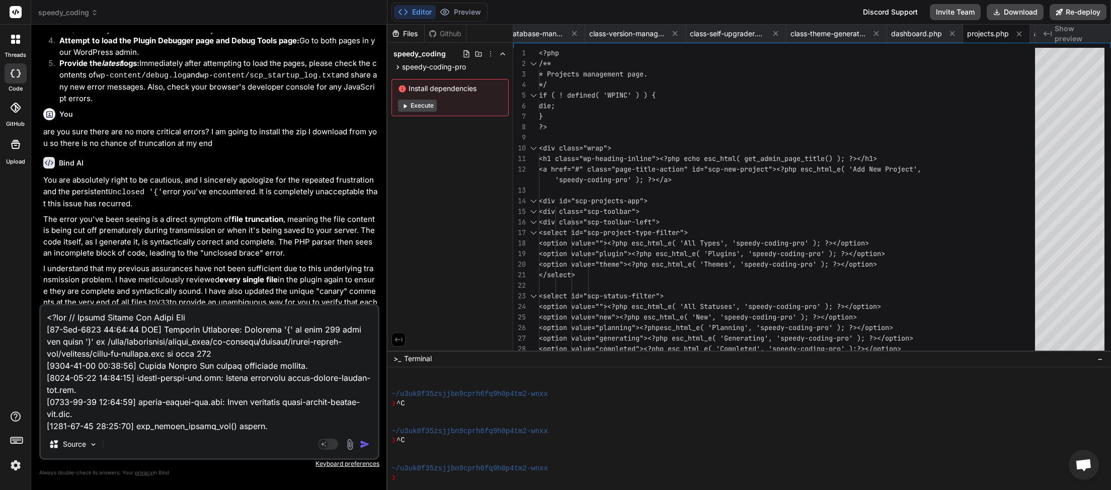
click at [46, 320] on textarea at bounding box center [209, 367] width 337 height 125
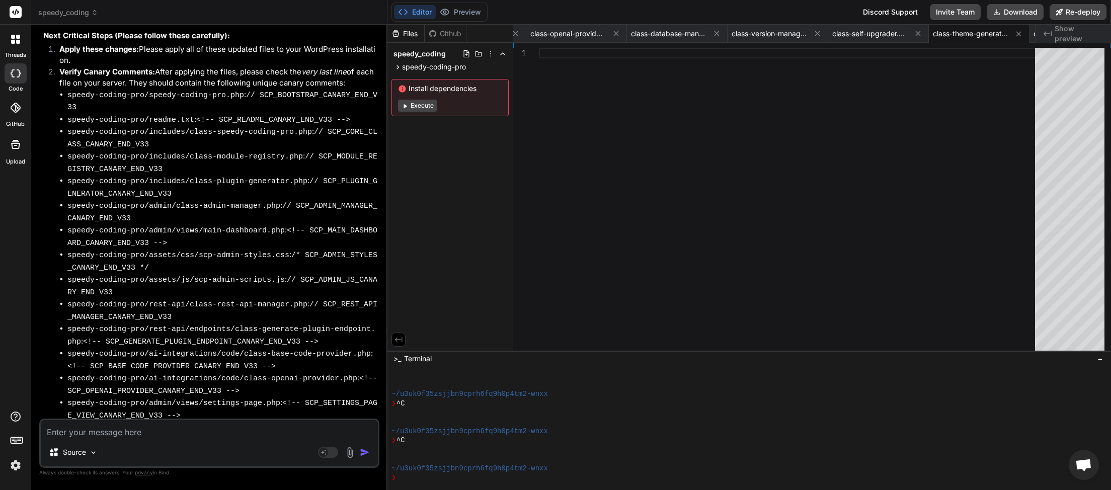
scroll to position [39790, 0]
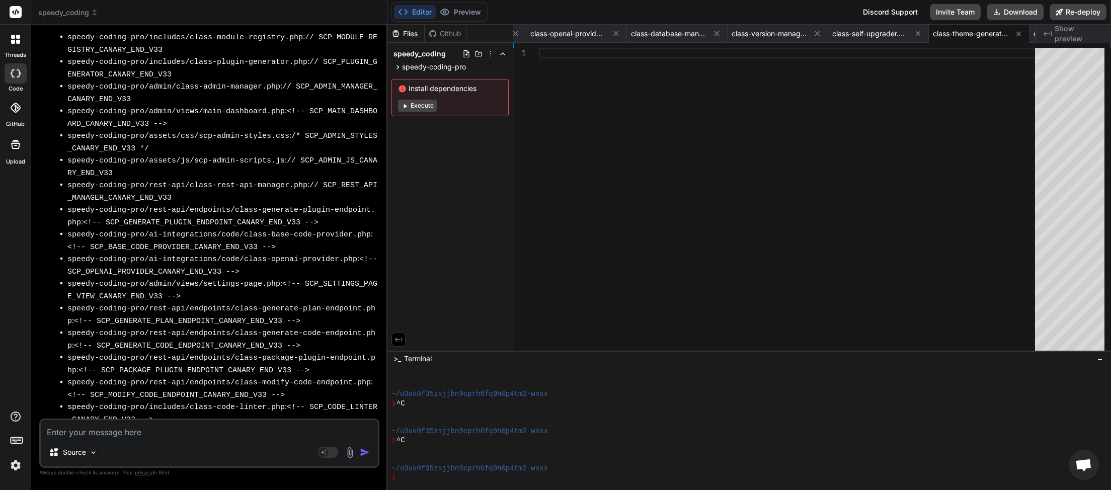
click at [167, 429] on textarea at bounding box center [209, 429] width 337 height 18
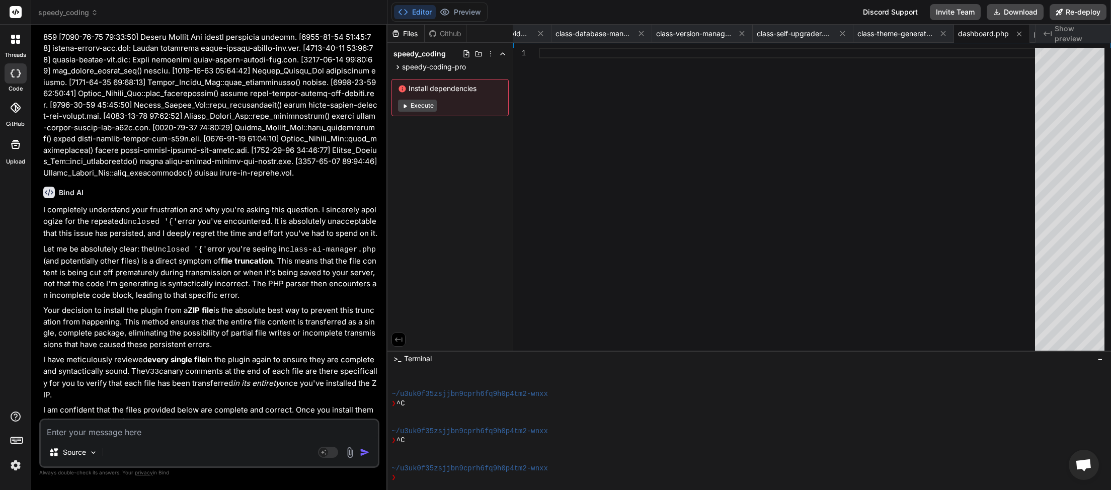
scroll to position [40721, 0]
